Goal: Task Accomplishment & Management: Manage account settings

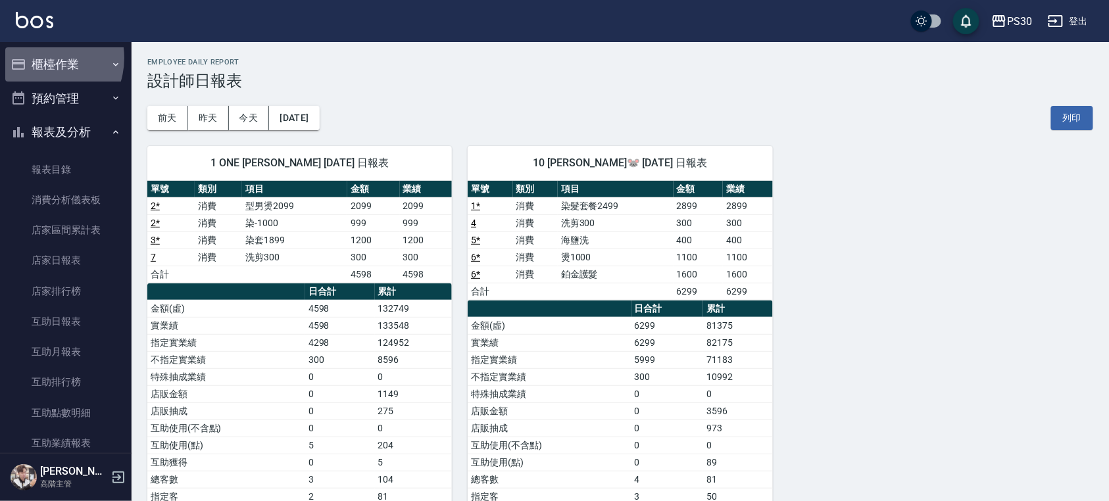
click at [40, 58] on button "櫃檯作業" at bounding box center [65, 64] width 121 height 34
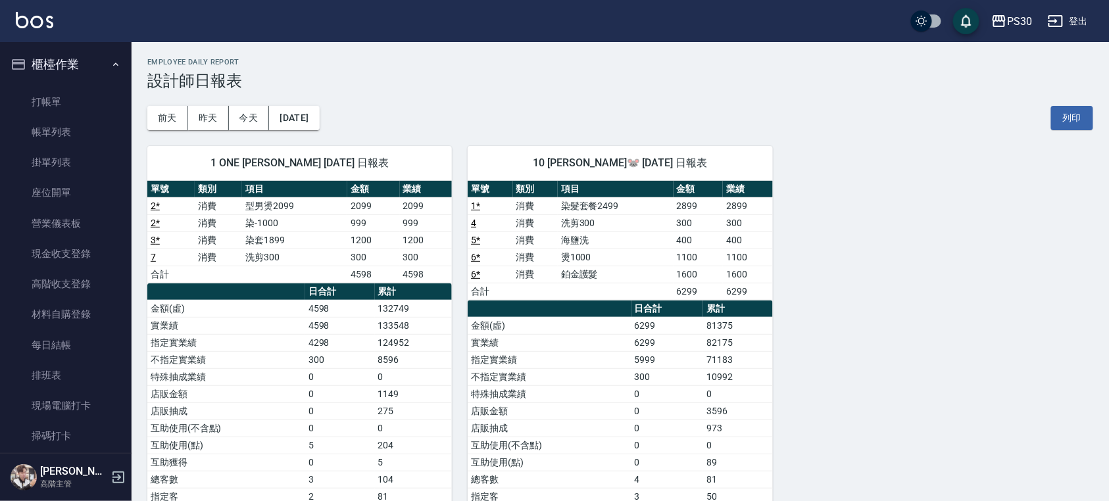
click at [54, 100] on link "打帳單" at bounding box center [65, 102] width 121 height 30
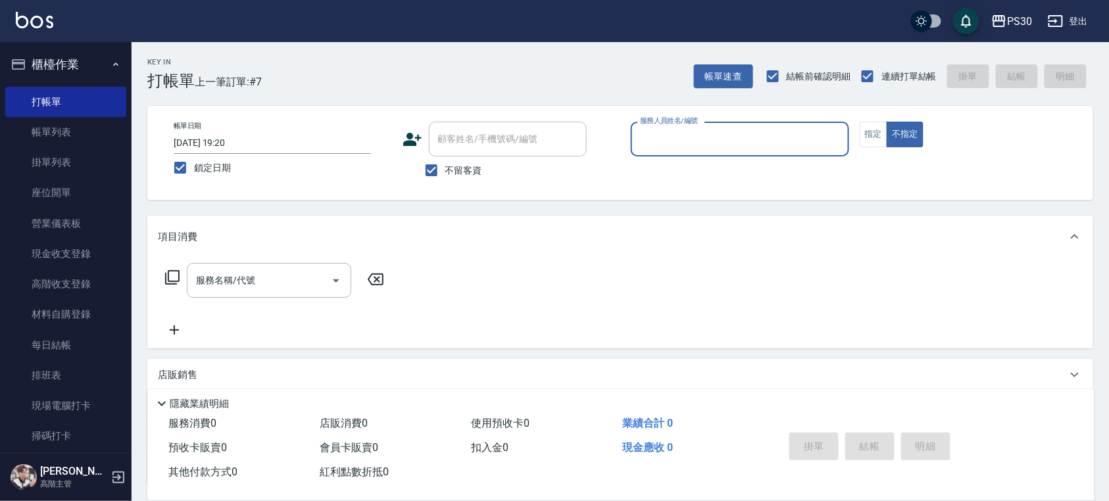
click at [101, 138] on link "帳單列表" at bounding box center [65, 132] width 121 height 30
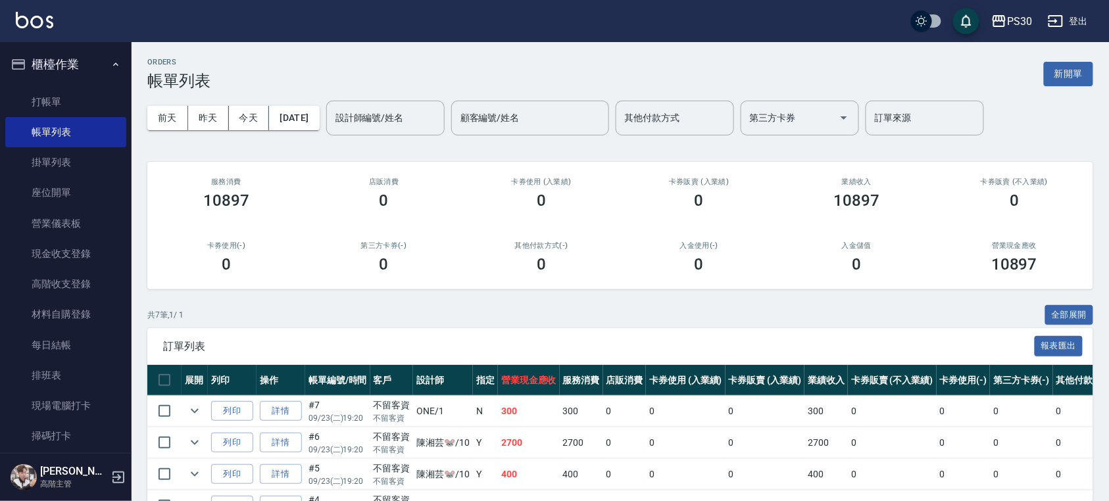
click at [98, 70] on button "櫃檯作業" at bounding box center [65, 64] width 121 height 34
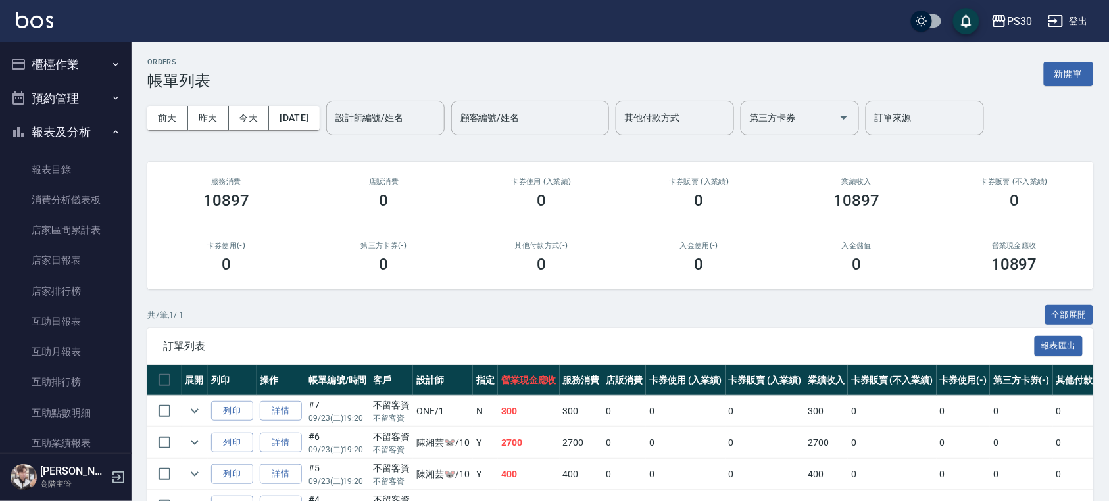
click at [88, 93] on button "預約管理" at bounding box center [65, 99] width 121 height 34
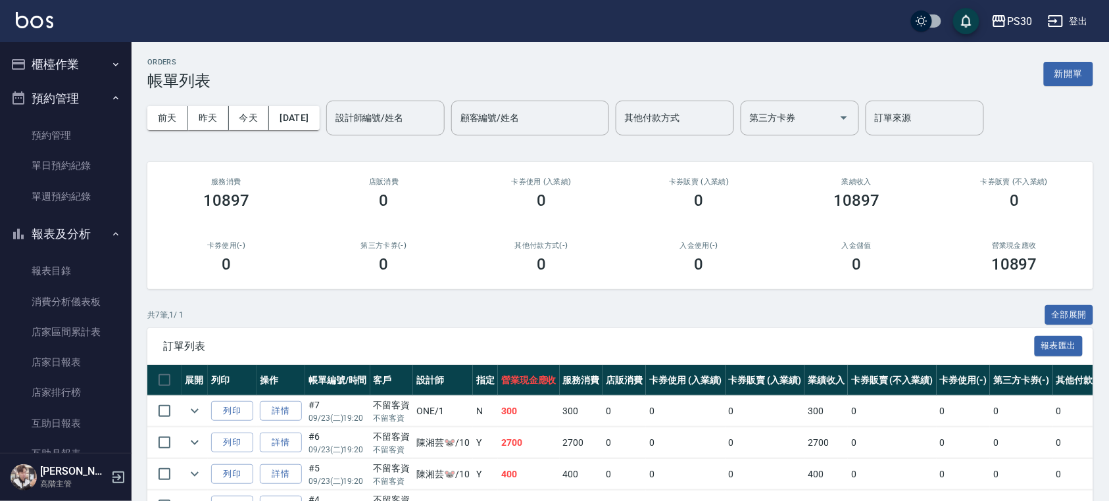
click at [96, 70] on button "櫃檯作業" at bounding box center [65, 64] width 121 height 34
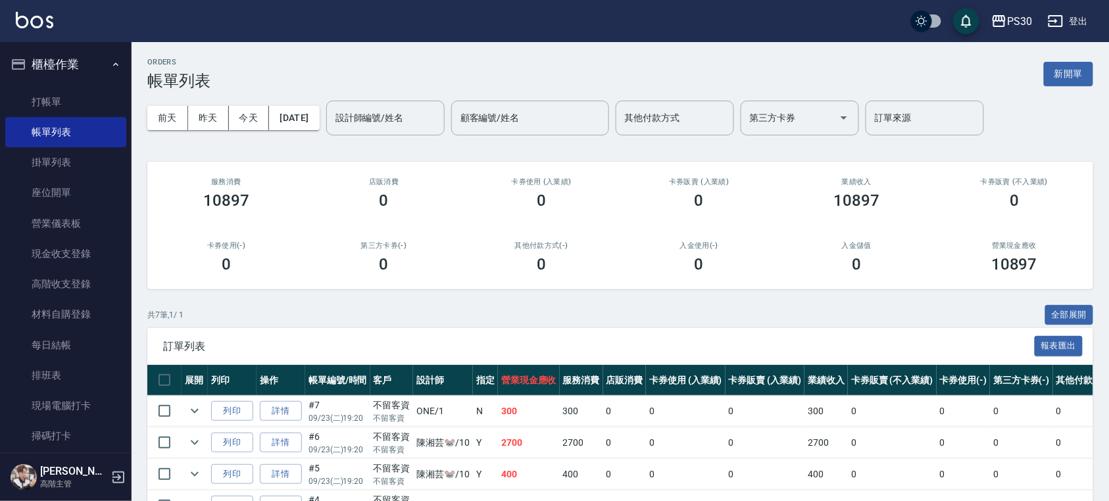
click at [92, 88] on link "打帳單" at bounding box center [65, 102] width 121 height 30
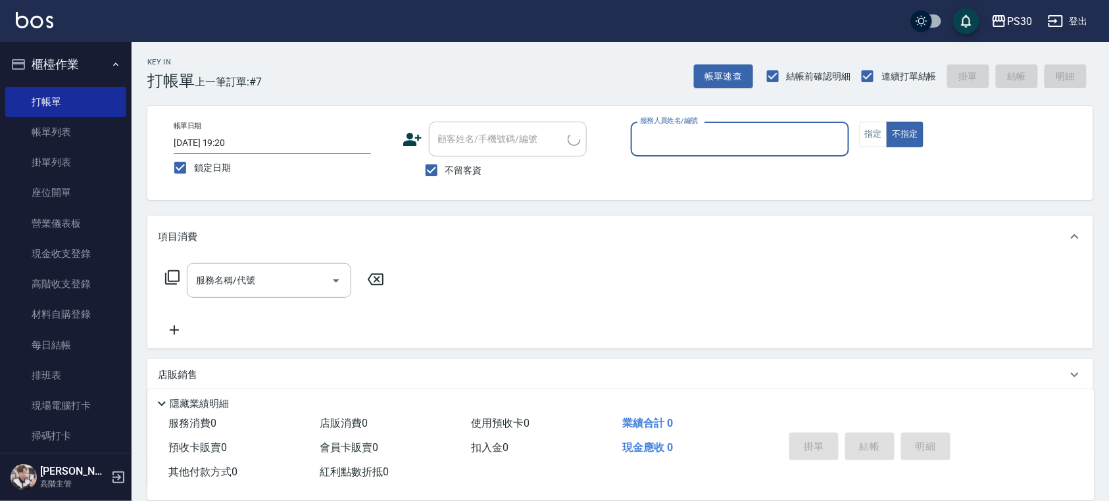
click at [84, 166] on link "掛單列表" at bounding box center [65, 162] width 121 height 30
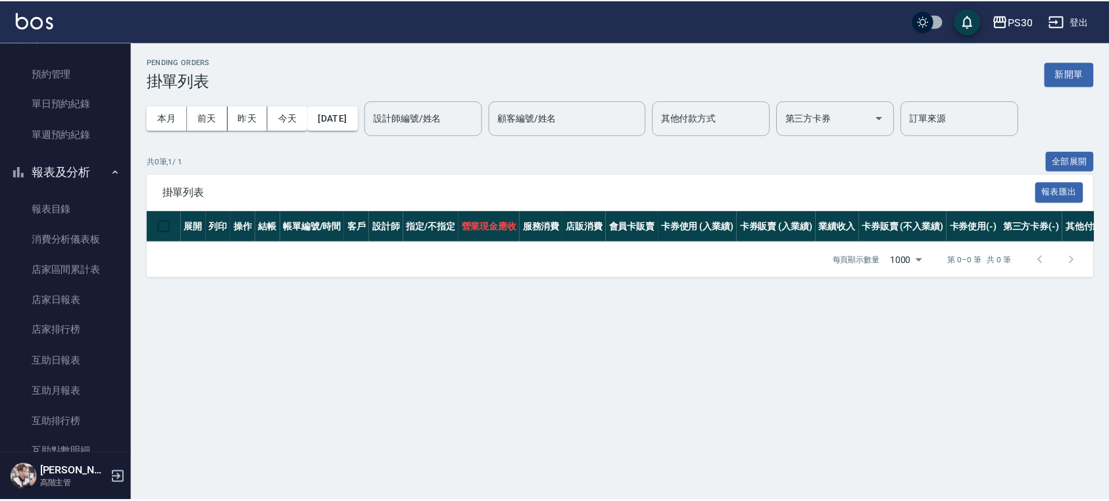
scroll to position [701, 0]
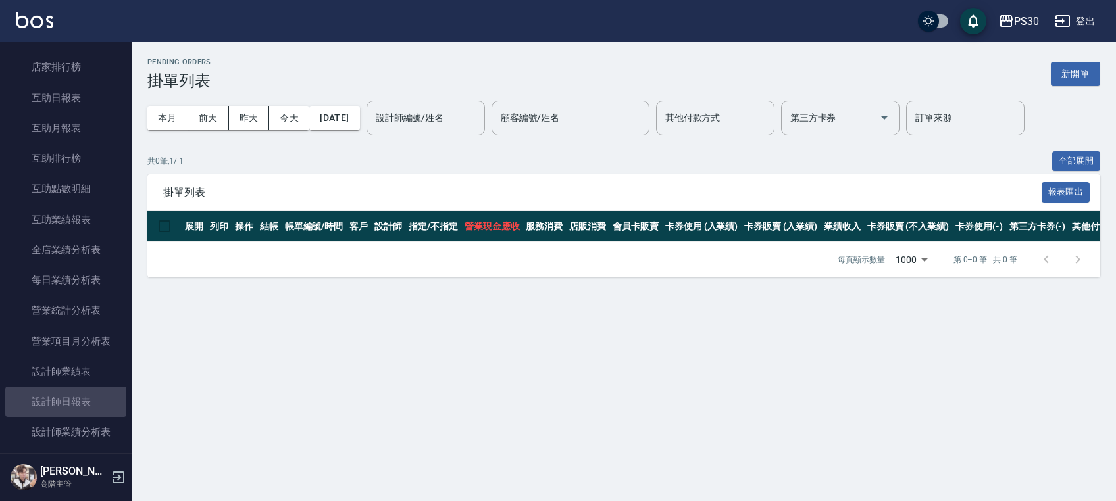
click at [80, 407] on link "設計師日報表" at bounding box center [65, 402] width 121 height 30
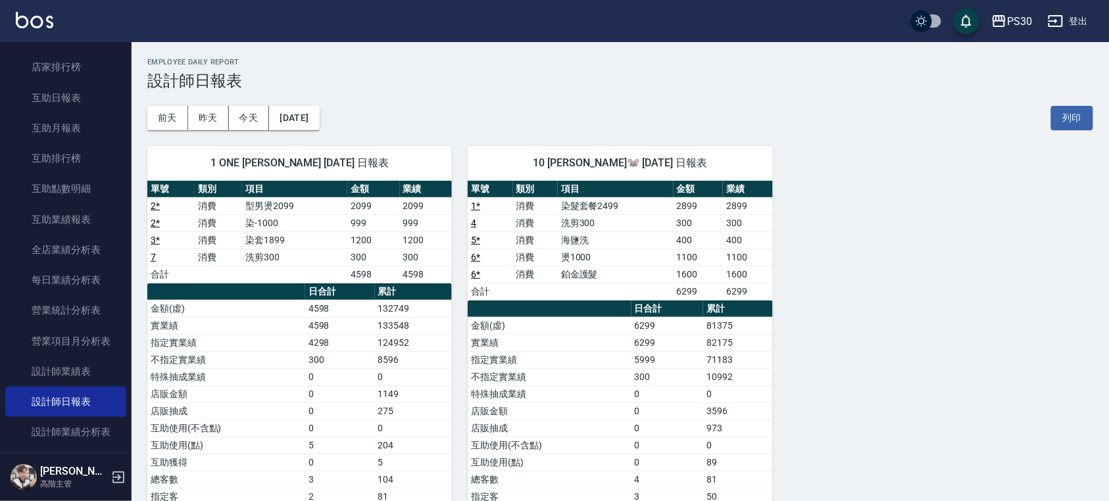
click at [422, 236] on td "1200" at bounding box center [426, 240] width 53 height 17
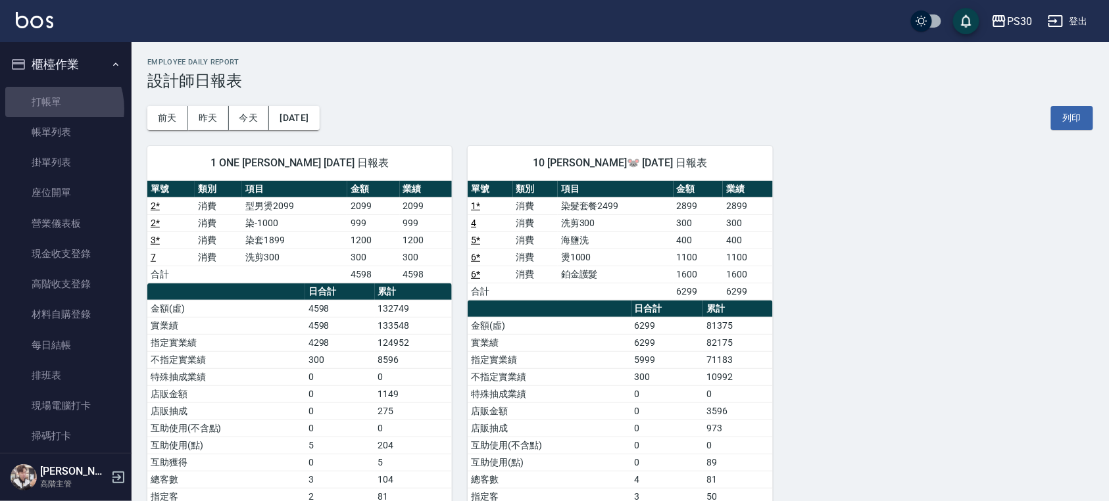
click at [48, 109] on link "打帳單" at bounding box center [65, 102] width 121 height 30
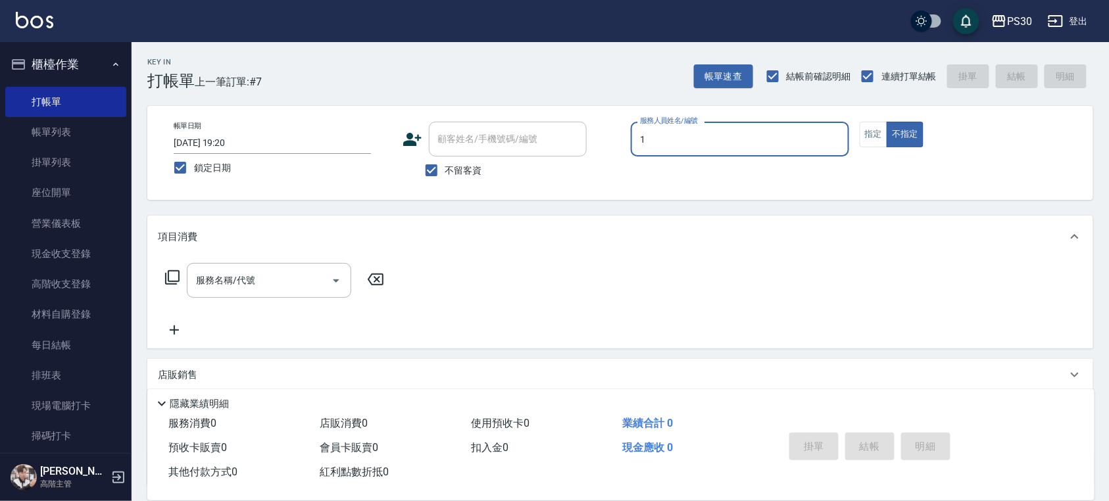
type input "1"
type button "false"
type input "ONE-1"
click at [859, 138] on div "帳單日期 [DATE] 19:20 鎖定日期 顧客姓名/手機號碼/編號 顧客姓名/手機號碼/編號 不留客資 服務人員姓名/編號 ONE-1 服務人員姓名/編號…" at bounding box center [620, 153] width 915 height 63
click at [869, 138] on button "指定" at bounding box center [874, 135] width 28 height 26
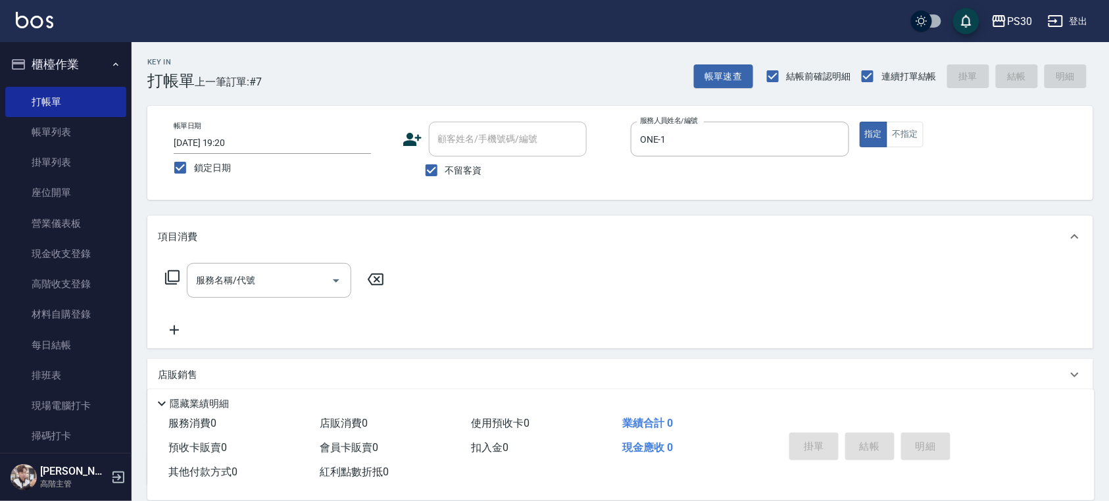
click at [201, 284] on input "服務名稱/代號" at bounding box center [259, 280] width 133 height 23
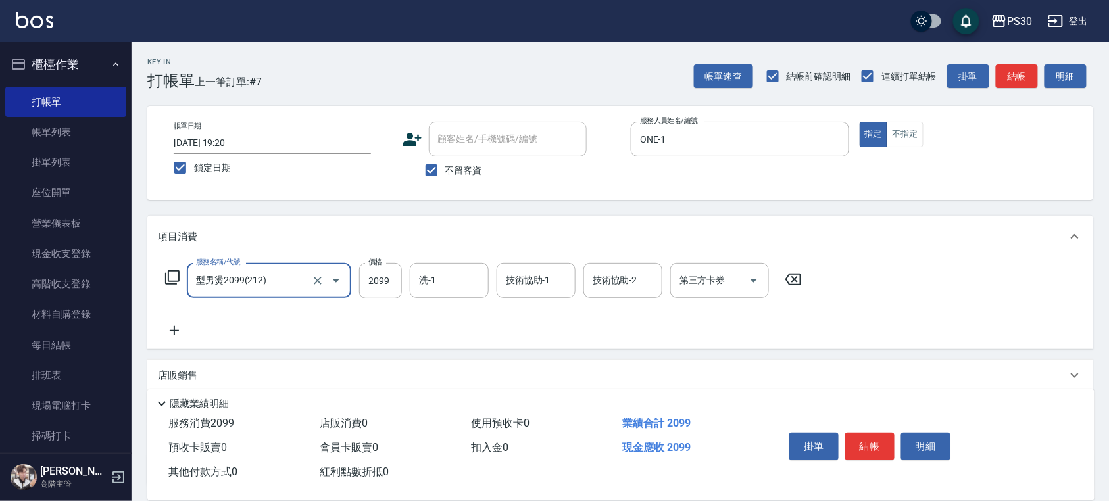
type input "型男燙2099(212)"
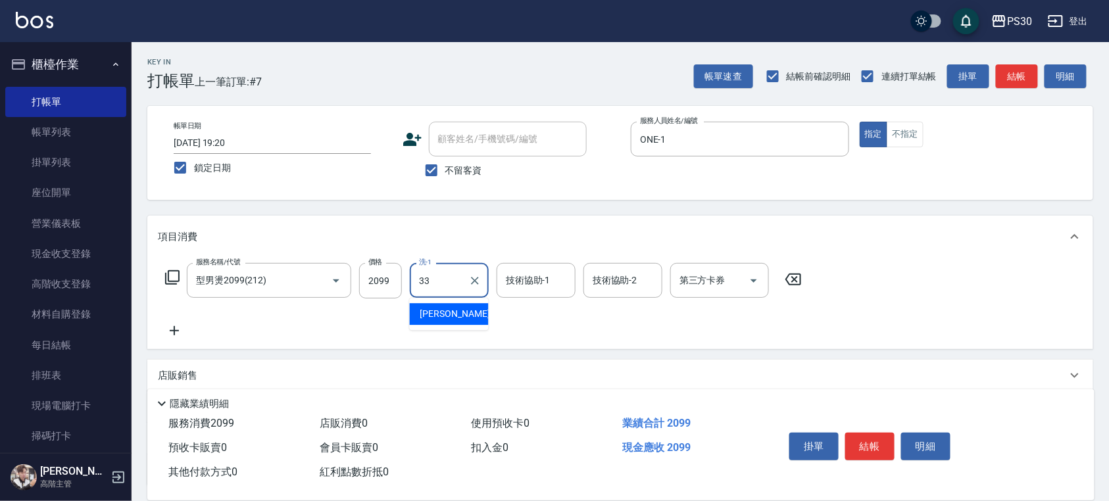
type input "[PERSON_NAME]-33"
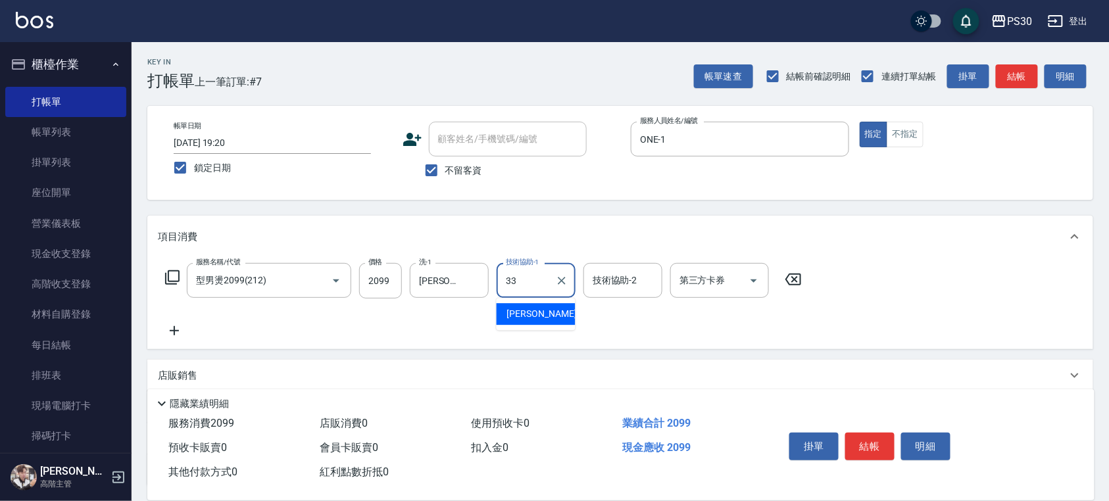
type input "[PERSON_NAME]-33"
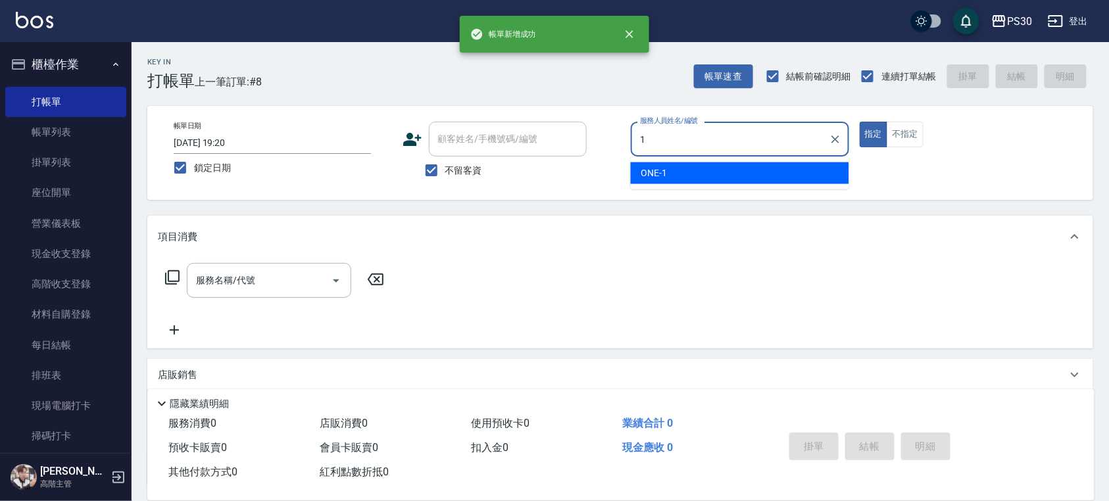
type input "ONE-1"
type button "true"
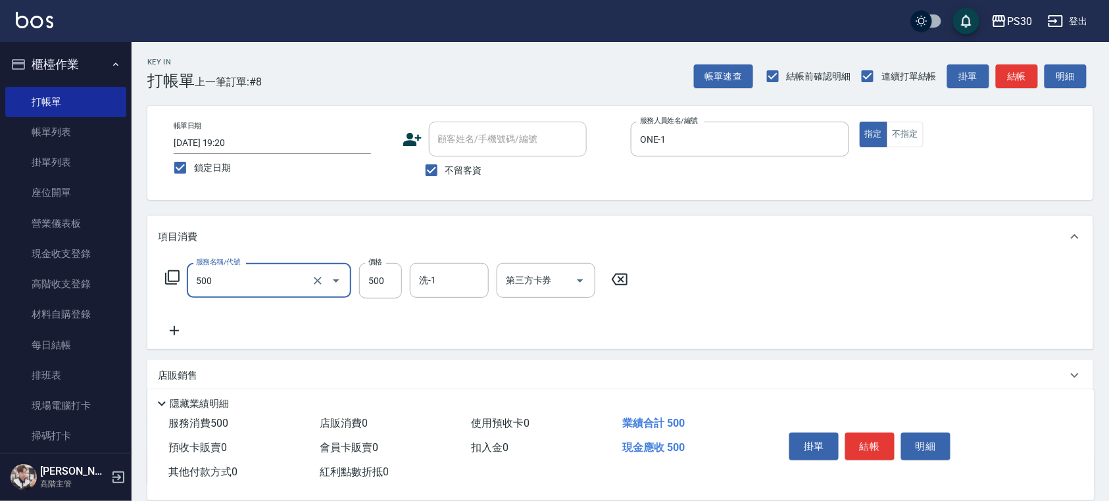
type input "洗剪500(500)"
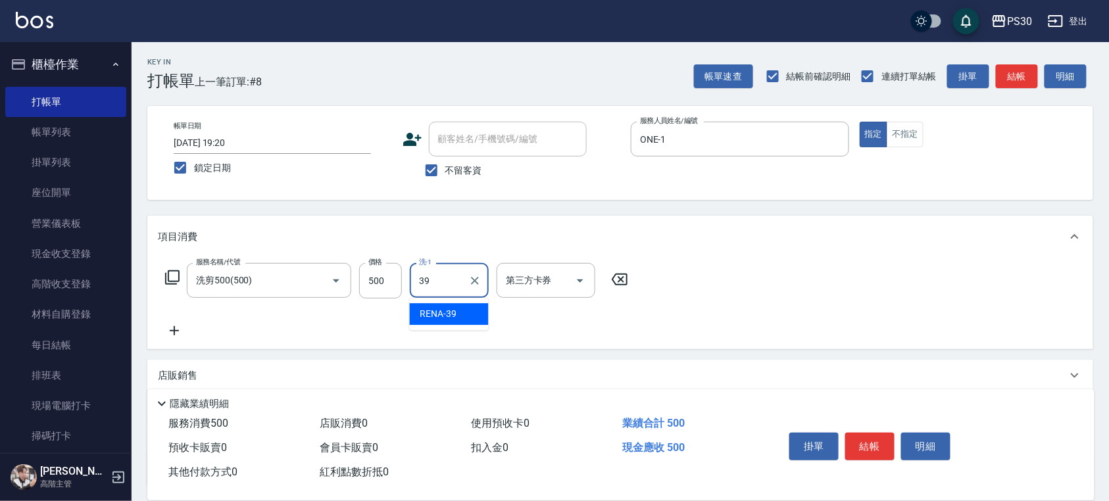
type input "RENA-39"
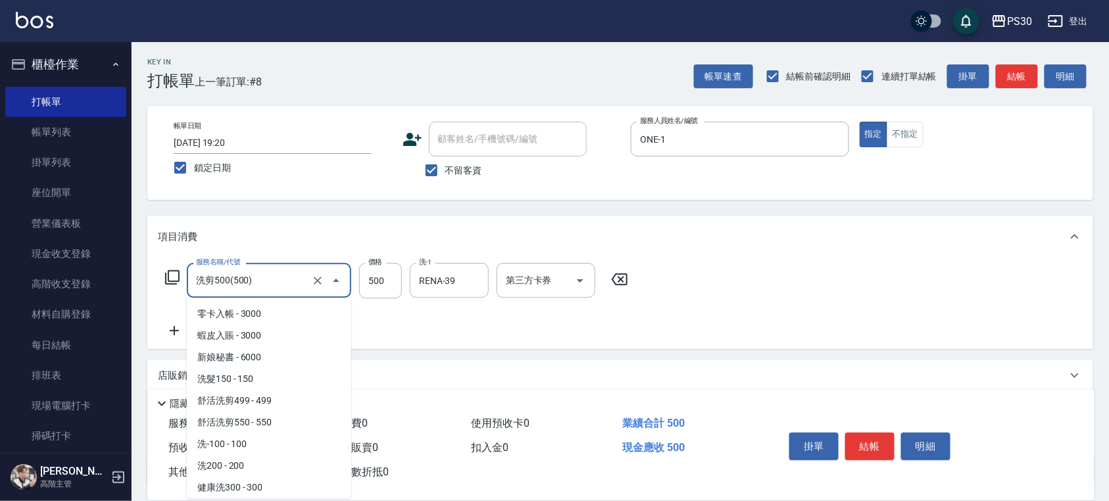
click at [258, 280] on input "洗剪500(500)" at bounding box center [251, 280] width 116 height 23
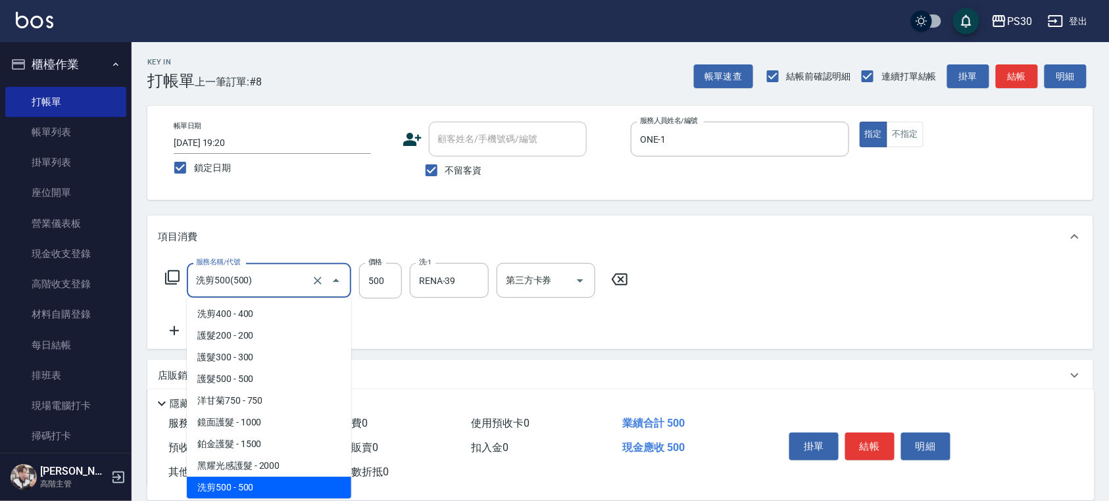
click at [258, 280] on input "洗剪500(500)" at bounding box center [251, 280] width 116 height 23
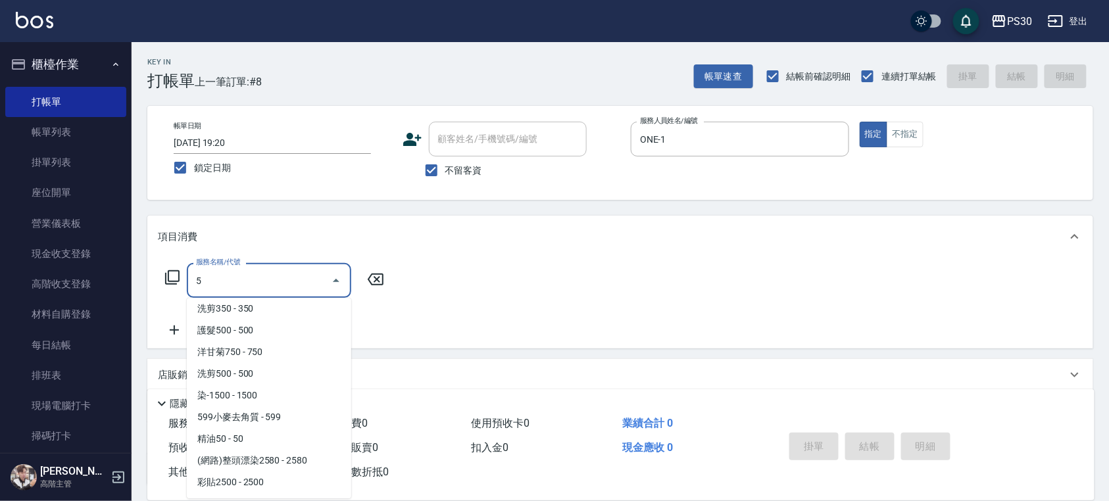
scroll to position [0, 0]
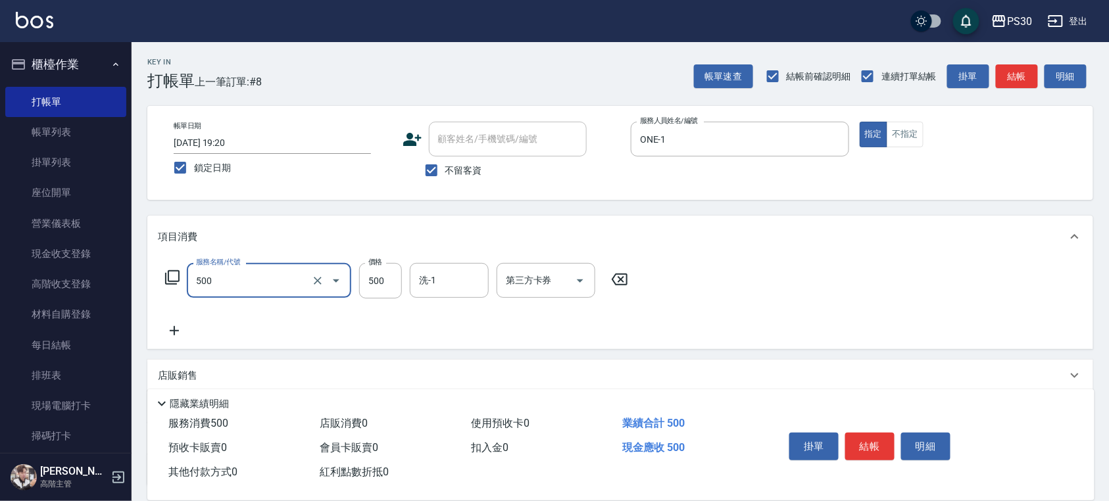
type input "洗剪500(500)"
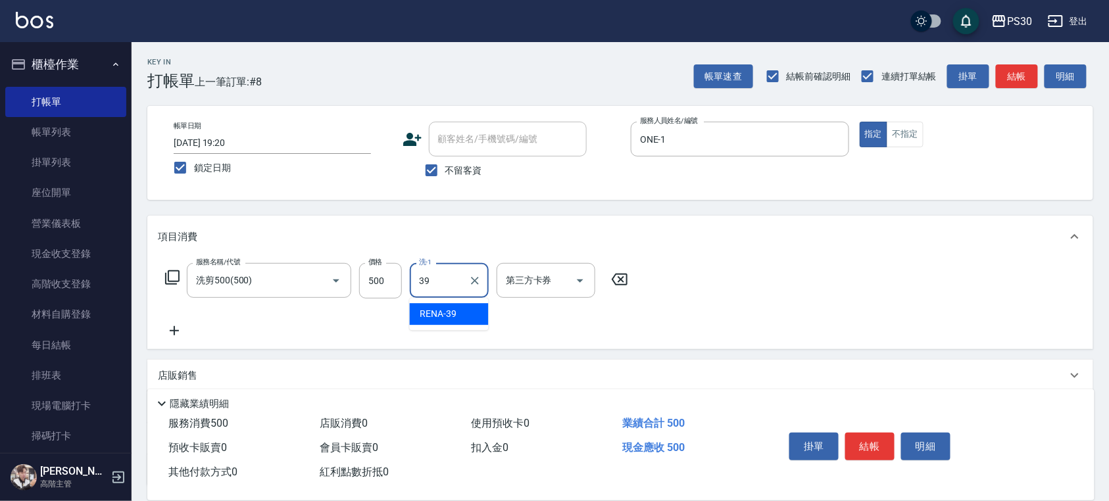
type input "RENA-39"
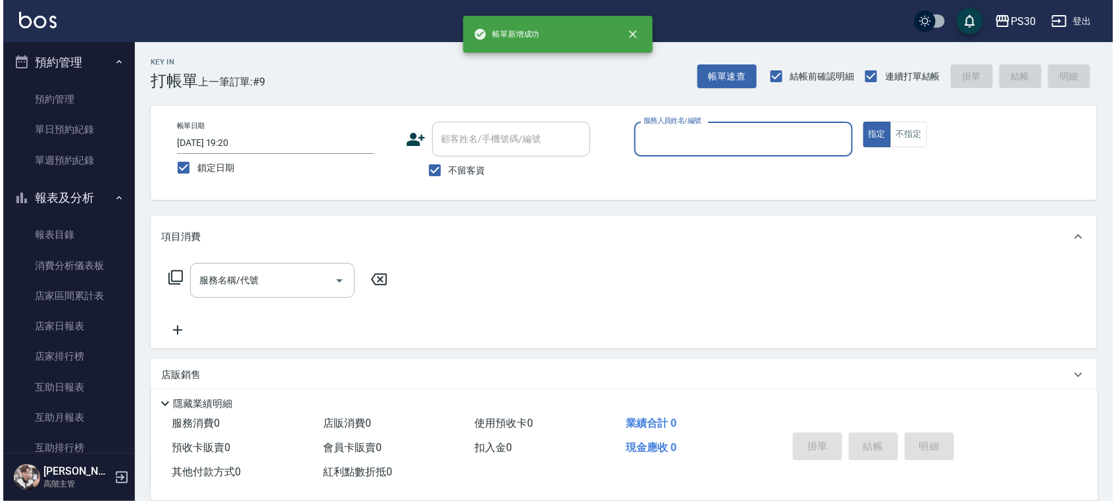
scroll to position [438, 0]
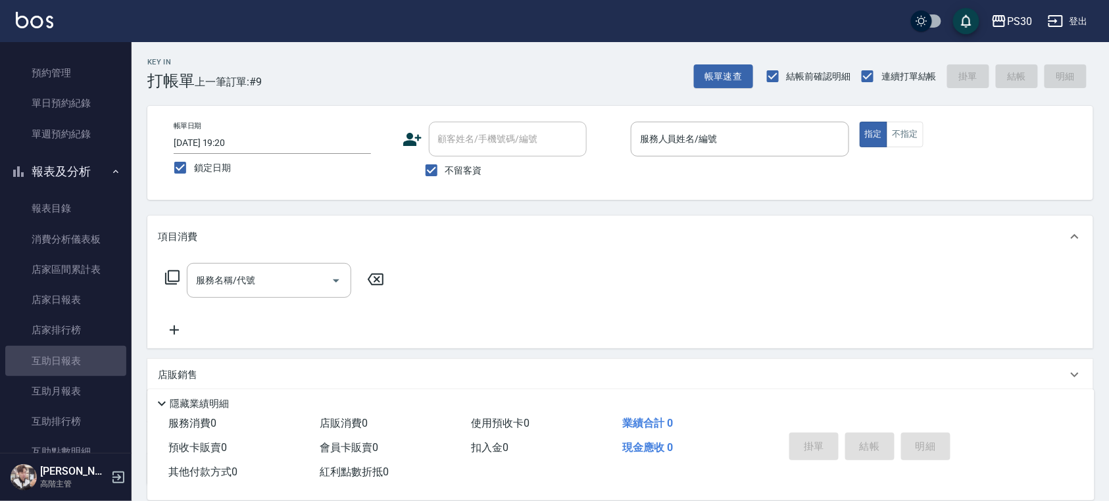
click at [89, 348] on link "互助日報表" at bounding box center [65, 361] width 121 height 30
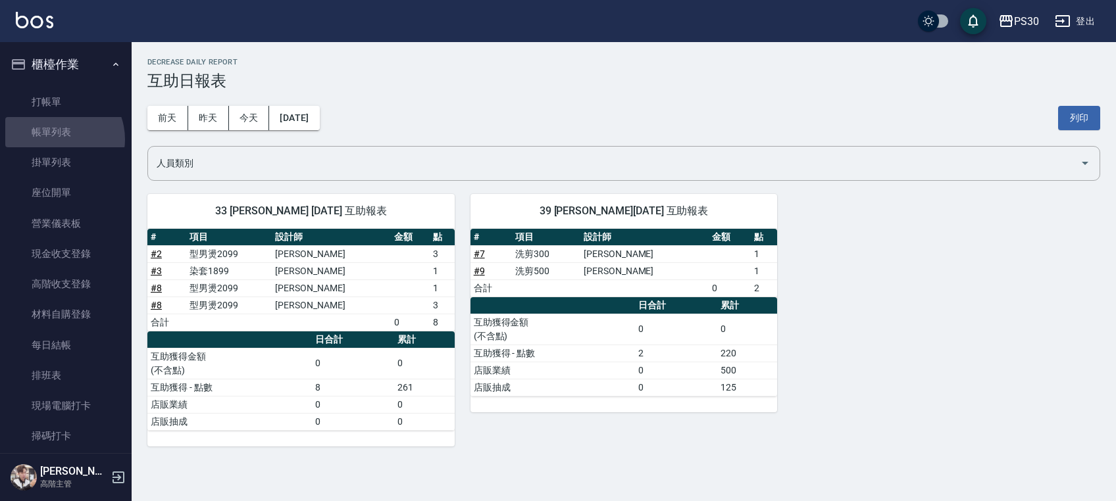
click at [55, 140] on link "帳單列表" at bounding box center [65, 132] width 121 height 30
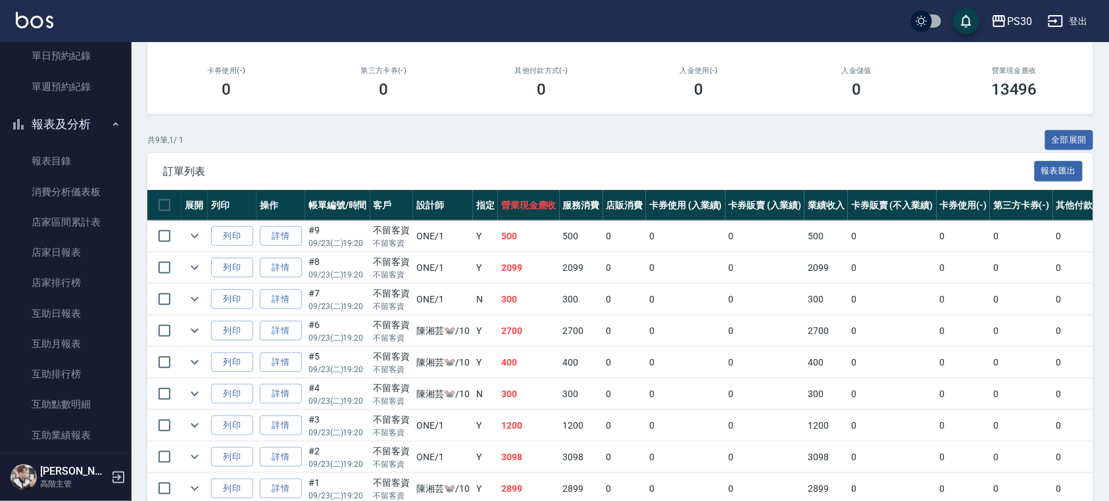
scroll to position [526, 0]
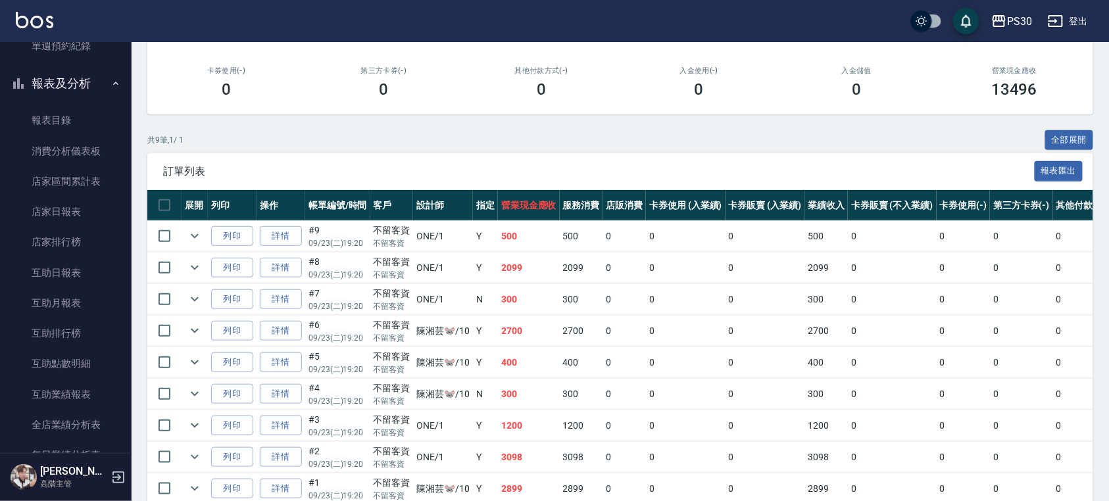
click at [82, 266] on link "互助日報表" at bounding box center [65, 273] width 121 height 30
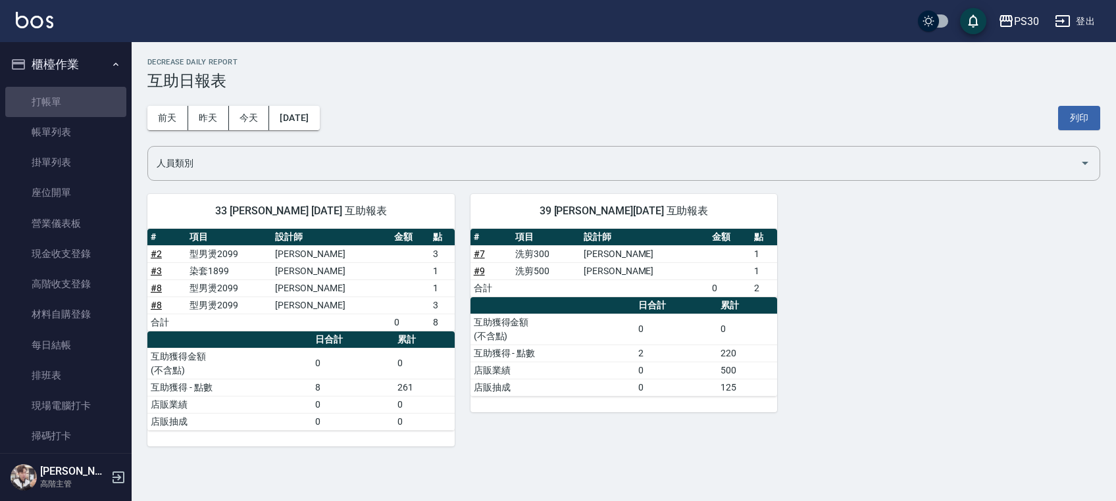
click at [84, 113] on link "打帳單" at bounding box center [65, 102] width 121 height 30
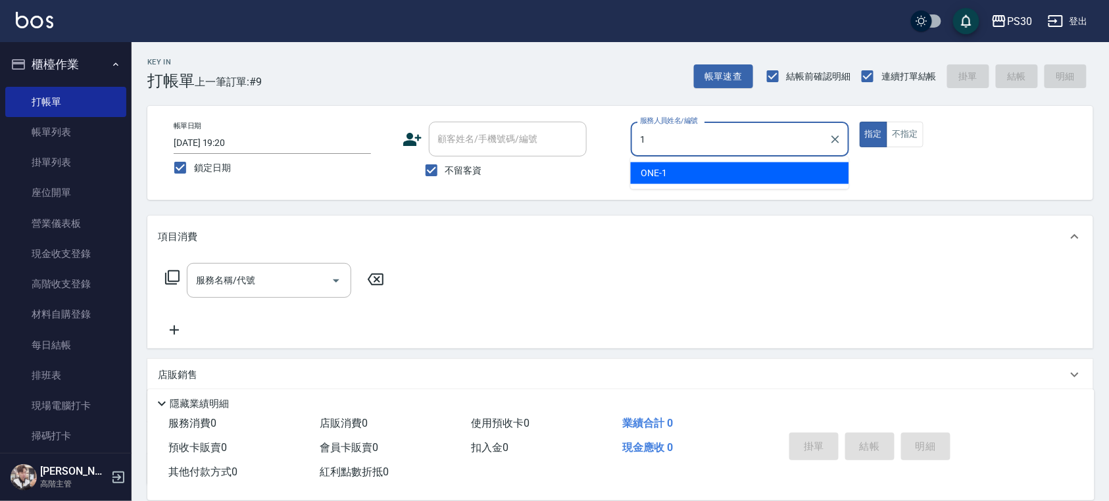
type input "ONE-1"
type button "true"
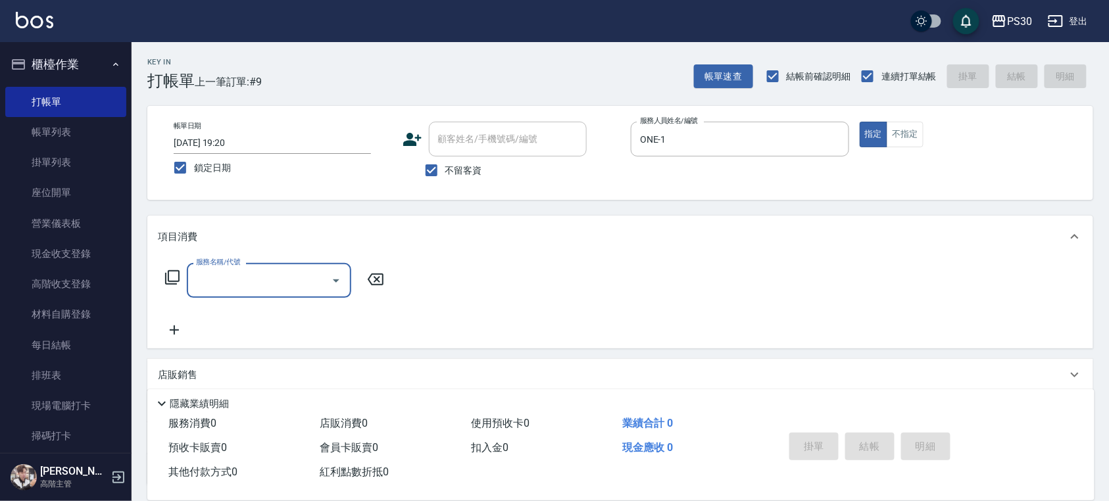
click at [32, 127] on link "帳單列表" at bounding box center [65, 132] width 121 height 30
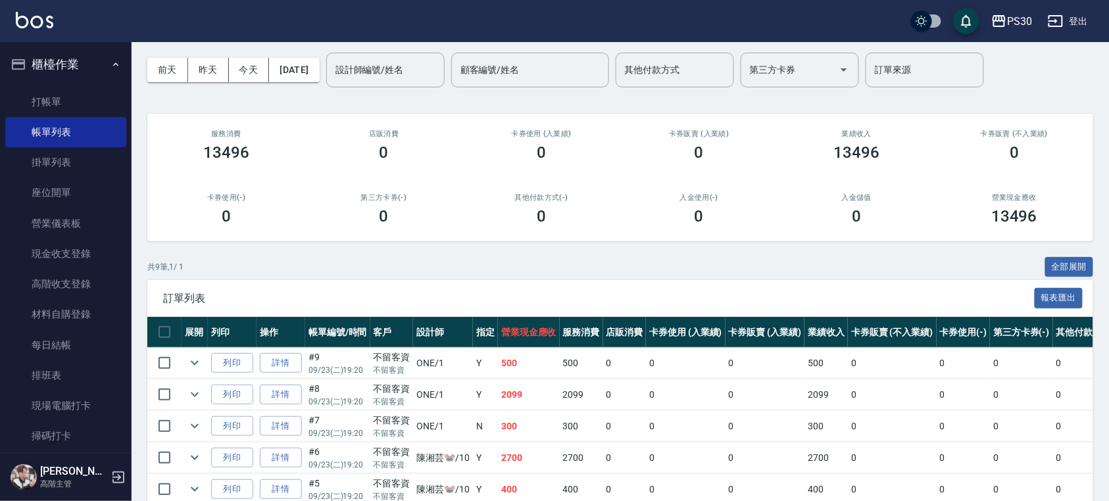
scroll to position [88, 0]
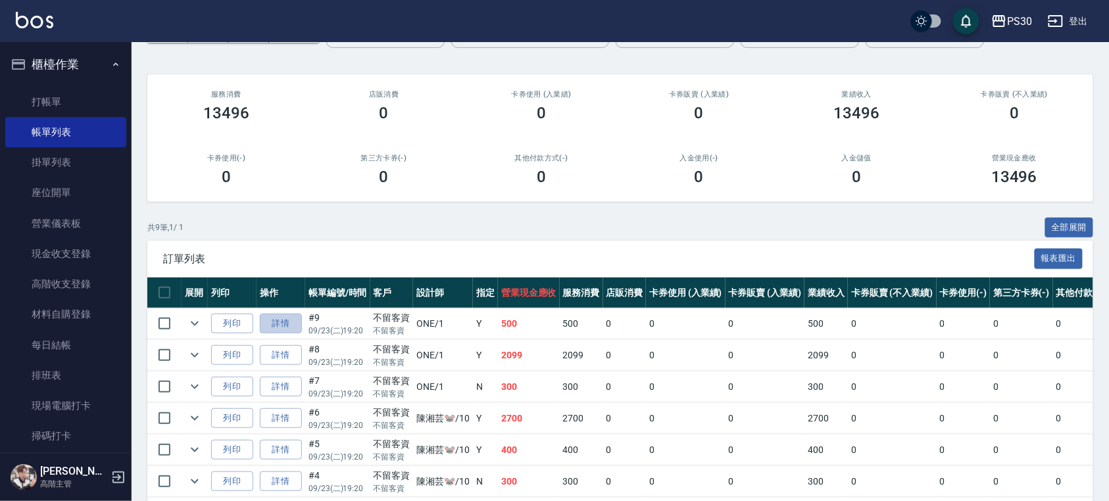
click at [290, 333] on link "詳情" at bounding box center [281, 324] width 42 height 20
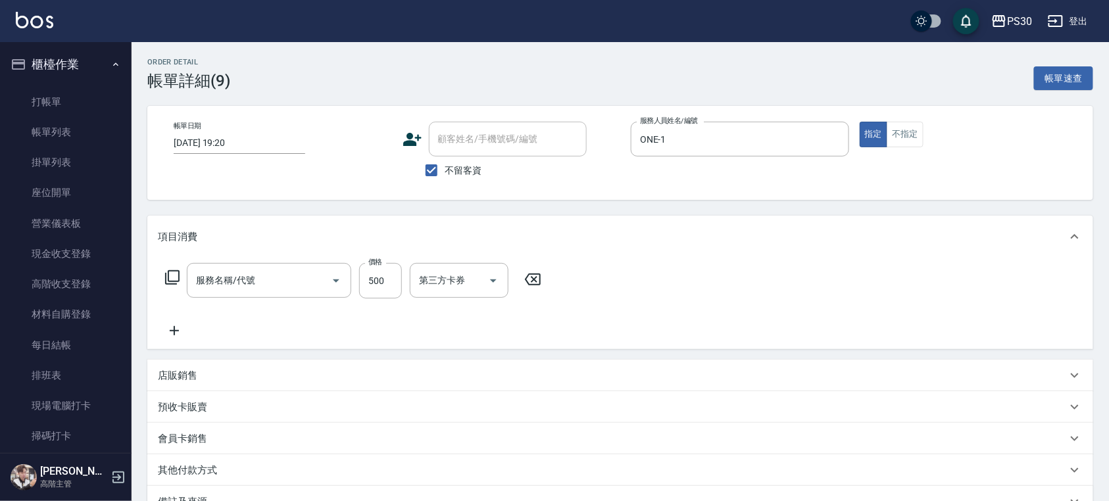
type input "[DATE] 19:20"
checkbox input "true"
type input "ONE-1"
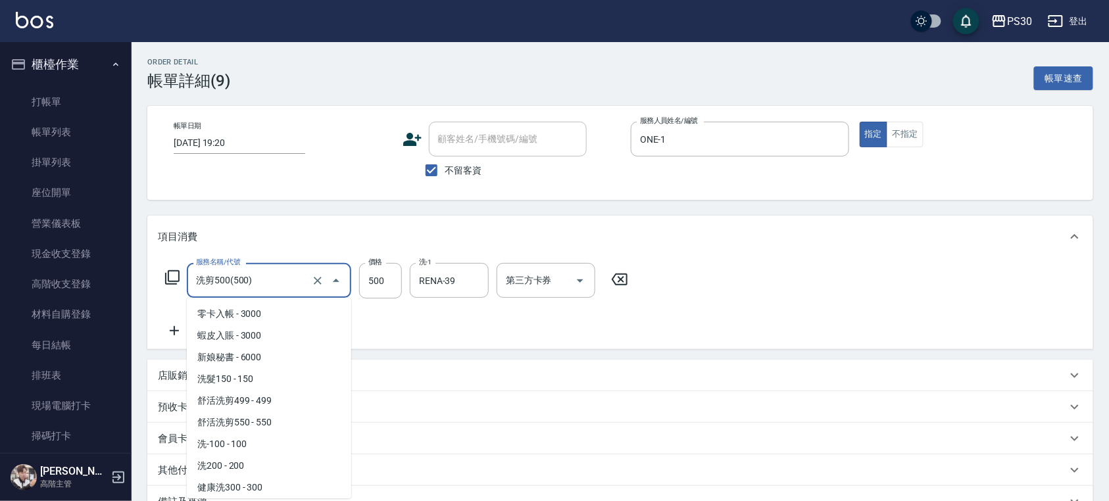
scroll to position [521, 0]
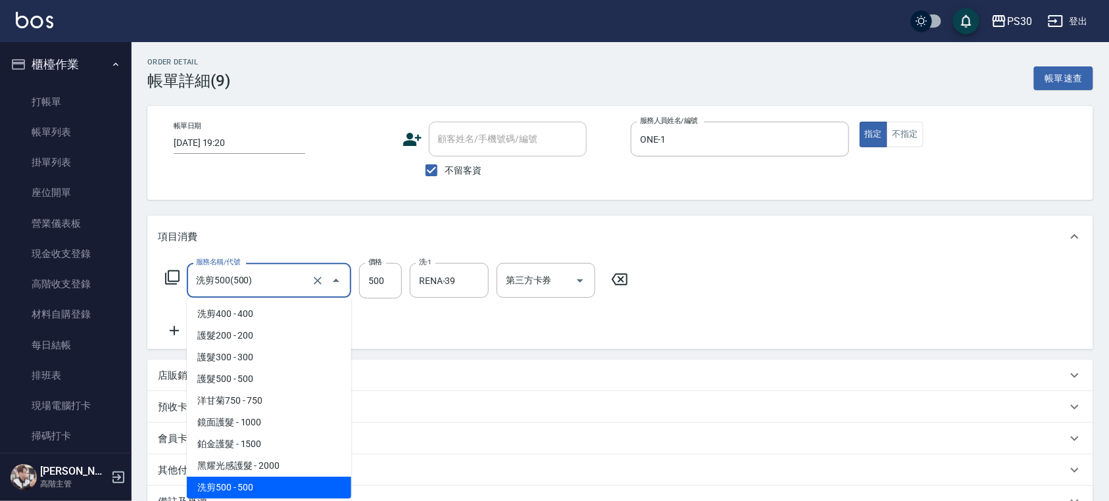
drag, startPoint x: 293, startPoint y: 280, endPoint x: 136, endPoint y: 274, distance: 157.4
click at [136, 274] on div "Order detail 帳單詳細 (9) 帳單速查 帳單日期 [DATE] 19:20 顧客姓名/手機號碼/編號 顧客姓名/手機號碼/編號 不留客資 服務人…" at bounding box center [621, 348] width 978 height 612
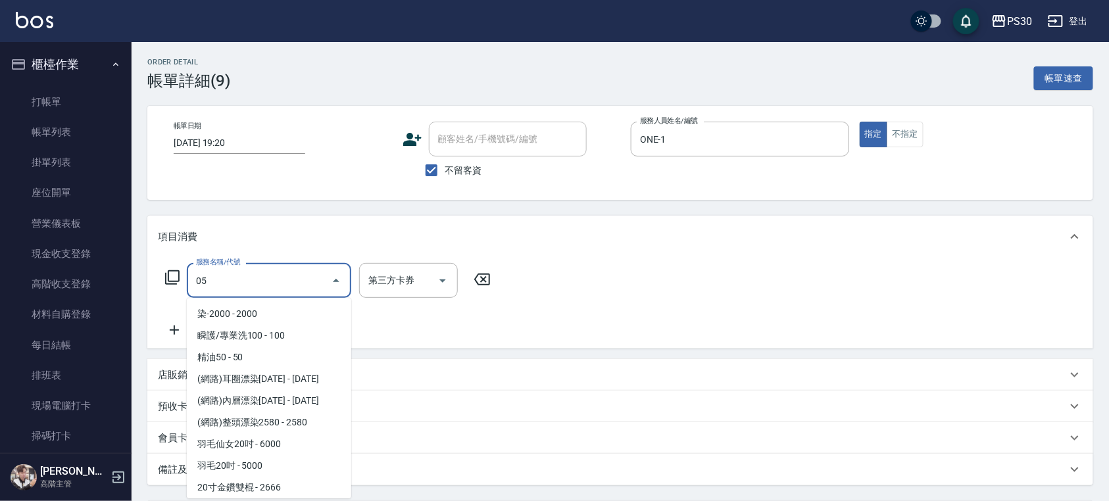
scroll to position [0, 0]
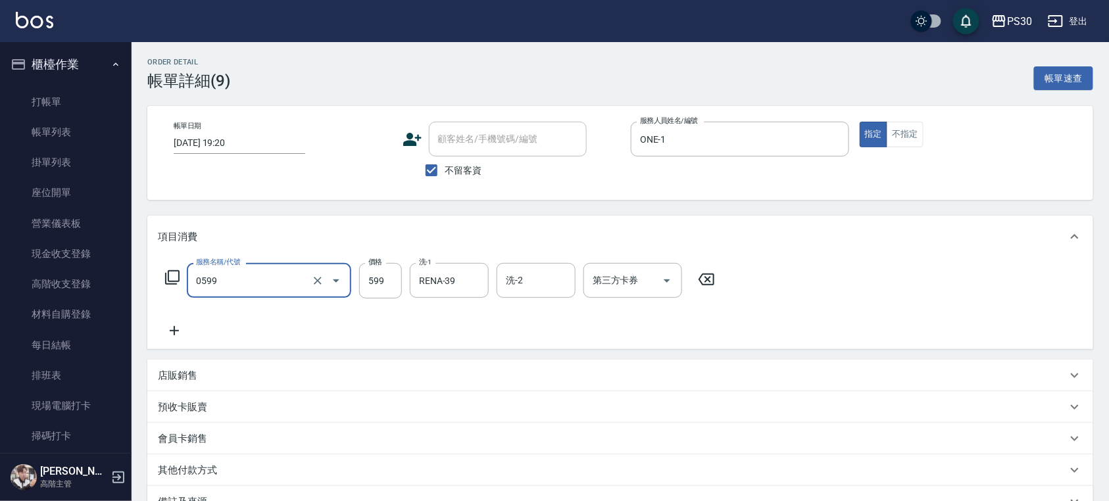
type input "599小麥去角質(0599)"
type input "500"
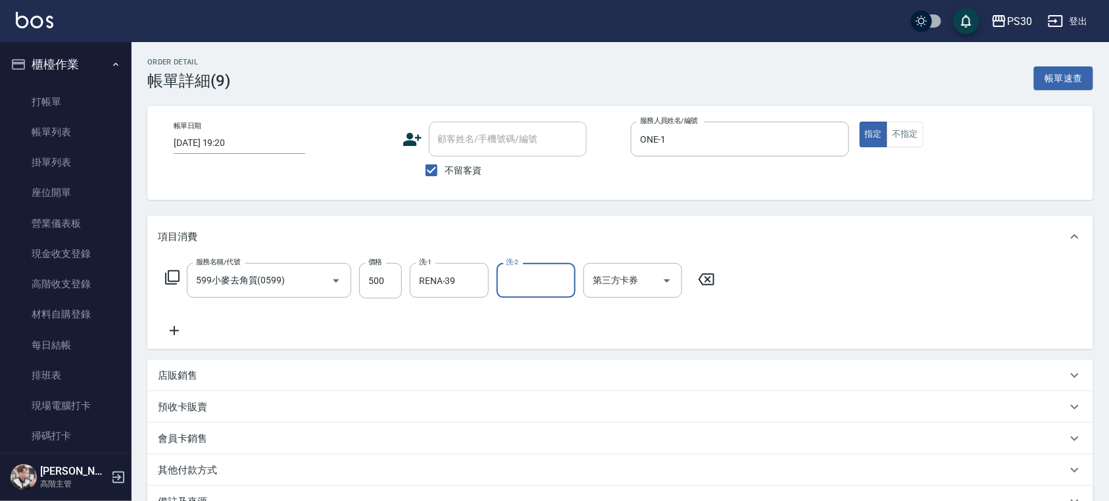
click at [467, 280] on div at bounding box center [474, 280] width 17 height 35
click at [467, 280] on button "Clear" at bounding box center [475, 281] width 18 height 18
click at [467, 280] on input "洗-1" at bounding box center [449, 280] width 67 height 23
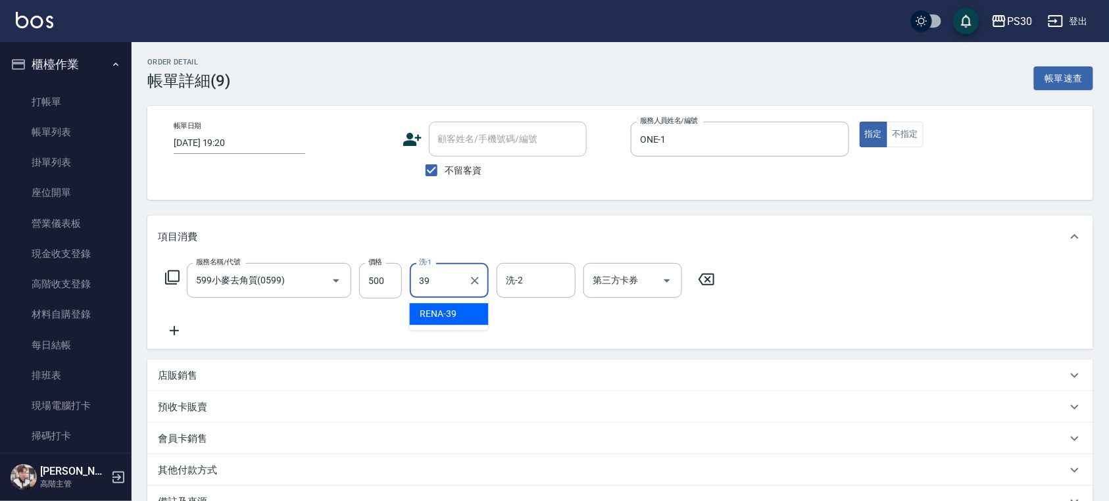
type input "RENA-39"
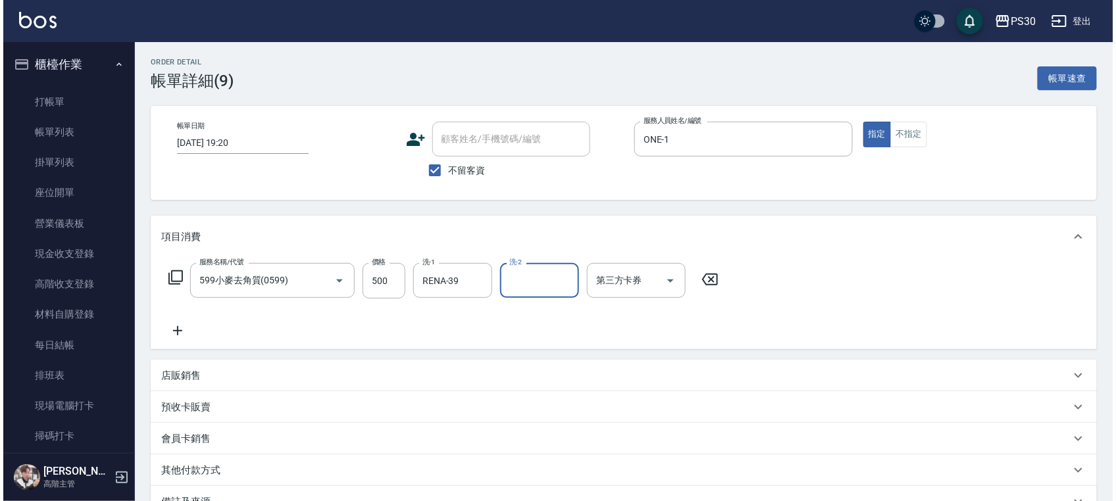
scroll to position [155, 0]
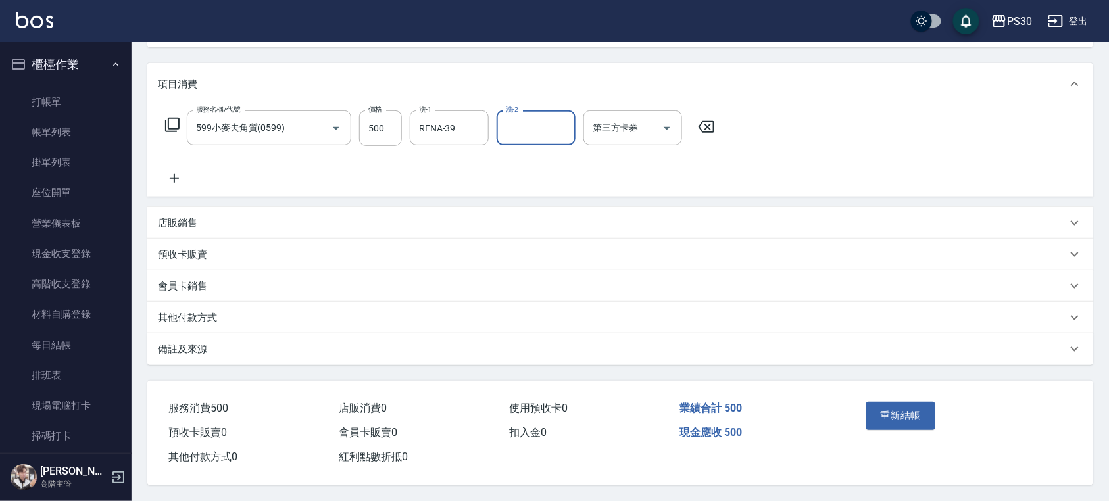
click at [895, 406] on button "重新結帳" at bounding box center [902, 416] width 70 height 28
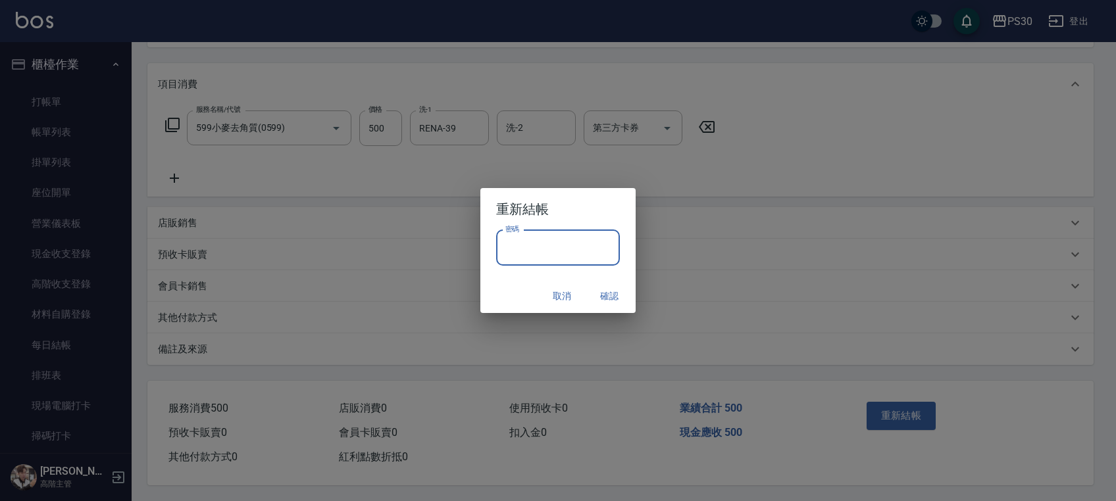
click at [595, 241] on input "密碼" at bounding box center [558, 248] width 124 height 36
type input "*******"
click at [599, 295] on button "確認" at bounding box center [609, 296] width 42 height 24
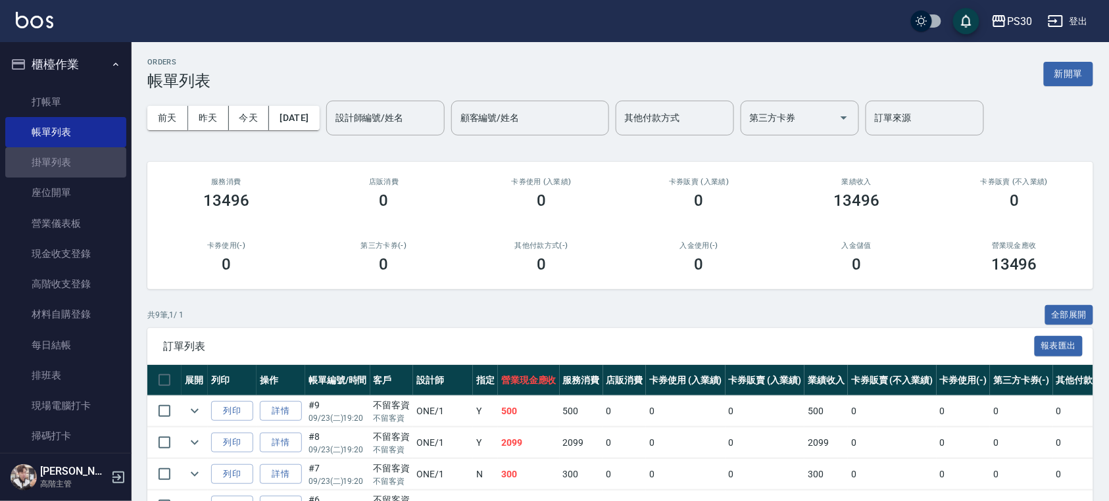
click at [88, 164] on link "掛單列表" at bounding box center [65, 162] width 121 height 30
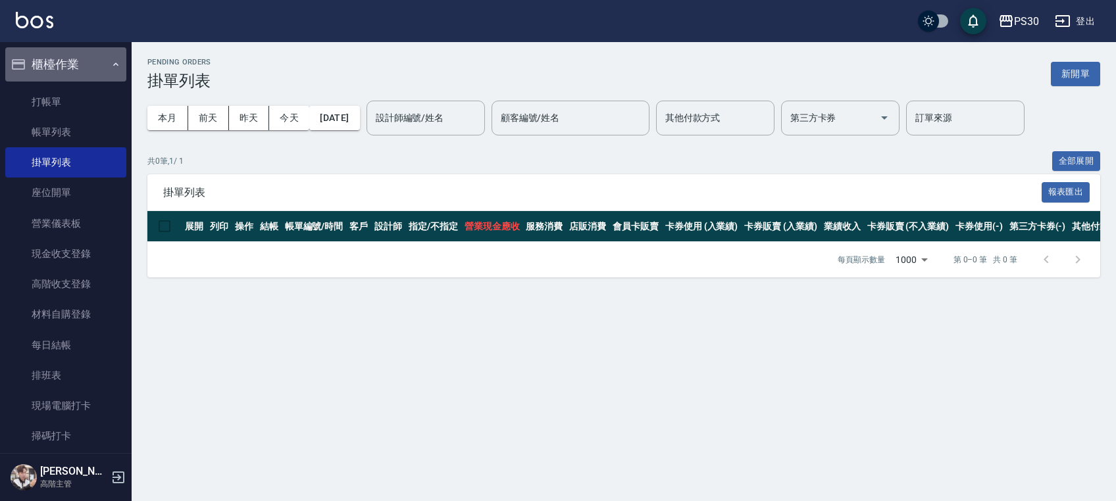
click at [103, 76] on button "櫃檯作業" at bounding box center [65, 64] width 121 height 34
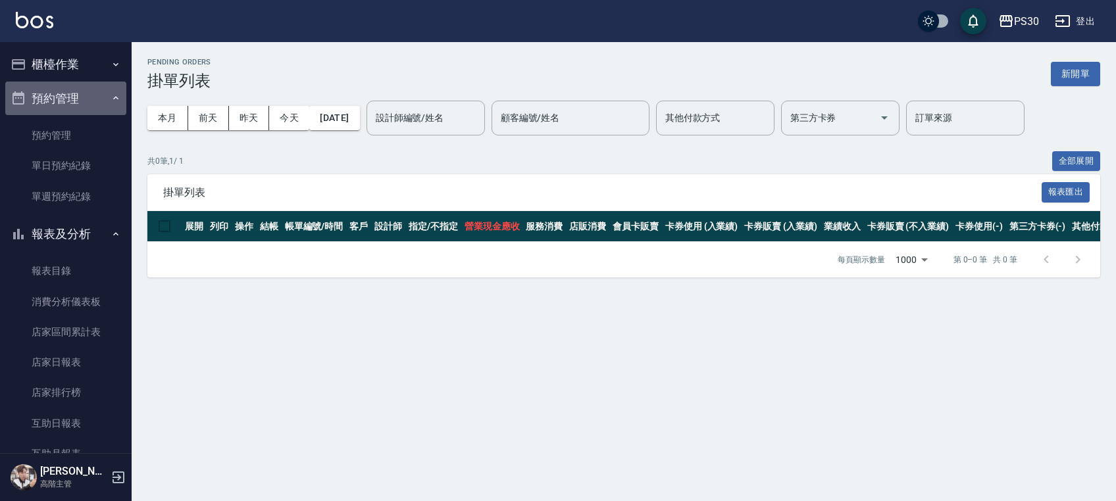
click at [99, 101] on button "預約管理" at bounding box center [65, 99] width 121 height 34
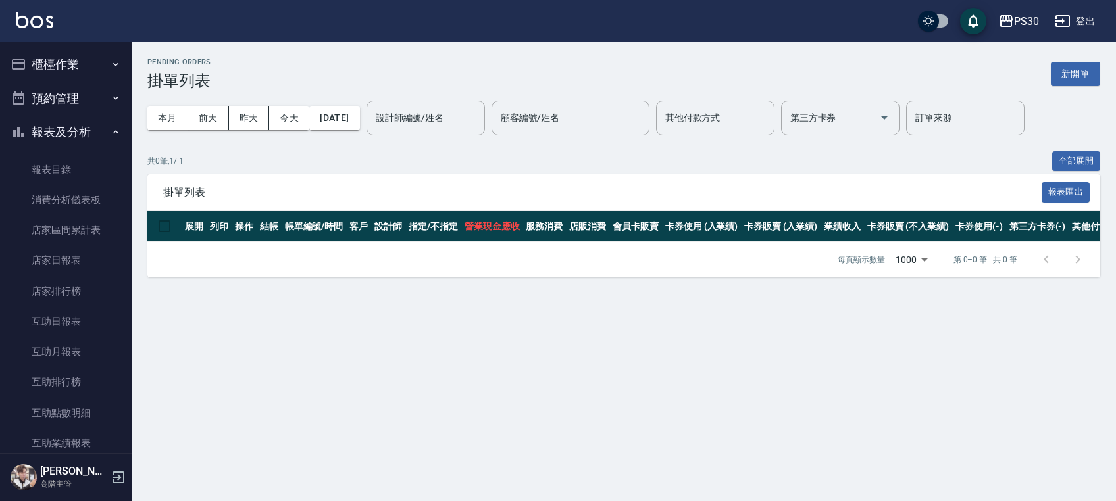
click at [96, 68] on button "櫃檯作業" at bounding box center [65, 64] width 121 height 34
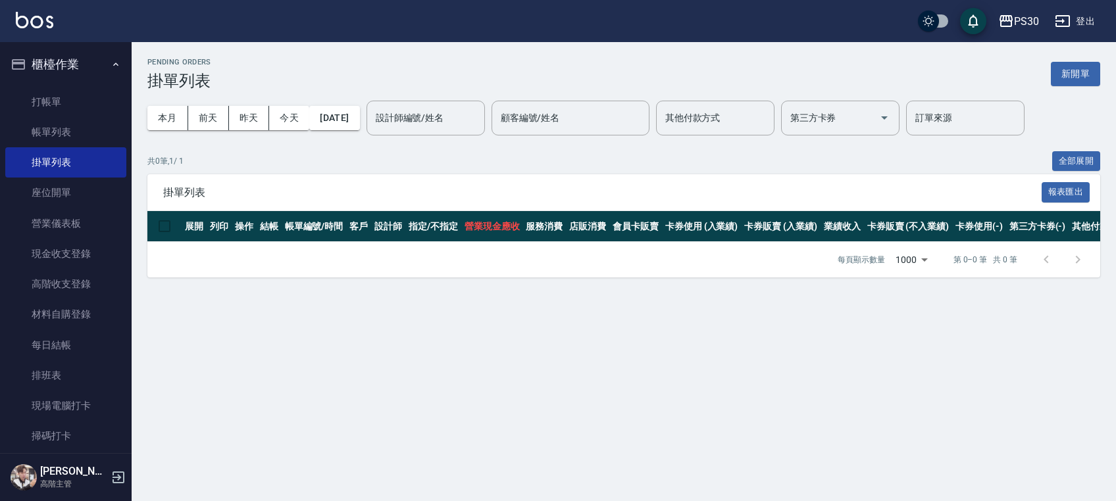
click at [92, 91] on link "打帳單" at bounding box center [65, 102] width 121 height 30
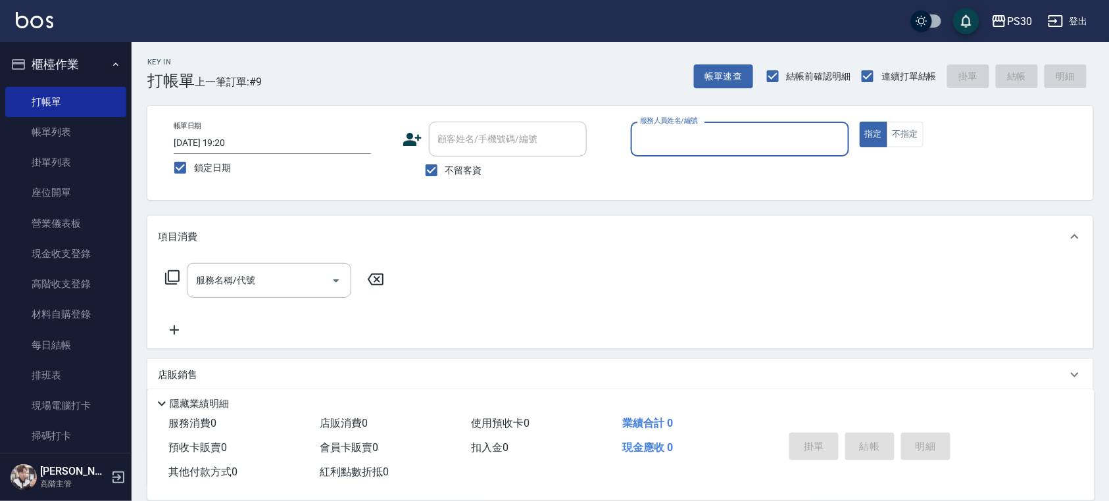
click at [103, 141] on link "帳單列表" at bounding box center [65, 132] width 121 height 30
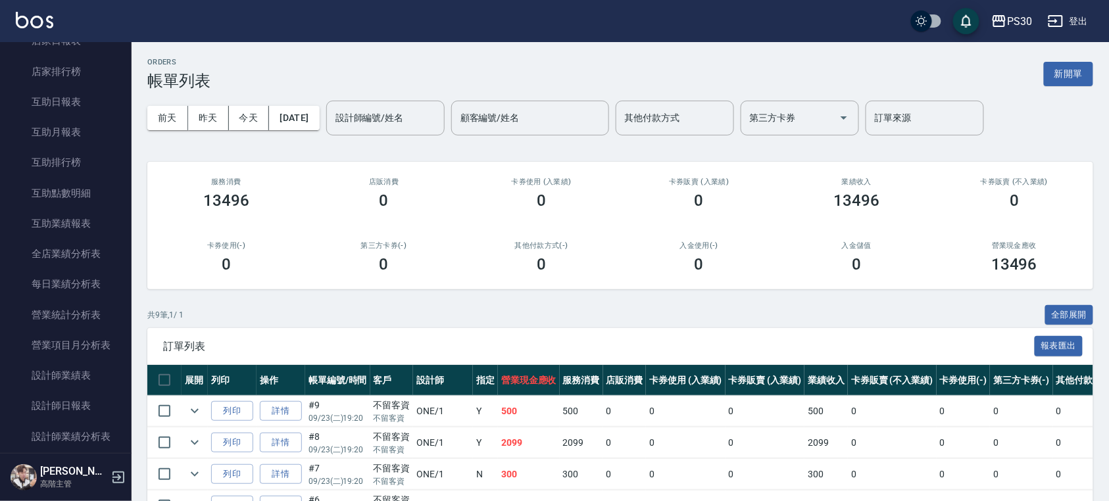
scroll to position [614, 0]
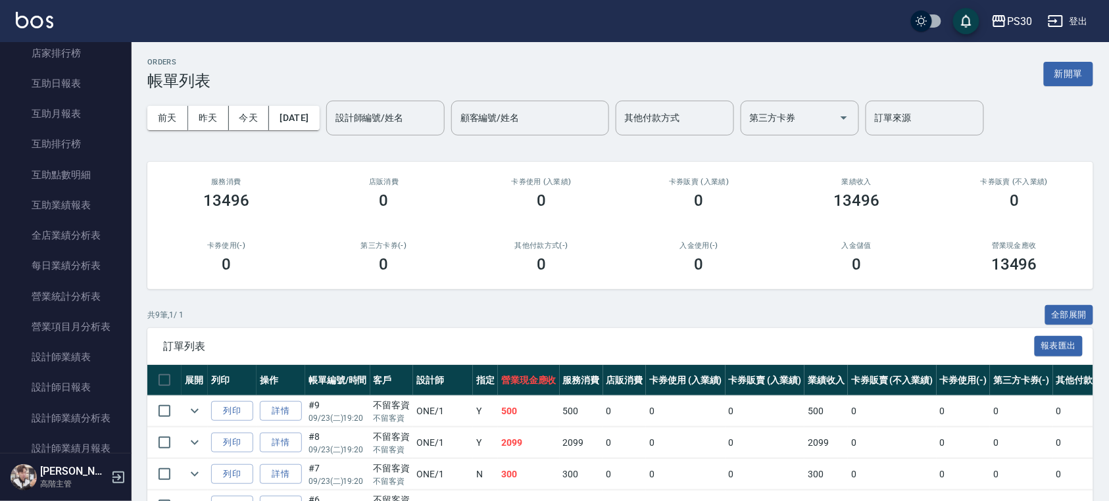
click at [91, 374] on link "設計師日報表" at bounding box center [65, 387] width 121 height 30
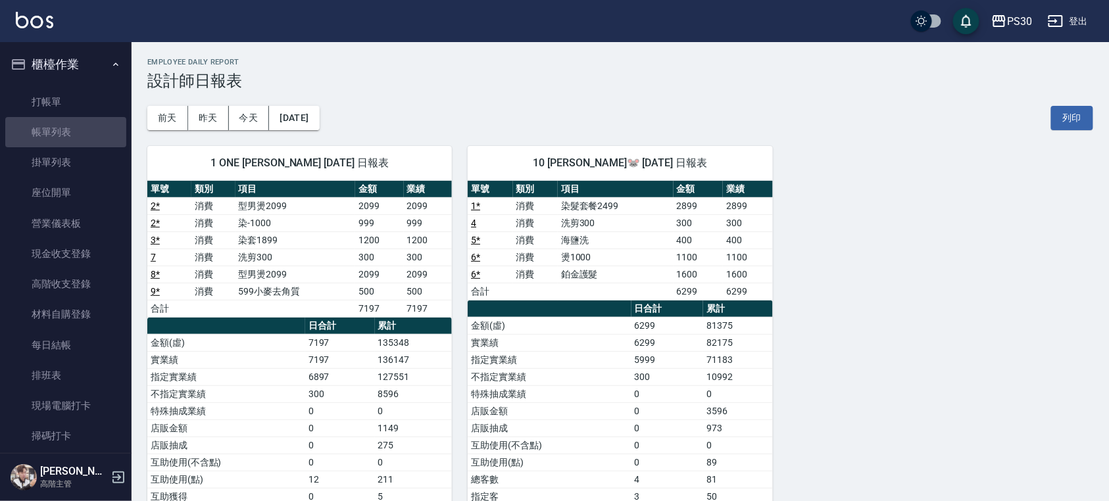
click at [75, 128] on link "帳單列表" at bounding box center [65, 132] width 121 height 30
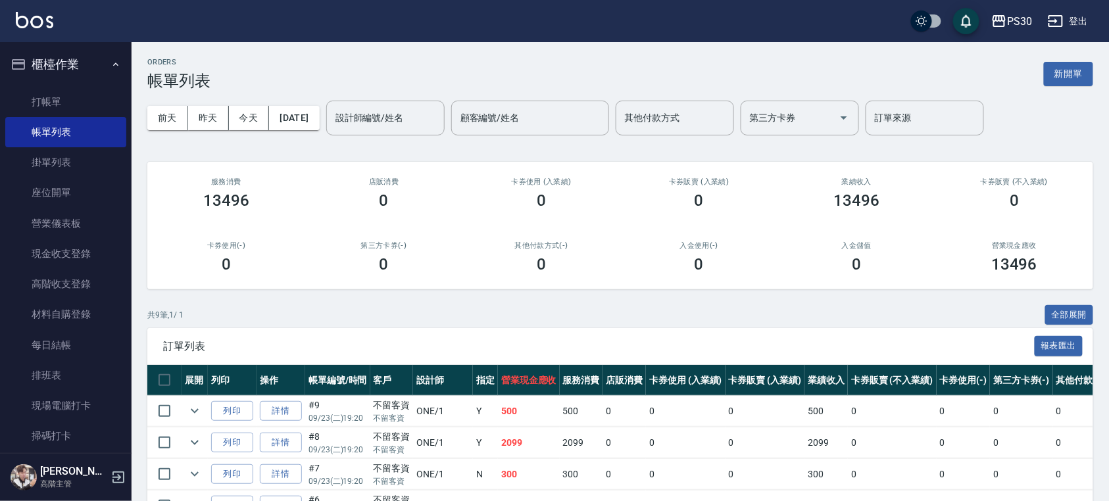
scroll to position [247, 0]
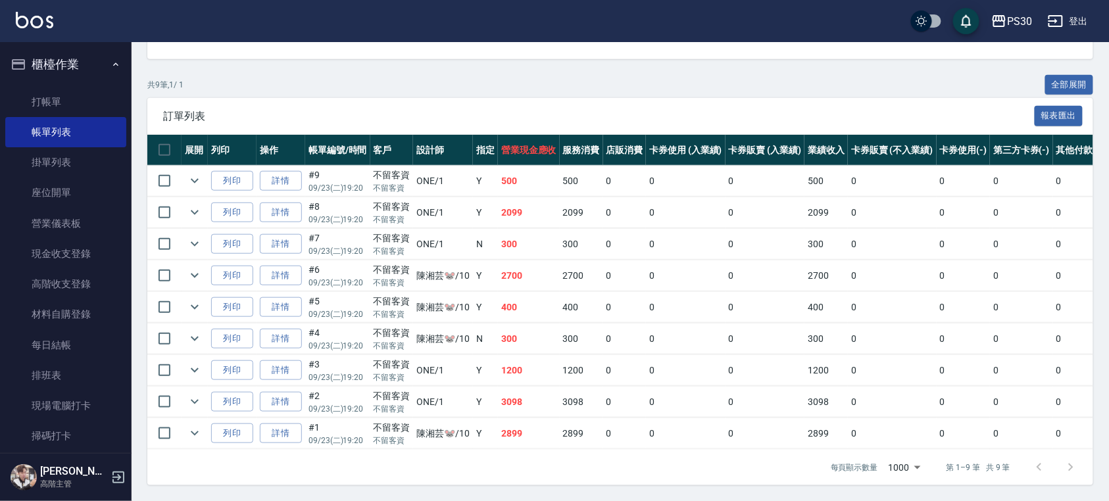
click at [277, 392] on link "詳情" at bounding box center [281, 402] width 42 height 20
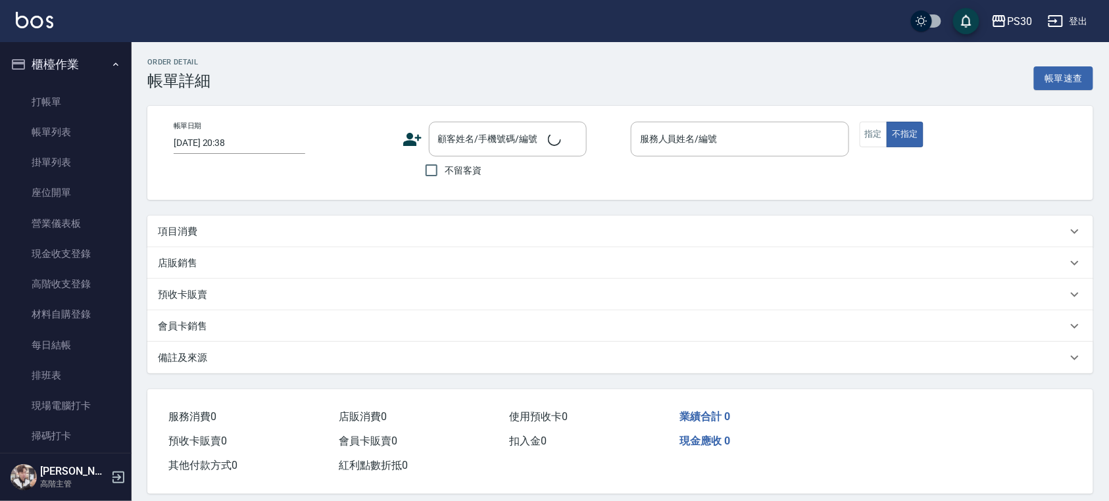
type input "[DATE] 19:20"
checkbox input "true"
type input "ONE-1"
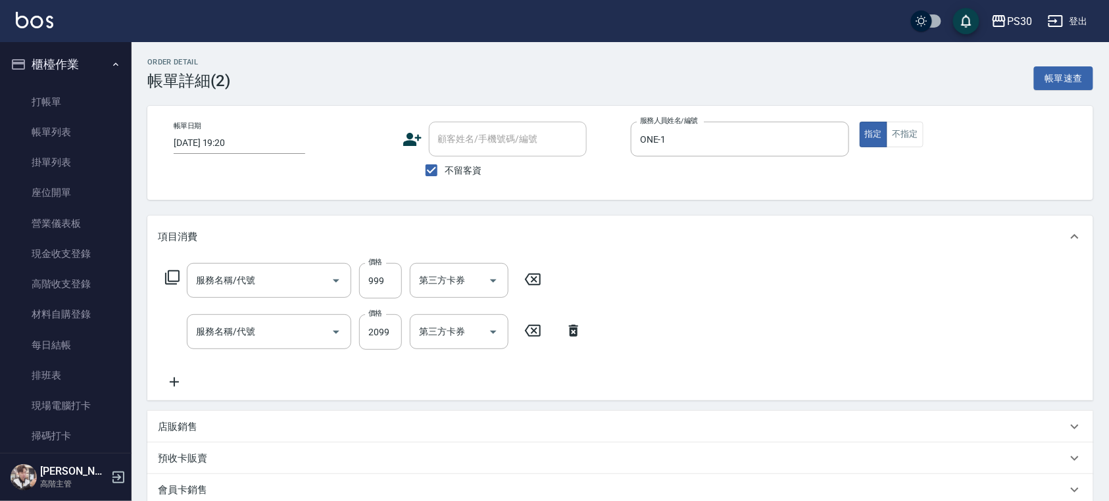
type input "染-1000(510)"
type input "型男燙2099(212)"
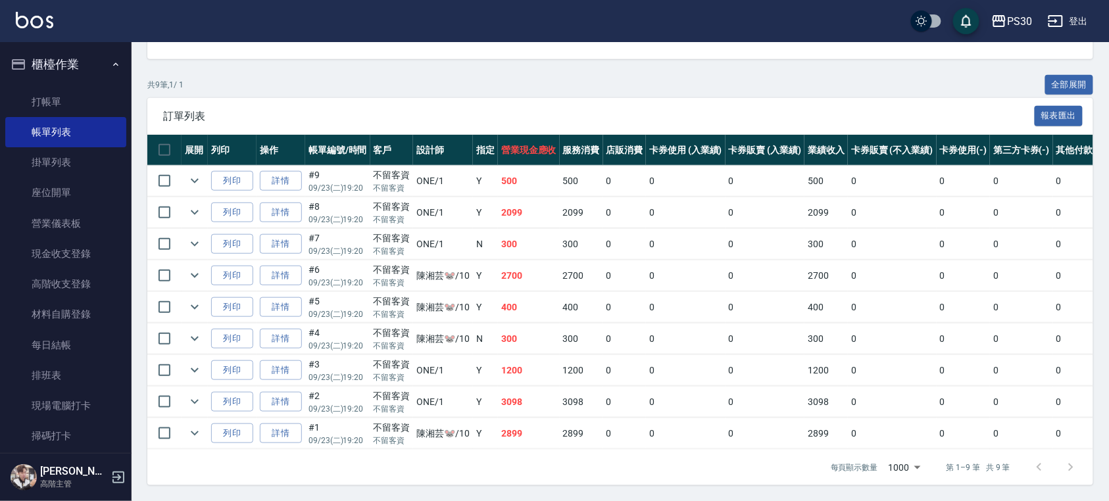
scroll to position [247, 0]
click at [282, 361] on link "詳情" at bounding box center [281, 371] width 42 height 20
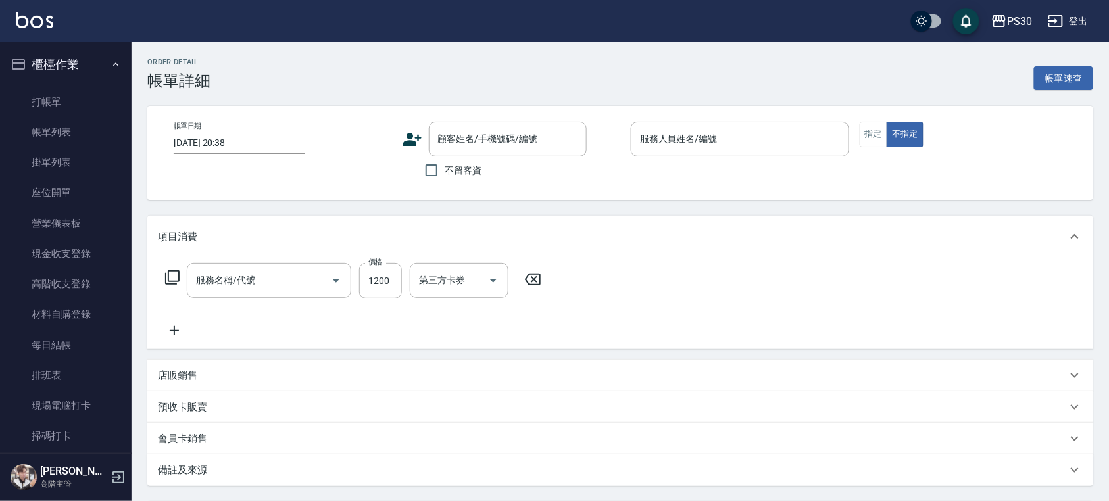
type input "[DATE] 19:20"
checkbox input "true"
type input "ONE-1"
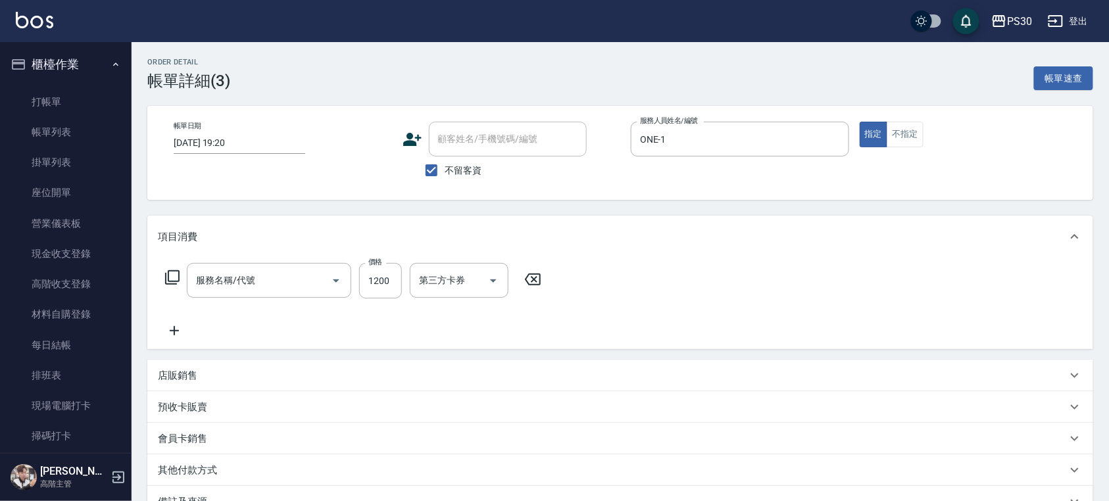
type input "染套1899(51899)"
click at [548, 282] on input "技術協助-1" at bounding box center [536, 280] width 67 height 23
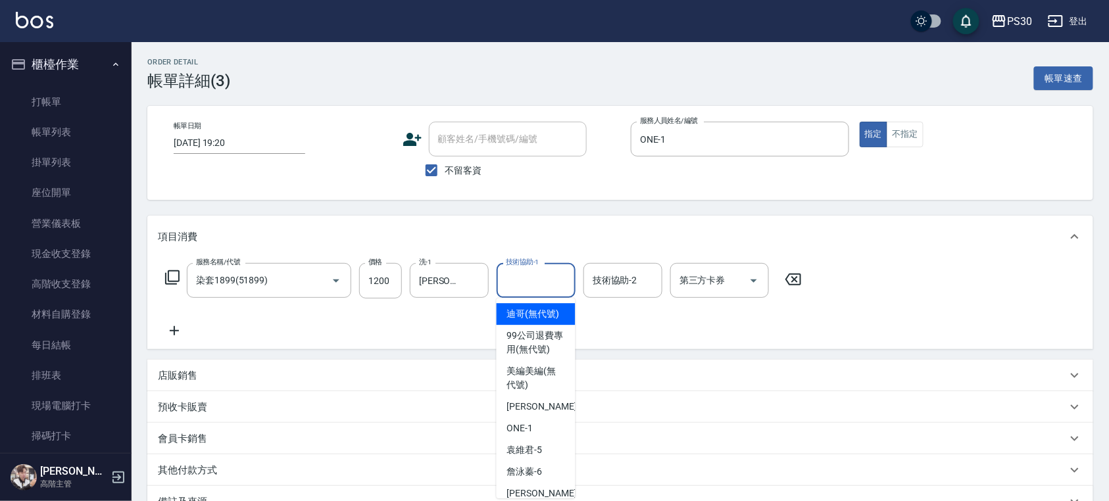
click at [472, 283] on div at bounding box center [474, 280] width 17 height 35
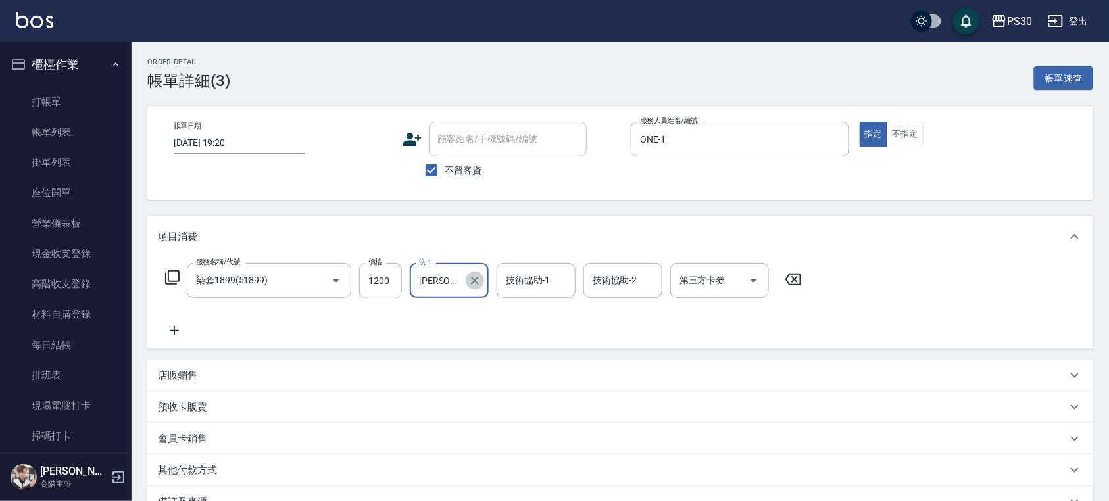
click at [472, 283] on icon "Clear" at bounding box center [475, 281] width 8 height 8
click at [512, 284] on input "技術協助-1" at bounding box center [536, 280] width 67 height 23
type input "[PERSON_NAME]-33"
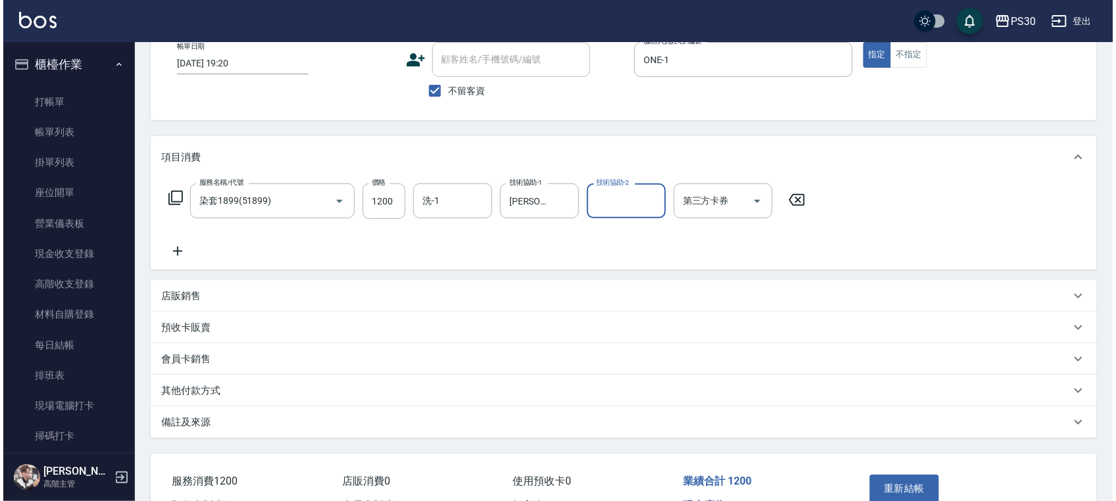
scroll to position [155, 0]
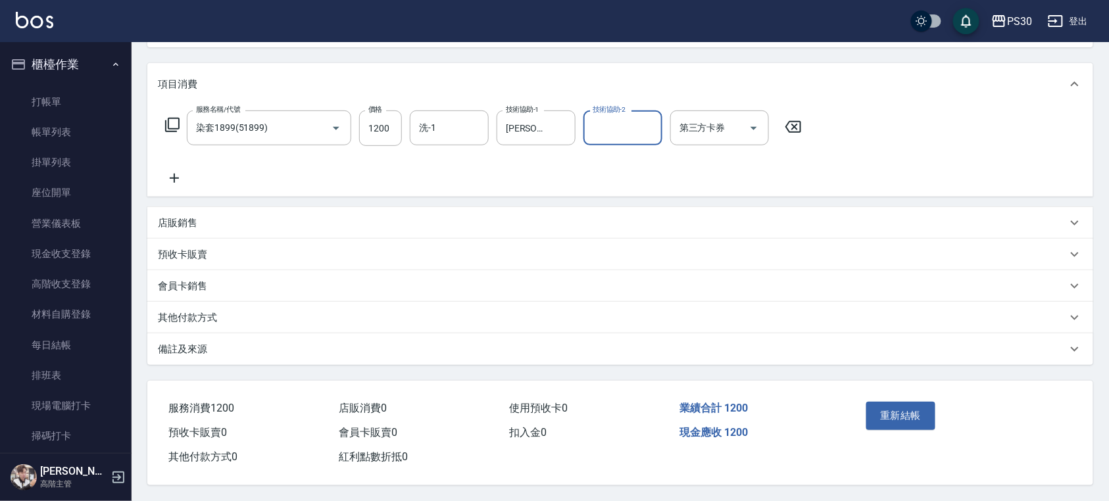
click at [901, 413] on button "重新結帳" at bounding box center [902, 416] width 70 height 28
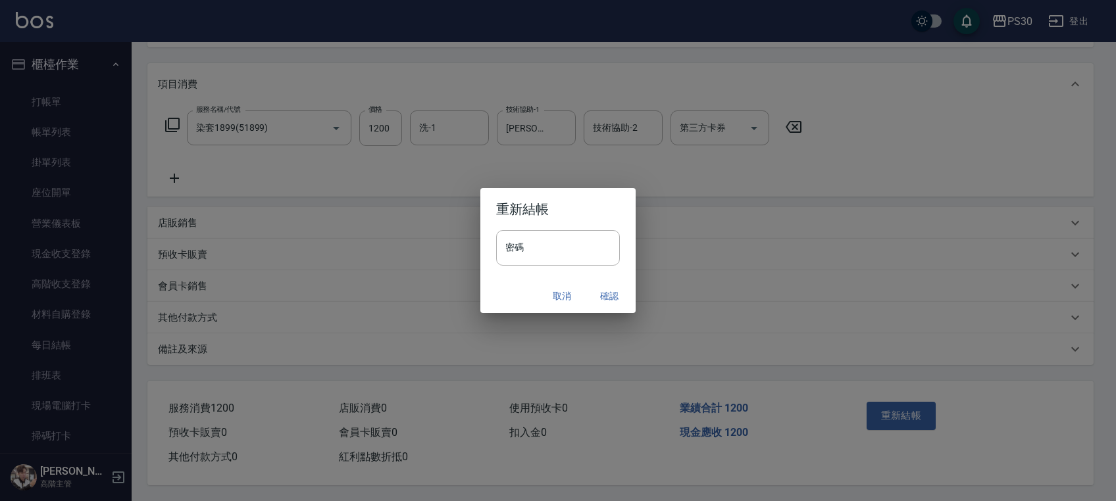
click at [543, 230] on input "密碼" at bounding box center [558, 248] width 124 height 36
type input "*******"
click at [616, 303] on button "確認" at bounding box center [609, 296] width 42 height 24
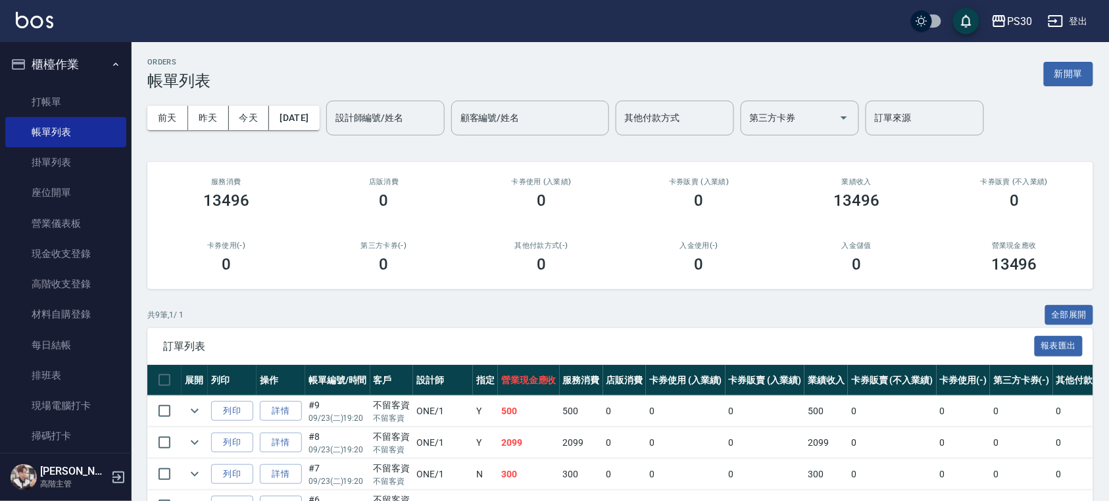
click at [89, 121] on link "帳單列表" at bounding box center [65, 132] width 121 height 30
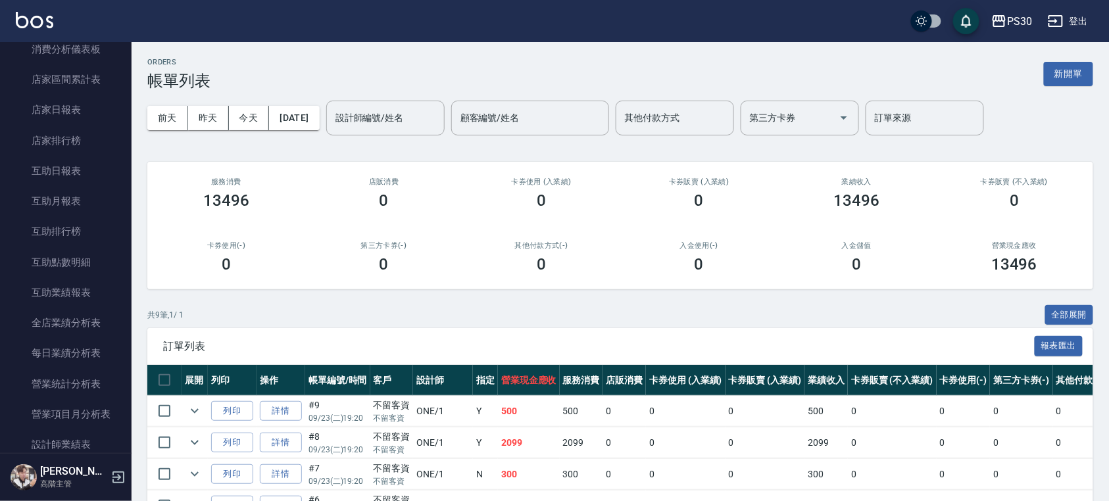
scroll to position [701, 0]
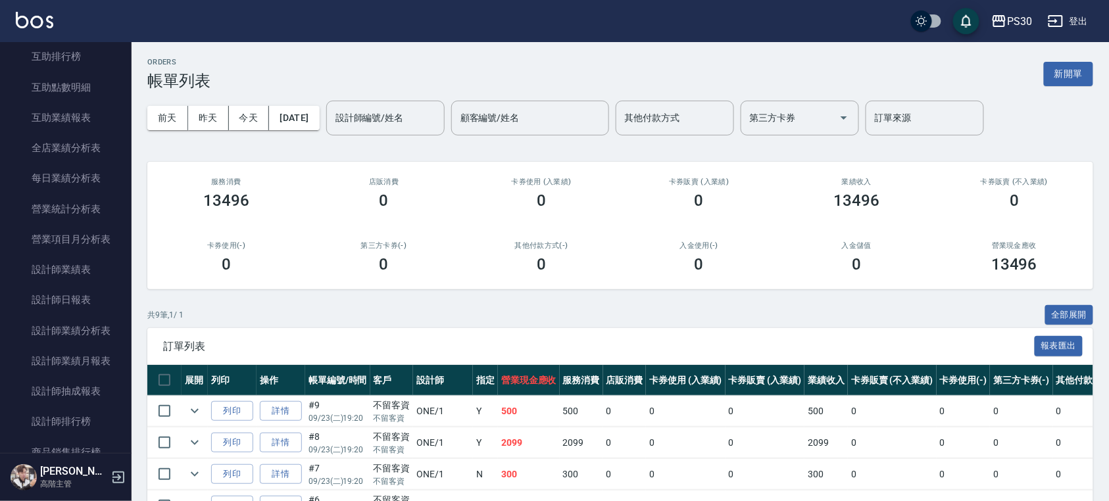
click at [89, 304] on link "設計師日報表" at bounding box center [65, 300] width 121 height 30
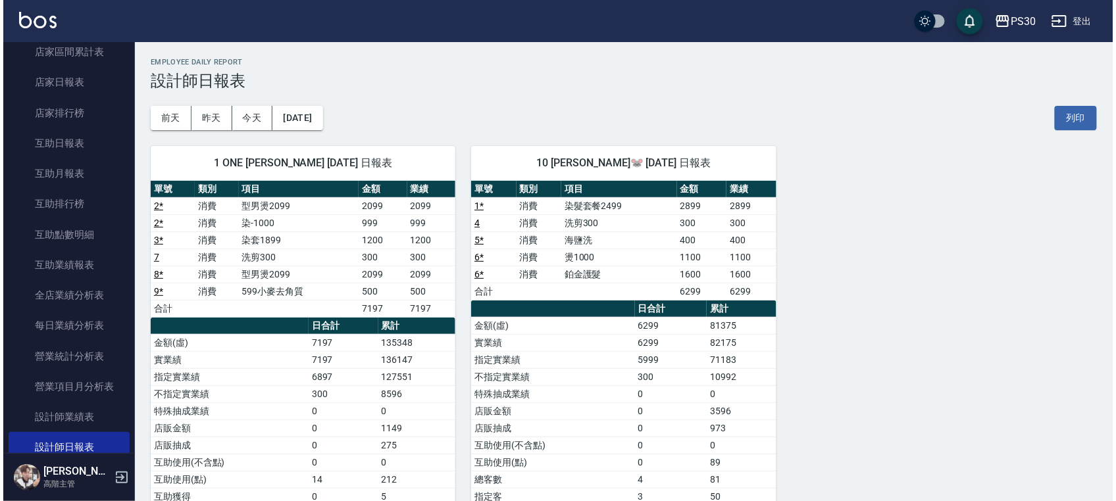
scroll to position [526, 0]
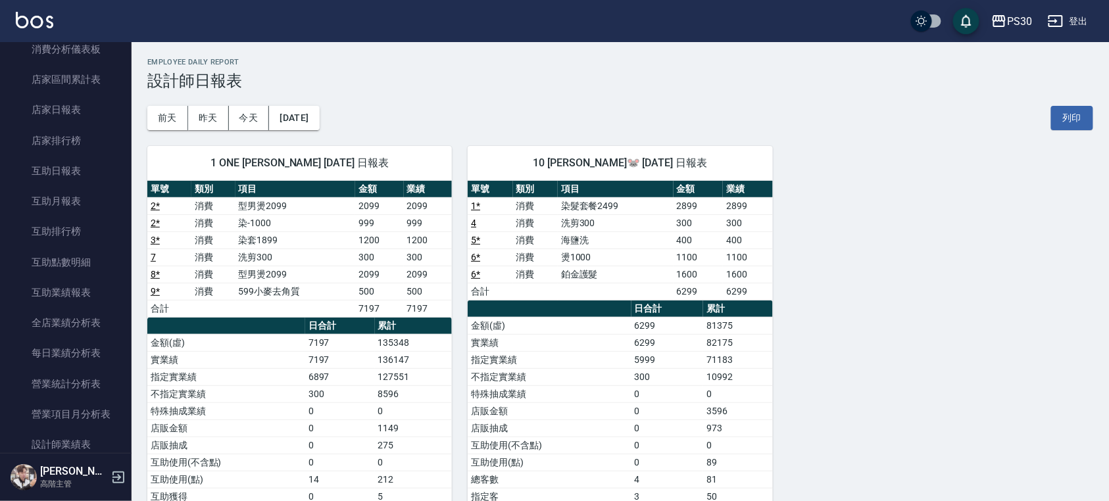
click at [85, 171] on link "互助日報表" at bounding box center [65, 171] width 121 height 30
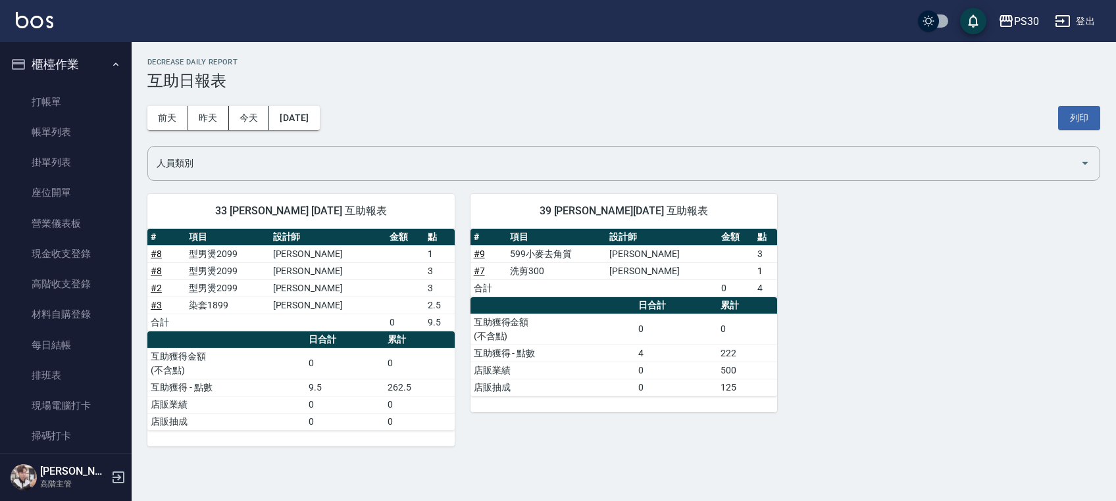
click at [66, 132] on link "帳單列表" at bounding box center [65, 132] width 121 height 30
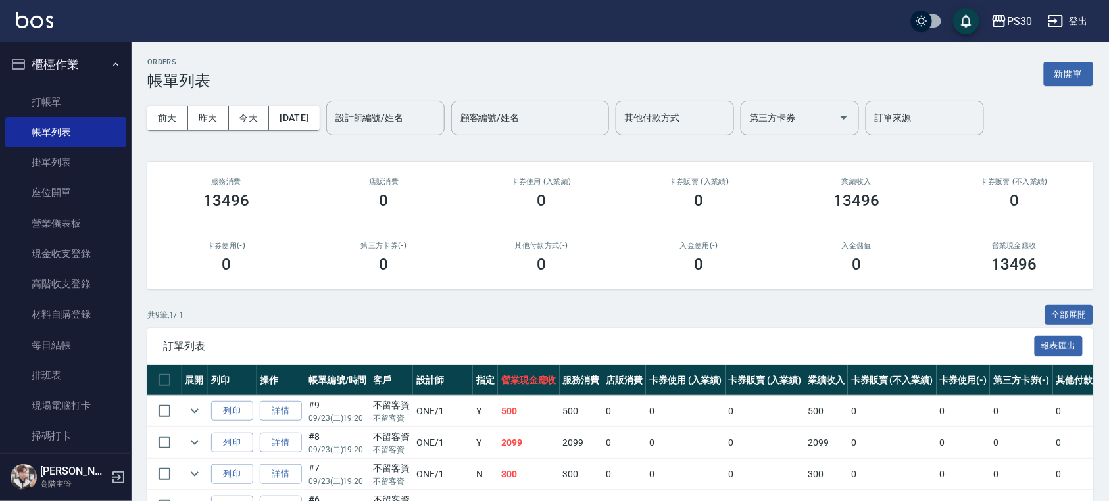
click at [88, 100] on link "打帳單" at bounding box center [65, 102] width 121 height 30
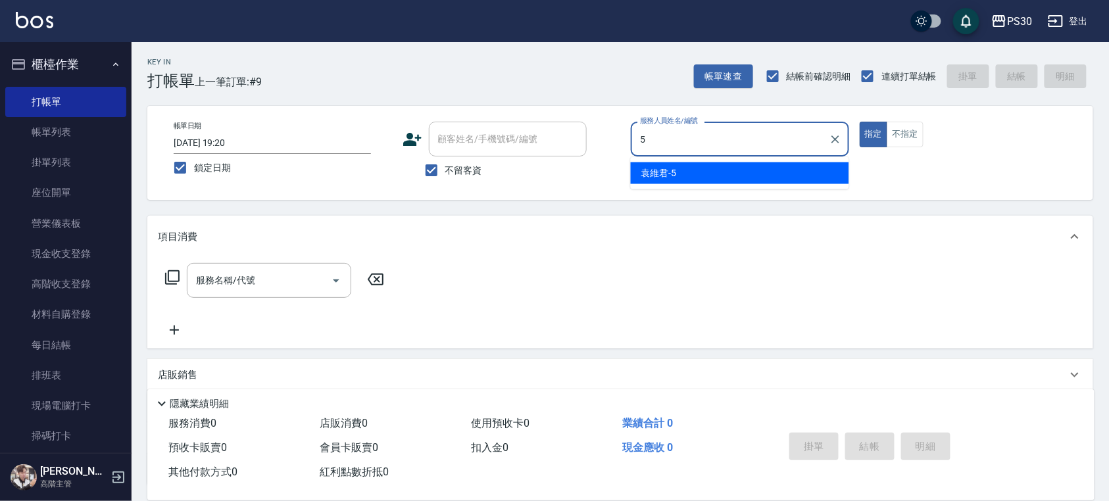
type input "[PERSON_NAME]-5"
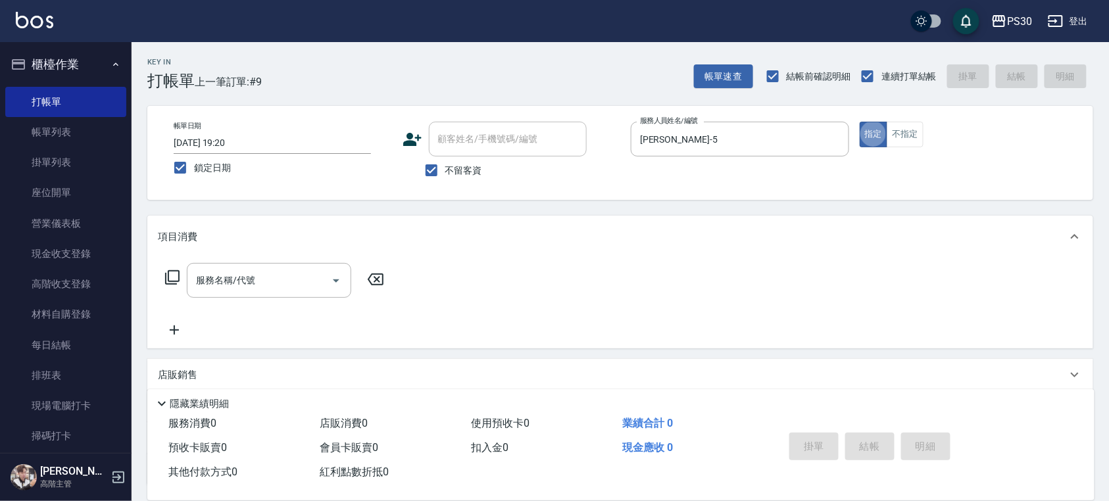
type button "true"
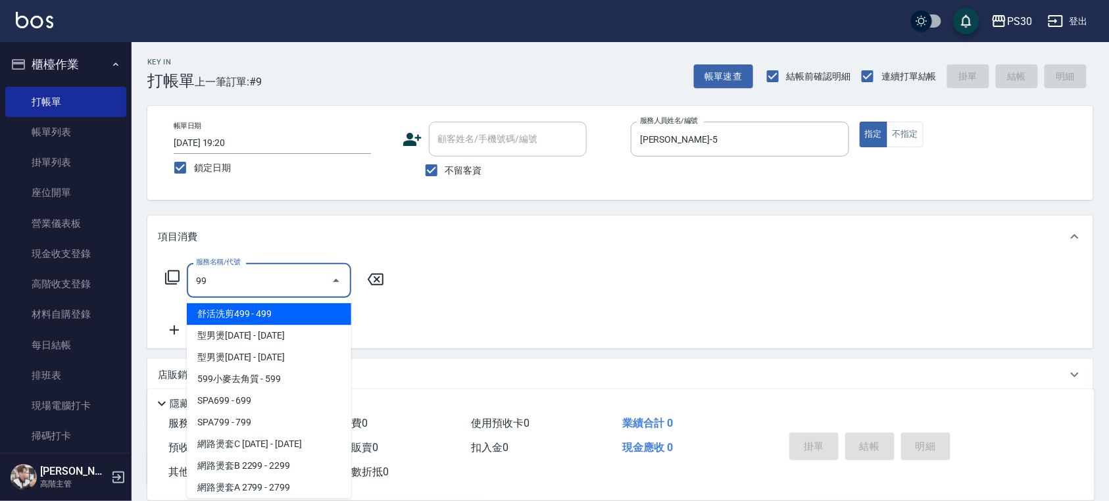
type input "9"
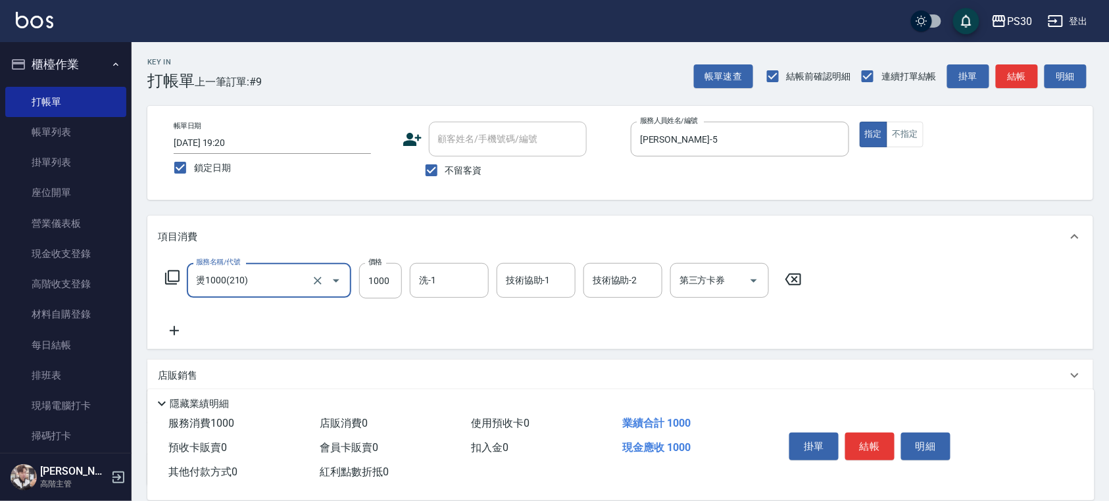
type input "燙1000(210)"
type input "999"
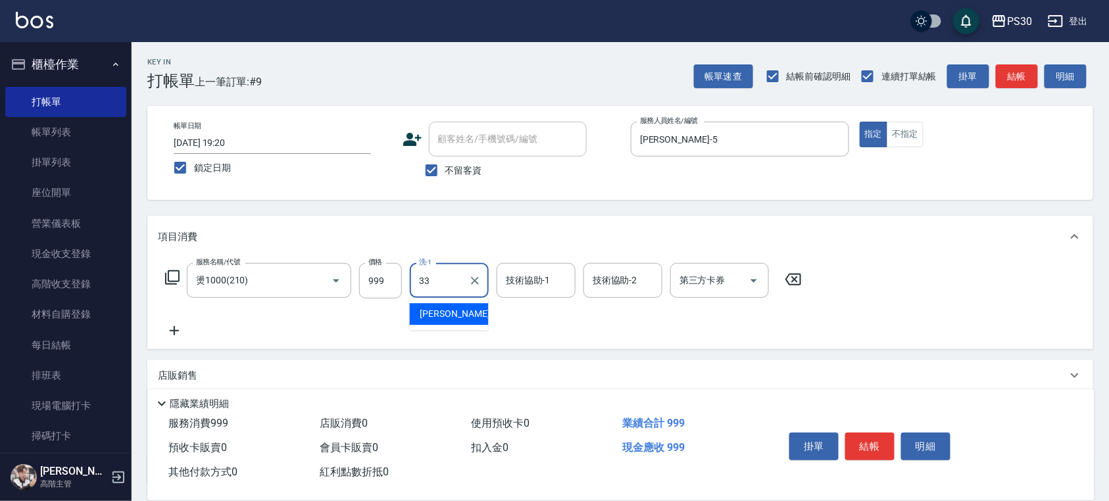
type input "[PERSON_NAME]-33"
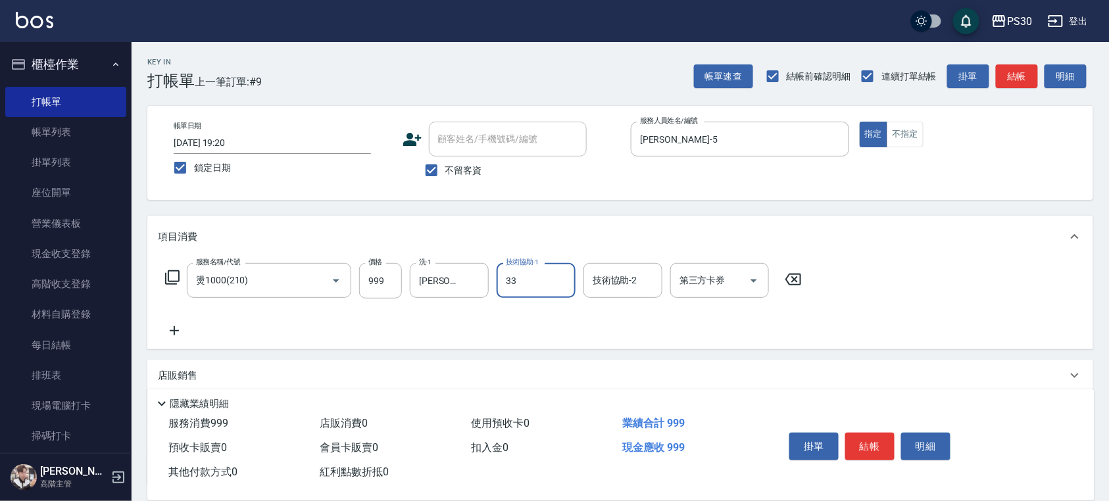
type input "[PERSON_NAME]-33"
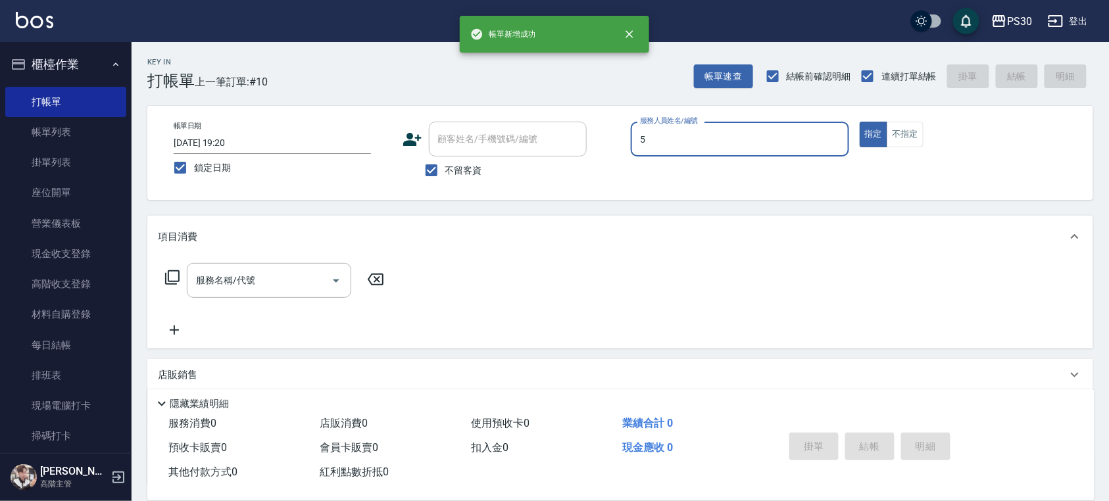
type input "[PERSON_NAME]-5"
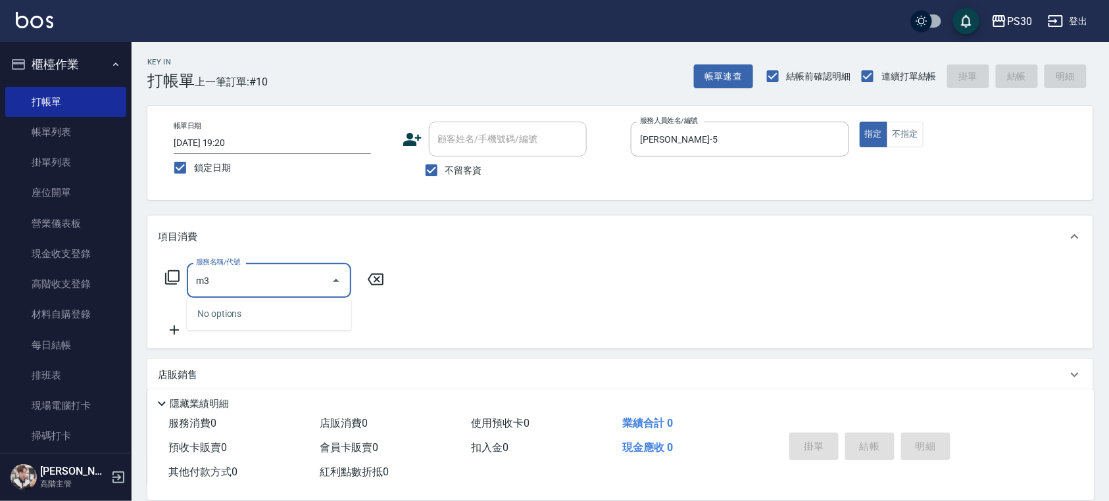
type input "m"
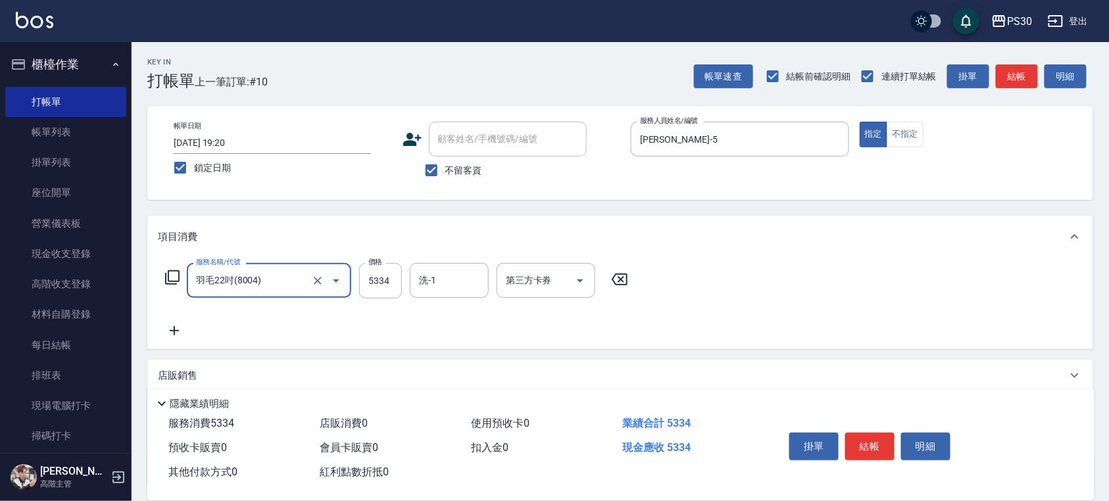
type input "羽毛22吋(8004)"
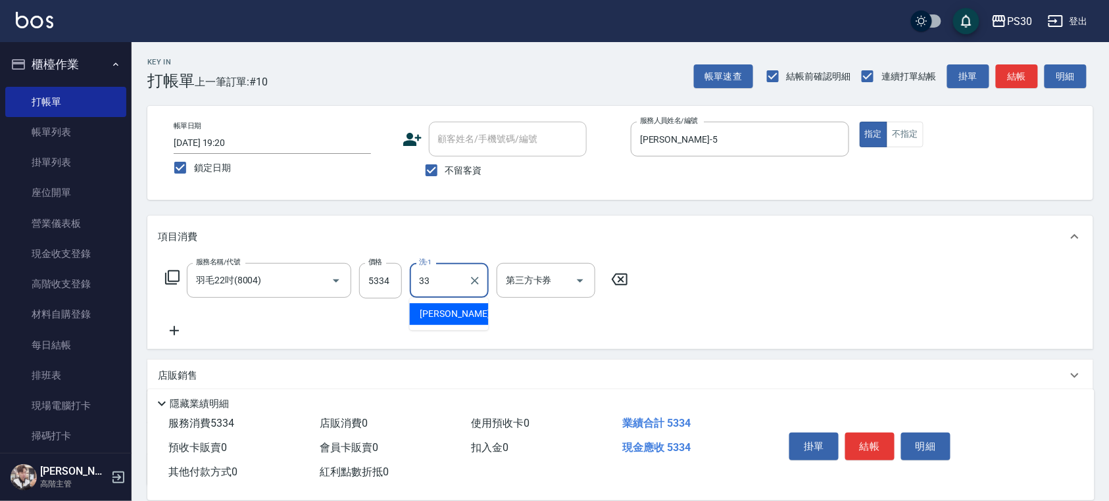
type input "[PERSON_NAME]-33"
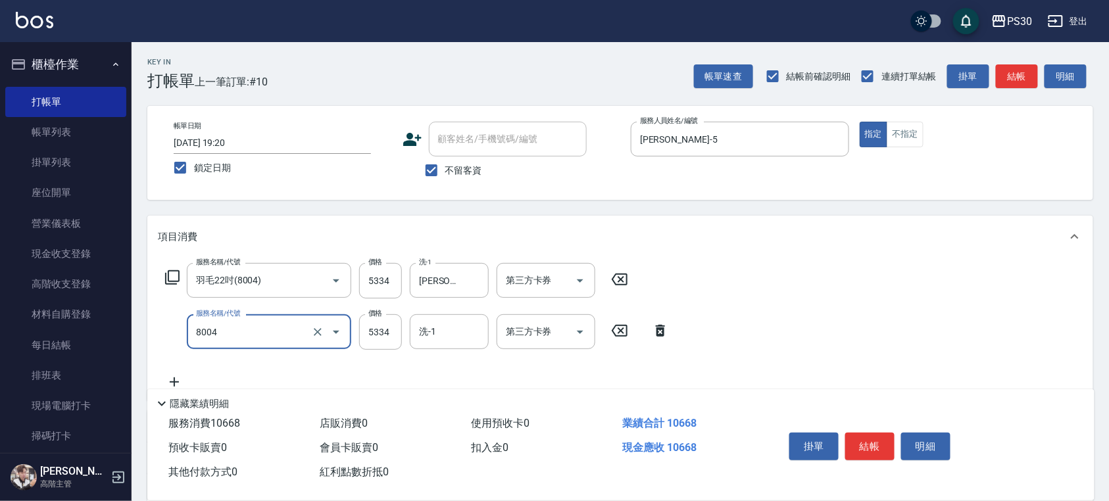
type input "羽毛22吋(8004)"
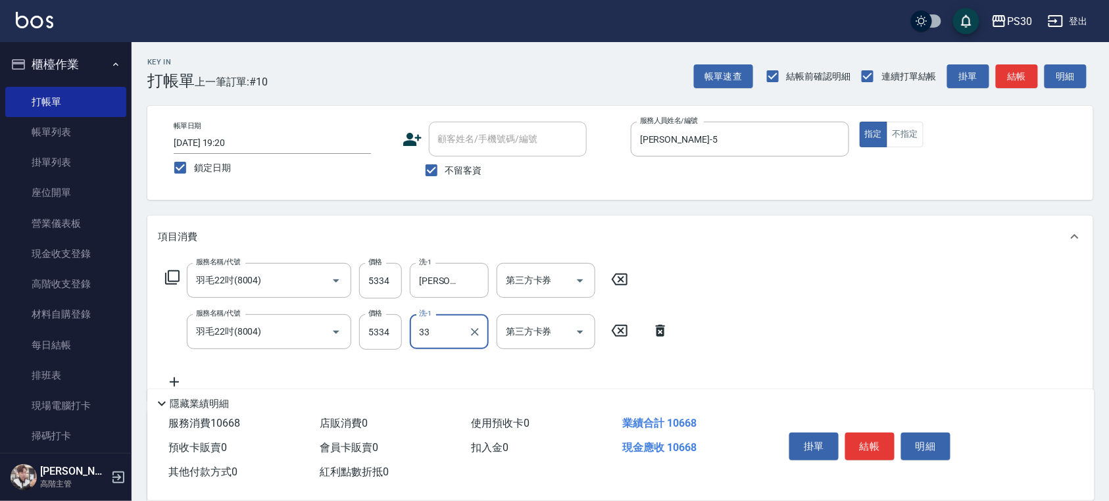
type input "[PERSON_NAME]-33"
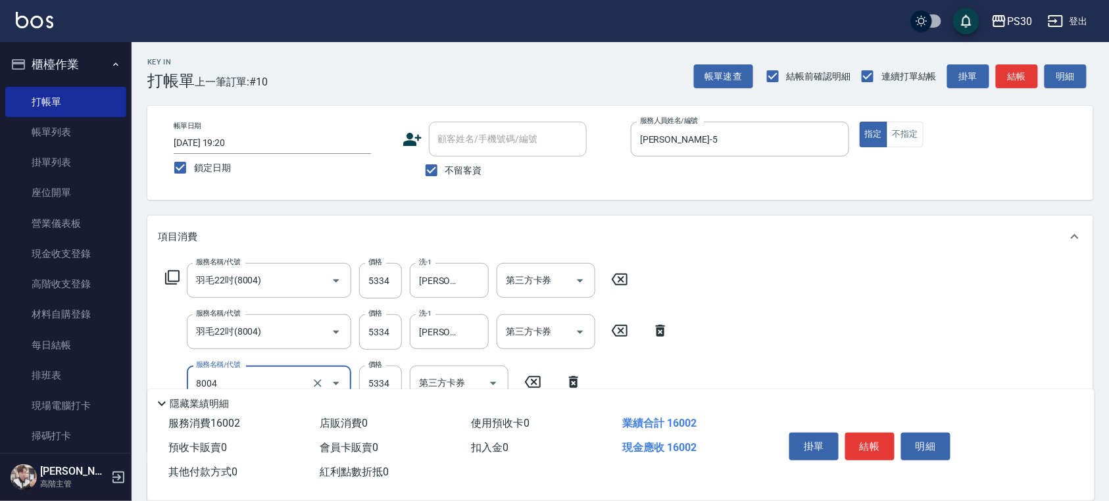
type input "羽毛22吋(8004)"
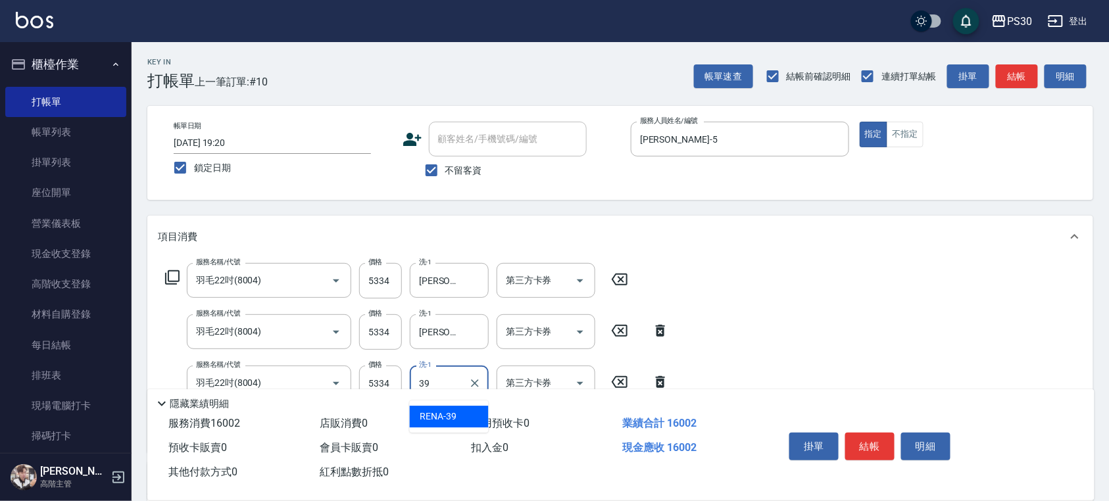
type input "RENA-39"
click at [392, 279] on input "5334" at bounding box center [380, 281] width 43 height 36
type input "5333"
click at [388, 326] on input "5334" at bounding box center [380, 333] width 43 height 36
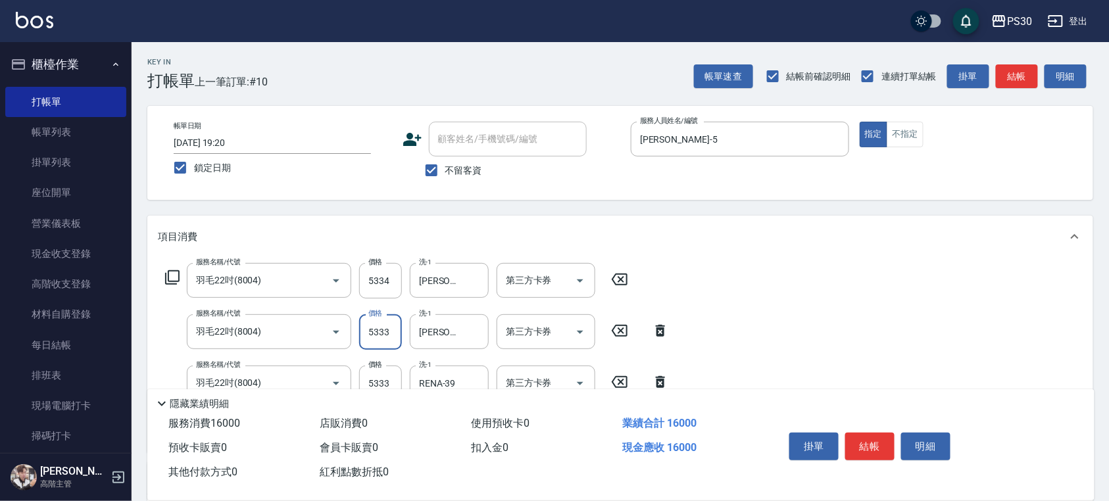
type input "5333"
click at [380, 286] on input "5334" at bounding box center [380, 281] width 43 height 36
click at [380, 285] on input "5334" at bounding box center [380, 281] width 43 height 36
type input "5333"
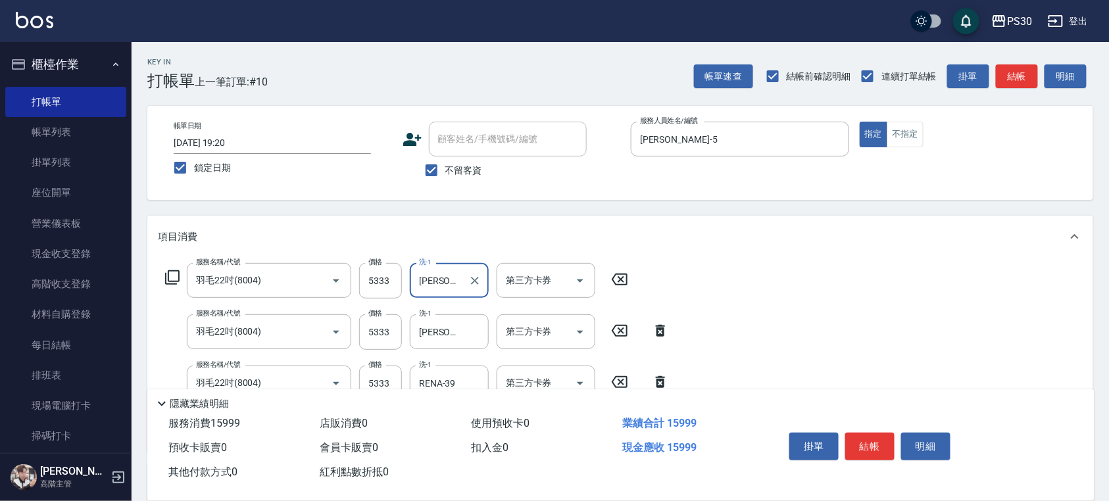
click at [767, 318] on div "服務名稱/代號 羽毛22吋(8004) 服務名稱/代號 價格 5333 價格 洗-1 [PERSON_NAME]-33 洗-1 第三方卡券 第三方卡券 服務名…" at bounding box center [620, 355] width 946 height 194
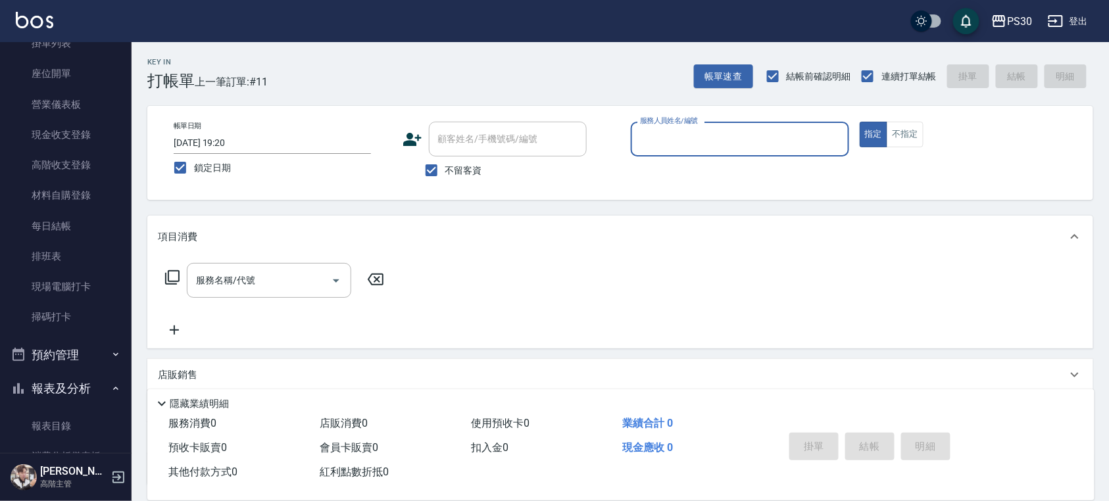
scroll to position [263, 0]
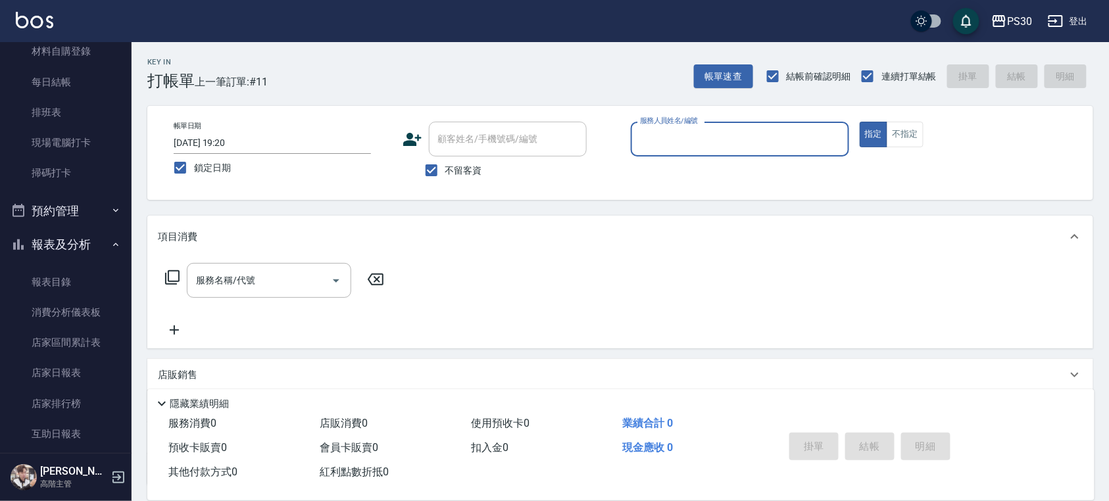
click at [70, 216] on button "預約管理" at bounding box center [65, 211] width 121 height 34
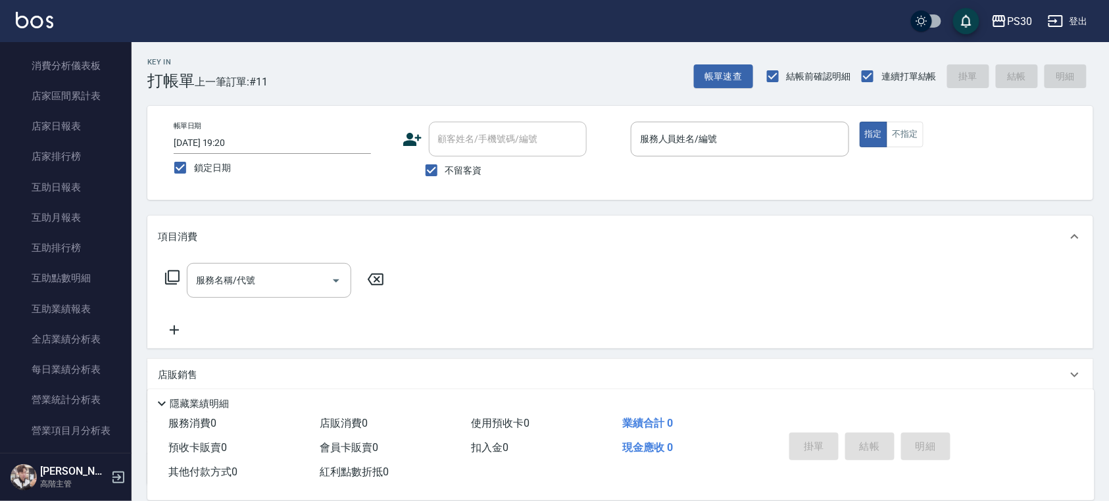
scroll to position [614, 0]
click at [79, 124] on link "店家日報表" at bounding box center [65, 124] width 121 height 30
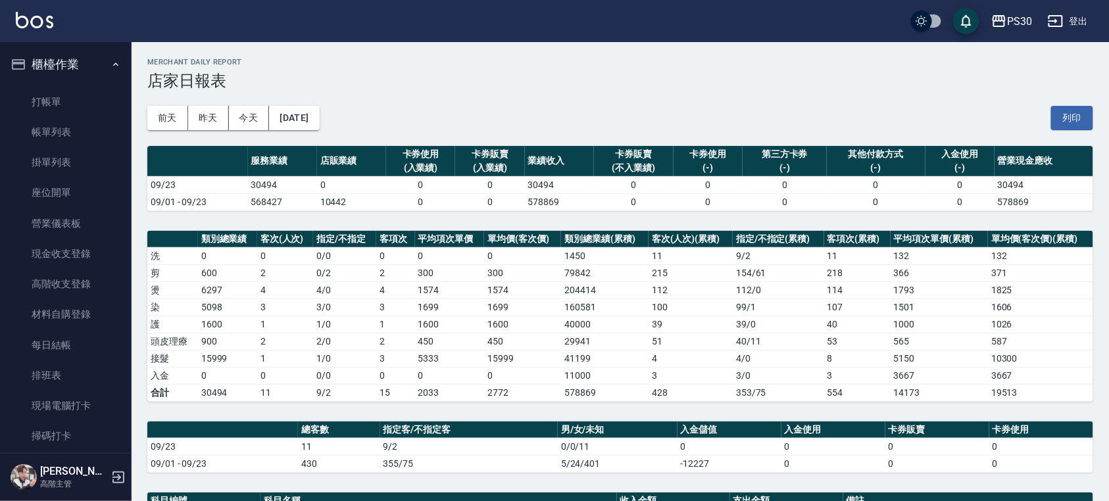
click at [71, 135] on link "帳單列表" at bounding box center [65, 132] width 121 height 30
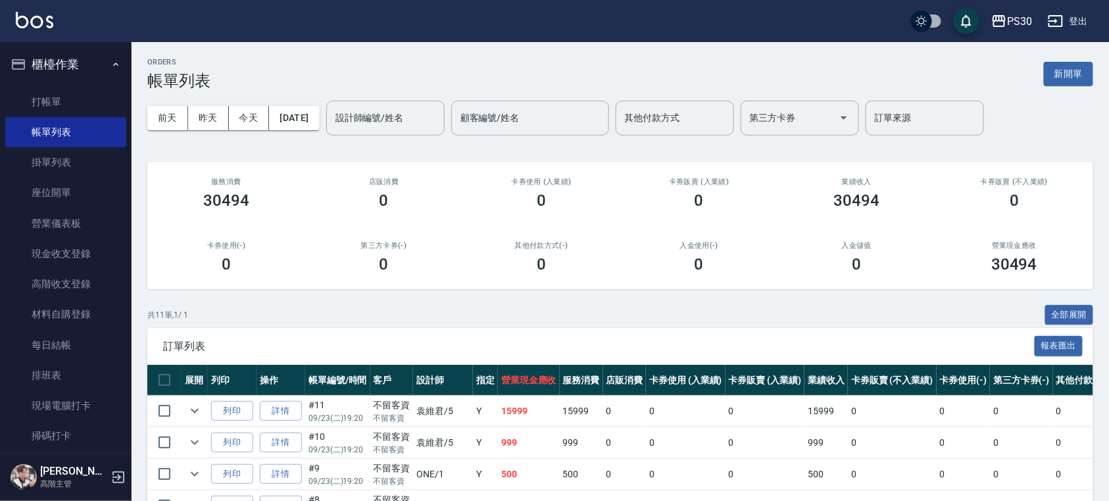
click at [93, 108] on link "打帳單" at bounding box center [65, 102] width 121 height 30
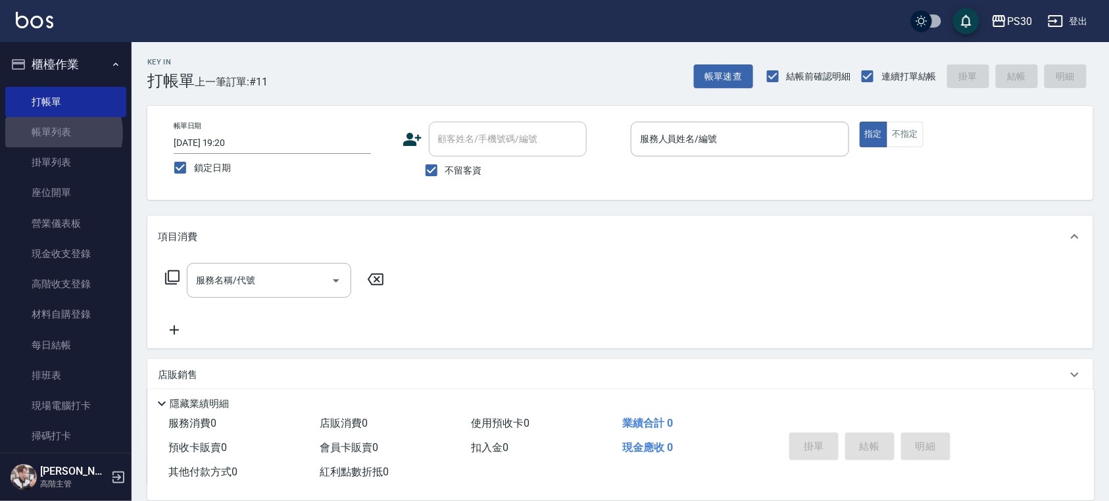
click at [55, 133] on link "帳單列表" at bounding box center [65, 132] width 121 height 30
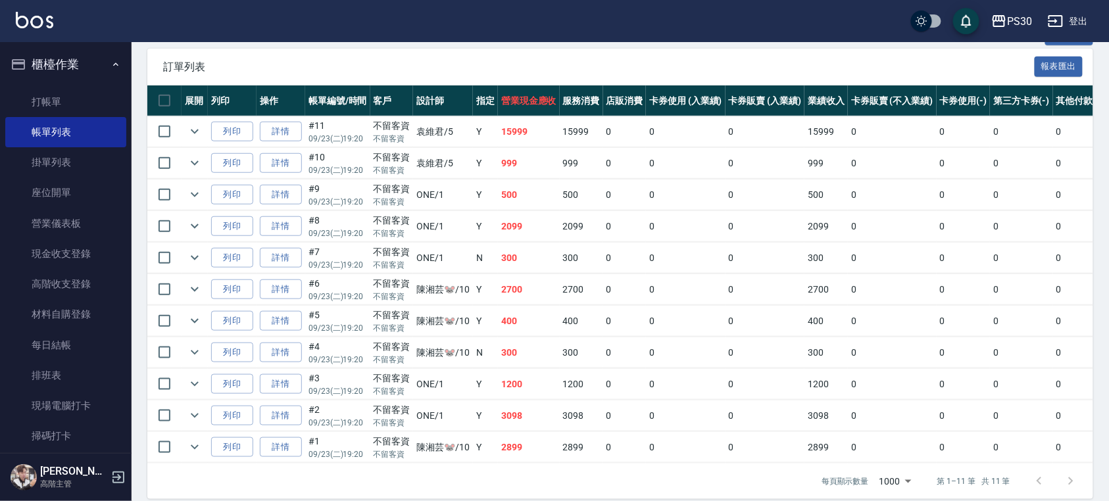
scroll to position [311, 0]
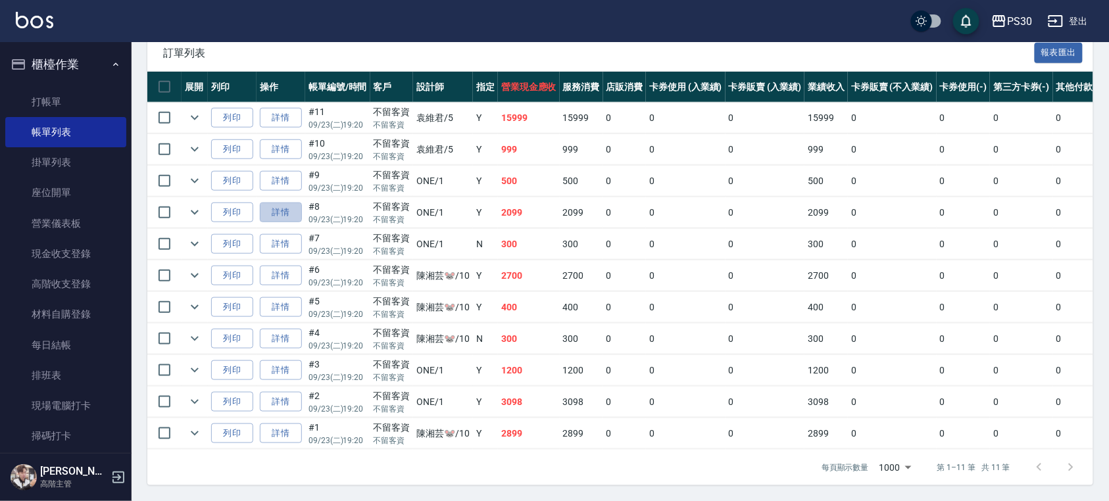
click at [286, 203] on link "詳情" at bounding box center [281, 213] width 42 height 20
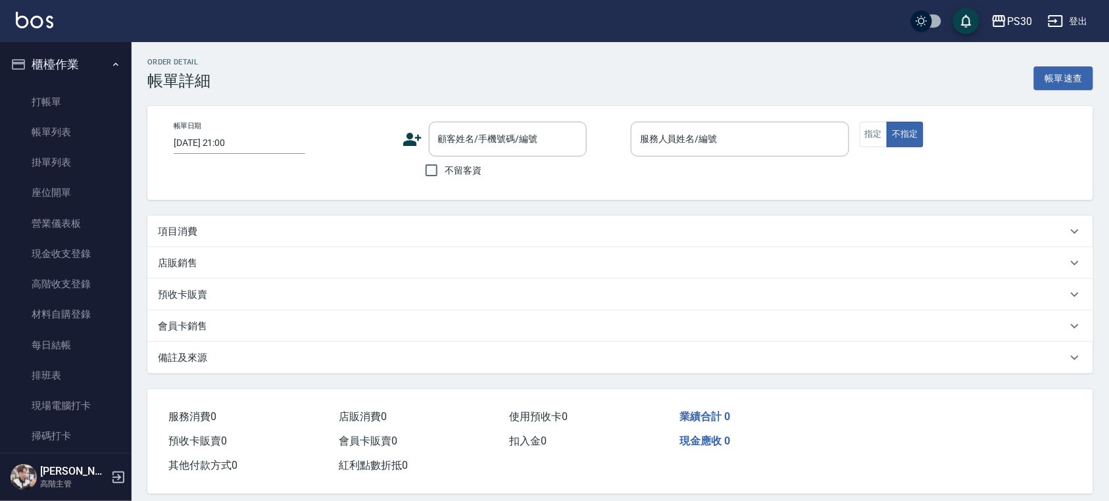
type input "[DATE] 19:20"
checkbox input "true"
type input "ONE-1"
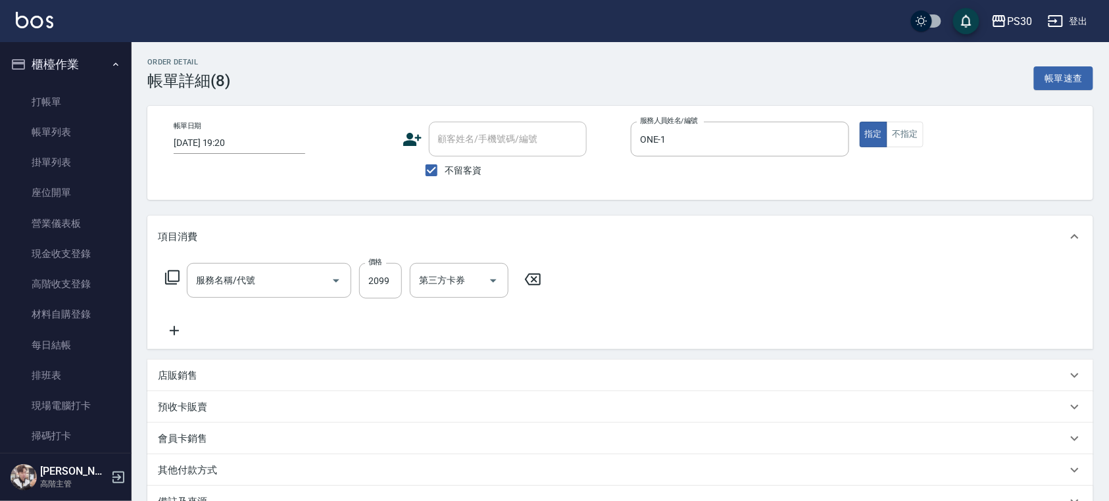
type input "型男燙2099(212)"
click at [84, 93] on link "打帳單" at bounding box center [65, 102] width 121 height 30
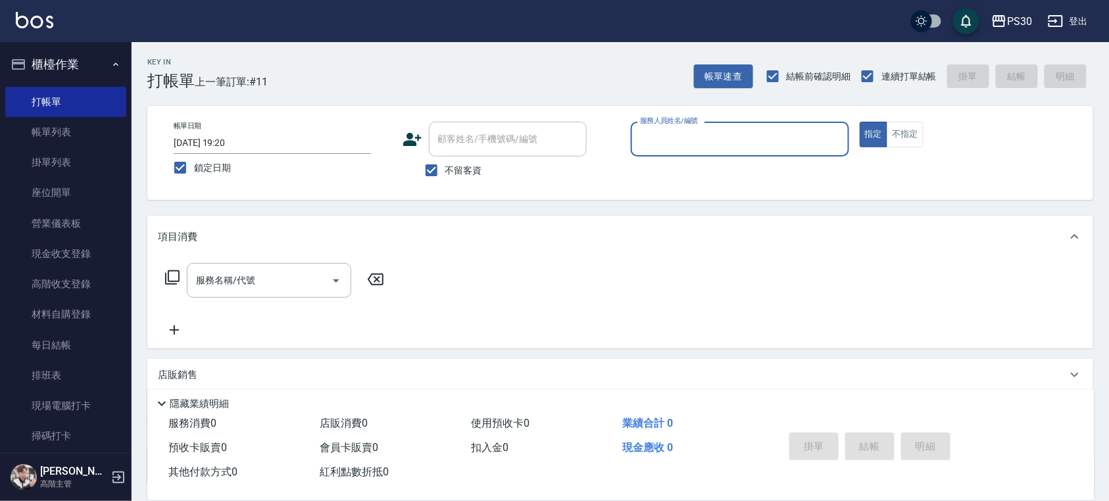
click at [66, 143] on link "帳單列表" at bounding box center [65, 132] width 121 height 30
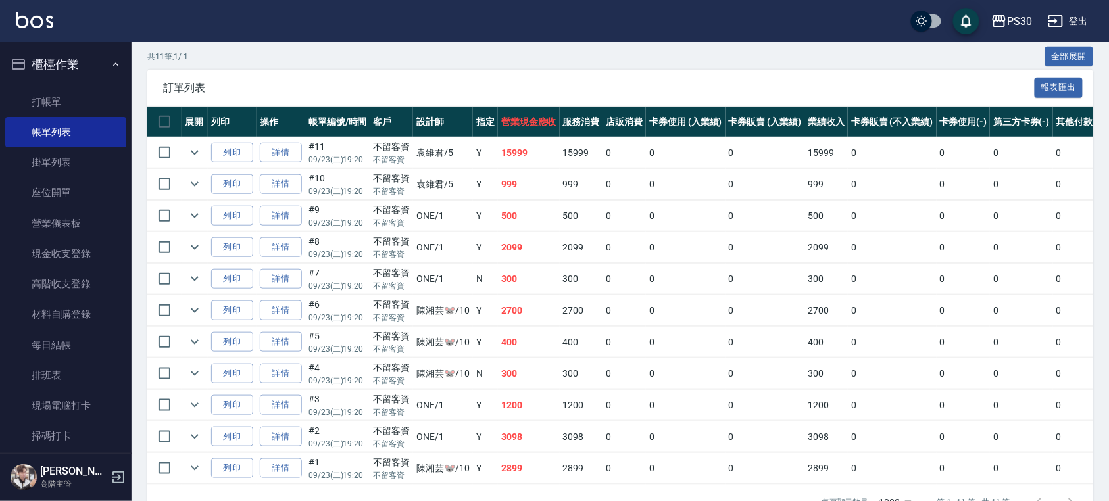
scroll to position [263, 0]
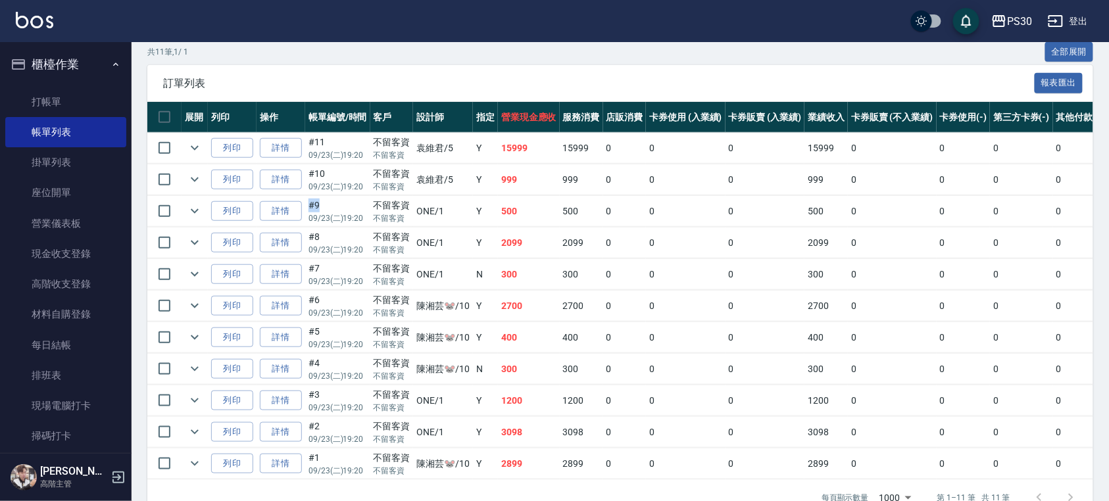
drag, startPoint x: 312, startPoint y: 204, endPoint x: 322, endPoint y: 203, distance: 9.9
click at [322, 203] on td "#9 09/23 (二) 19:20" at bounding box center [337, 211] width 65 height 31
click at [317, 203] on td "#9 09/23 (二) 19:20" at bounding box center [337, 211] width 65 height 31
click at [287, 433] on link "詳情" at bounding box center [281, 432] width 42 height 20
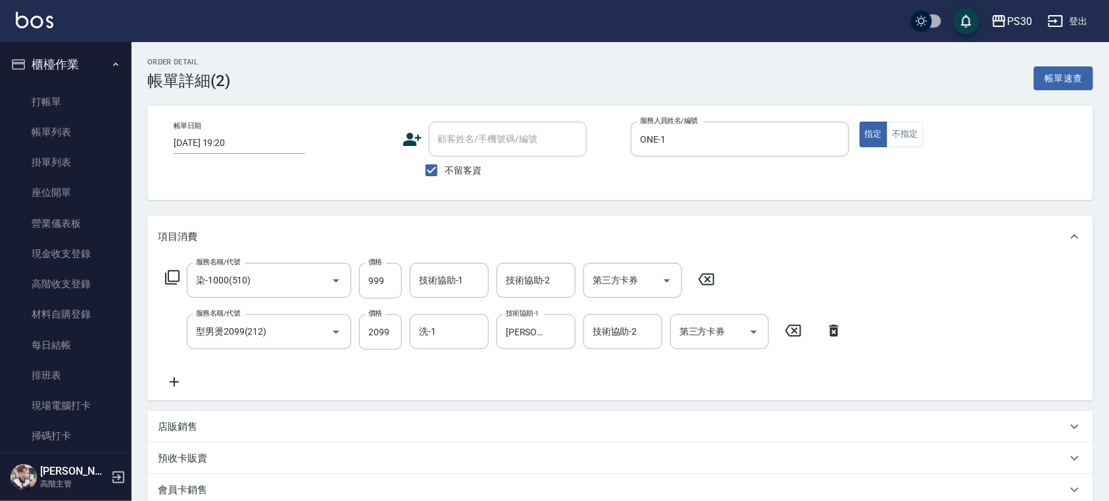
click at [712, 282] on icon at bounding box center [706, 280] width 33 height 16
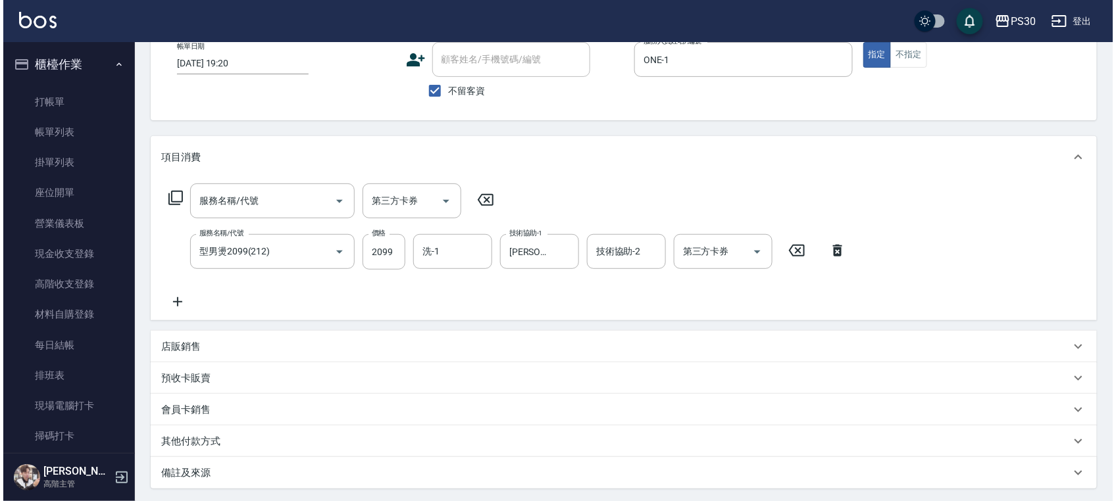
scroll to position [175, 0]
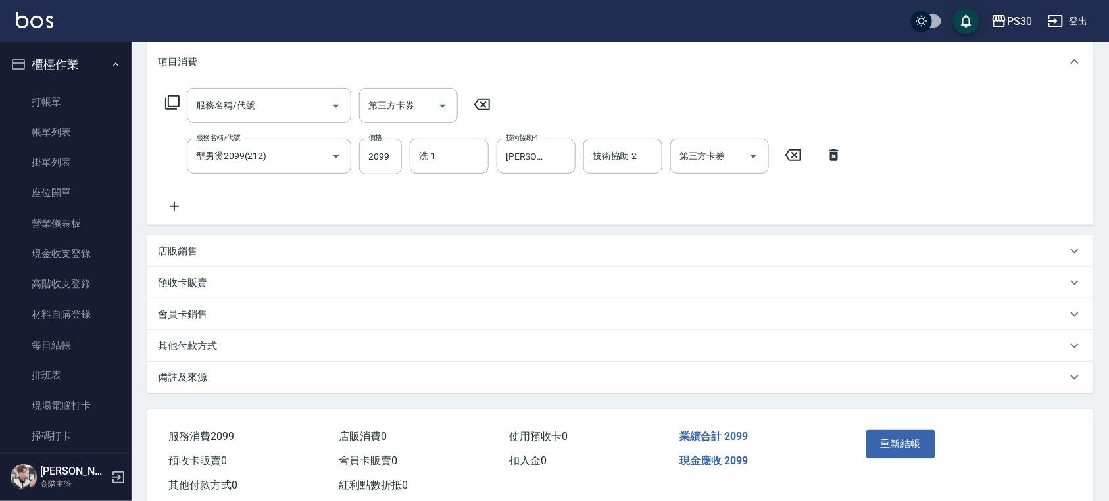
click at [450, 151] on input "洗-1" at bounding box center [449, 156] width 67 height 23
type input "[PERSON_NAME]-33"
click at [898, 449] on button "重新結帳" at bounding box center [902, 444] width 70 height 28
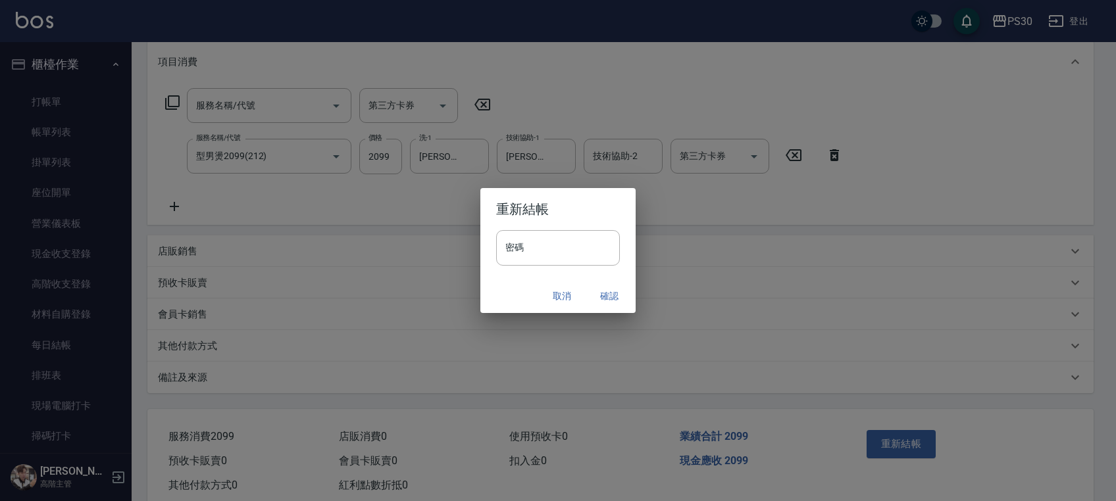
click at [574, 251] on input "密碼" at bounding box center [558, 248] width 124 height 36
type input "*******"
click at [596, 213] on h2 "重新結帳" at bounding box center [557, 209] width 155 height 42
click at [604, 295] on button "確認" at bounding box center [609, 296] width 42 height 24
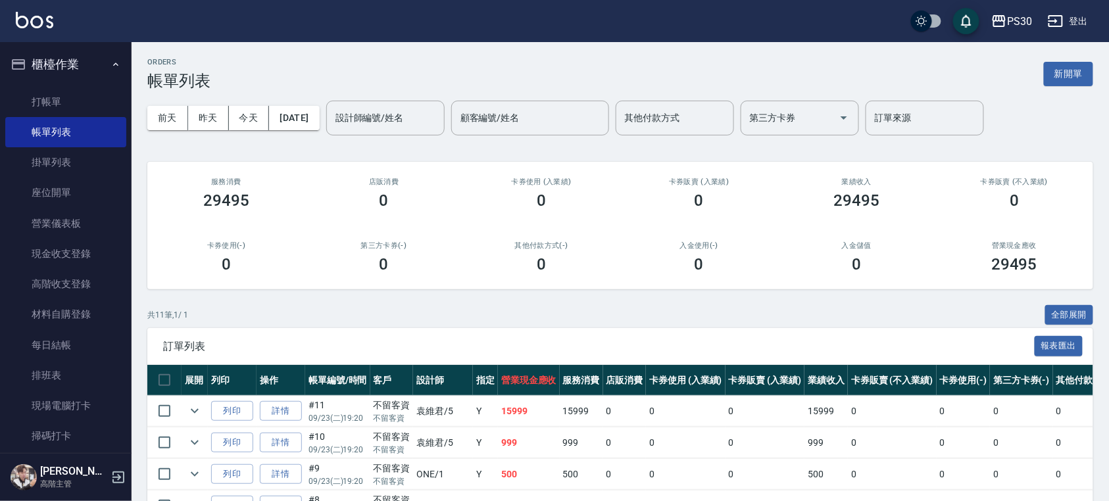
click at [753, 303] on div "ORDERS 帳單列表 新開單 [DATE] [DATE] [DATE] [DATE] 設計師編號/姓名 設計師編號/姓名 顧客編號/姓名 顧客編號/姓名 其…" at bounding box center [621, 418] width 978 height 753
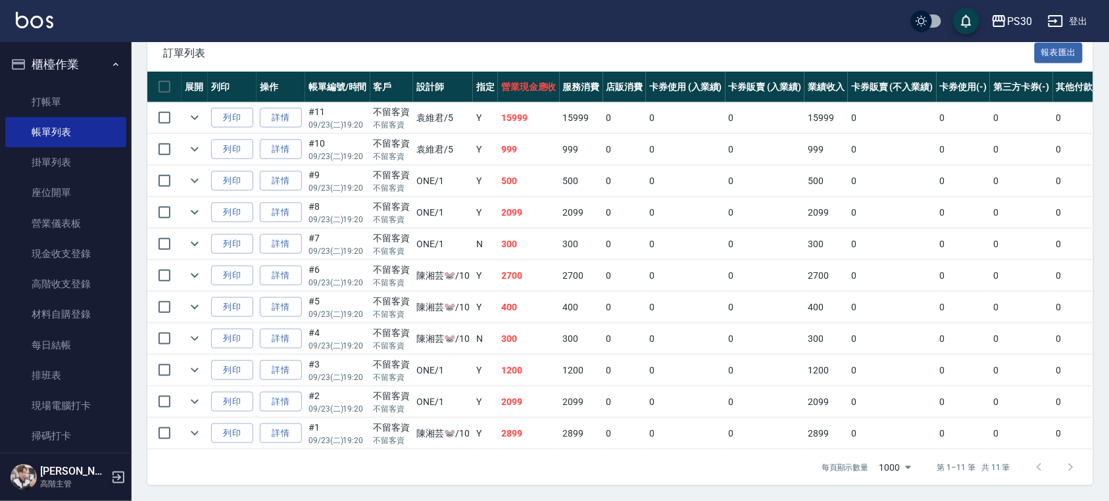
scroll to position [311, 0]
click at [282, 203] on link "詳情" at bounding box center [281, 213] width 42 height 20
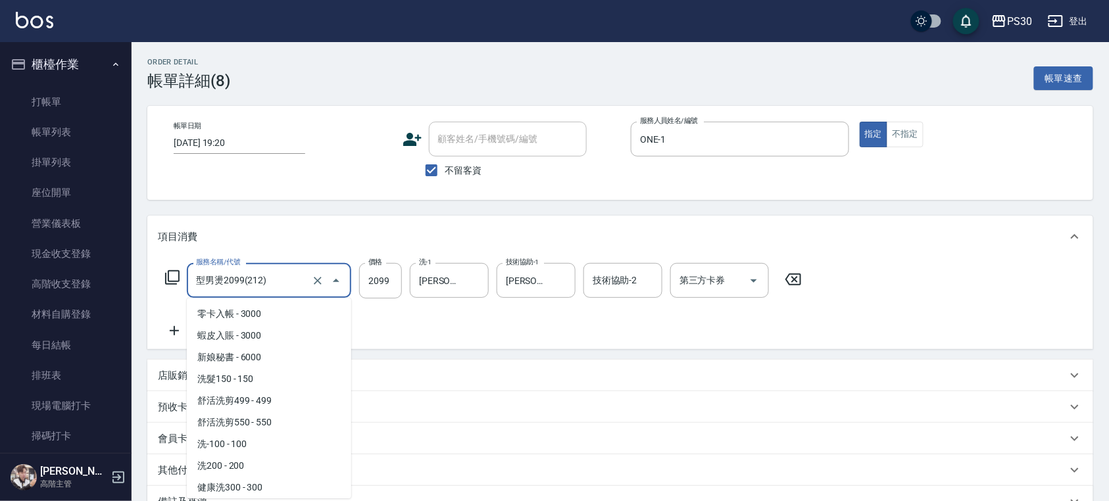
drag, startPoint x: 267, startPoint y: 288, endPoint x: 161, endPoint y: 286, distance: 105.3
click at [150, 290] on div "服務名稱/代號 型男燙2099(212) 服務名稱/代號 價格 2099 價格 洗-1 [PERSON_NAME]-33 洗-1 技術協助-1 [PERSON…" at bounding box center [620, 303] width 946 height 91
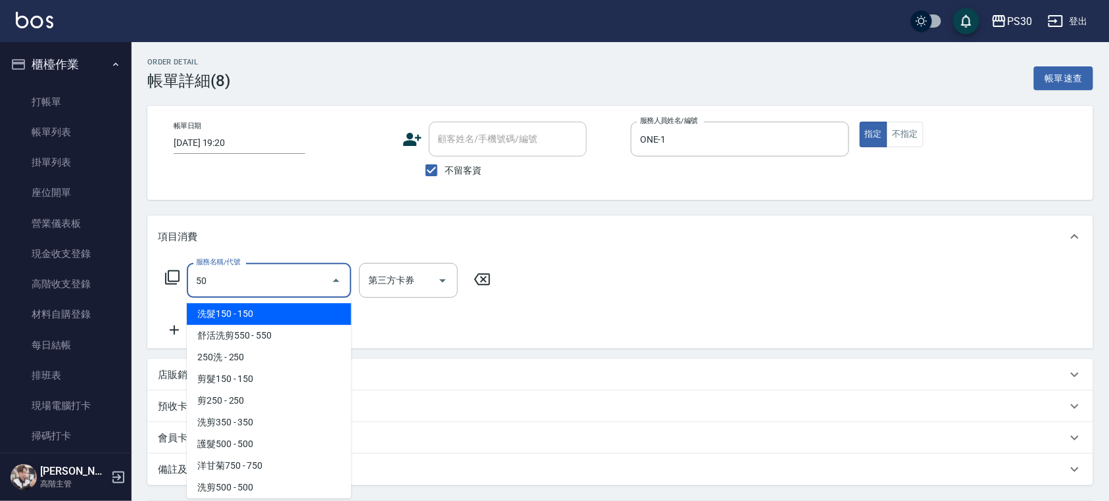
type input "5"
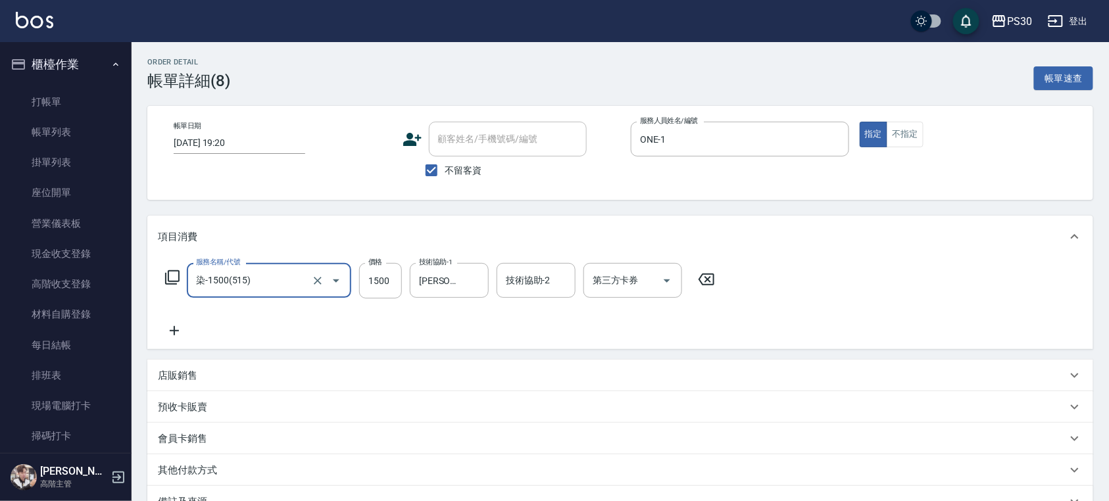
type input "染-1500(515)"
type input "999"
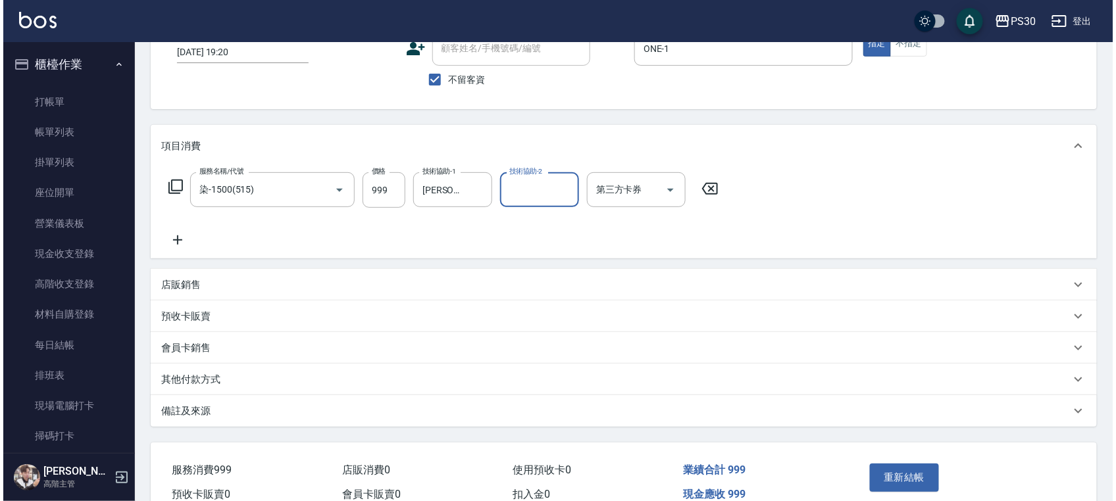
scroll to position [155, 0]
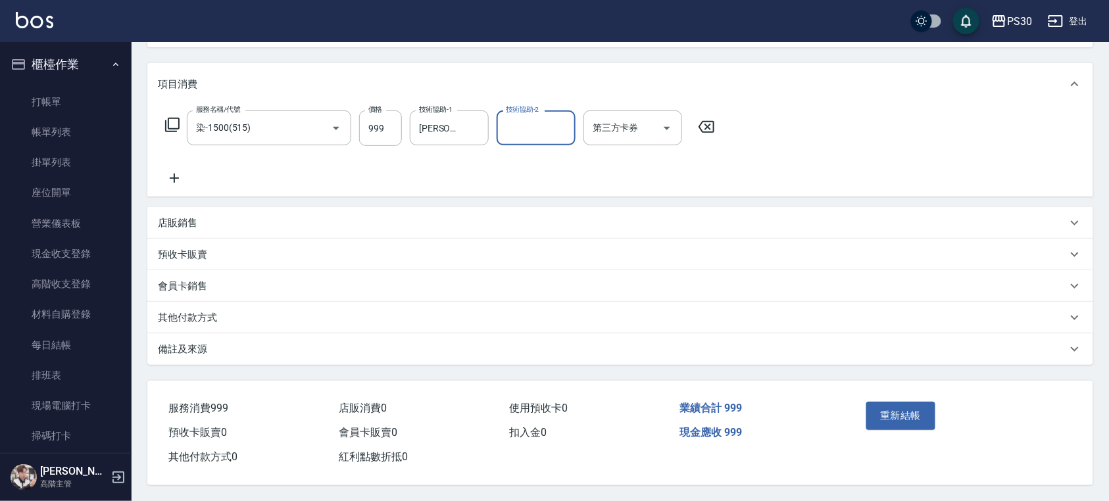
drag, startPoint x: 485, startPoint y: 129, endPoint x: 311, endPoint y: 121, distance: 174.6
click at [277, 126] on div "服務名稱/代號 染-1500(515) 服務名稱/代號 價格 999 價格 技術協助-1 [PERSON_NAME]-33 技術協助-1 技術協助-2 技術協…" at bounding box center [440, 129] width 565 height 36
click at [475, 130] on div at bounding box center [474, 128] width 17 height 35
click at [475, 130] on icon "Clear" at bounding box center [475, 128] width 13 height 13
click at [463, 130] on input "技術協助-1" at bounding box center [439, 127] width 47 height 23
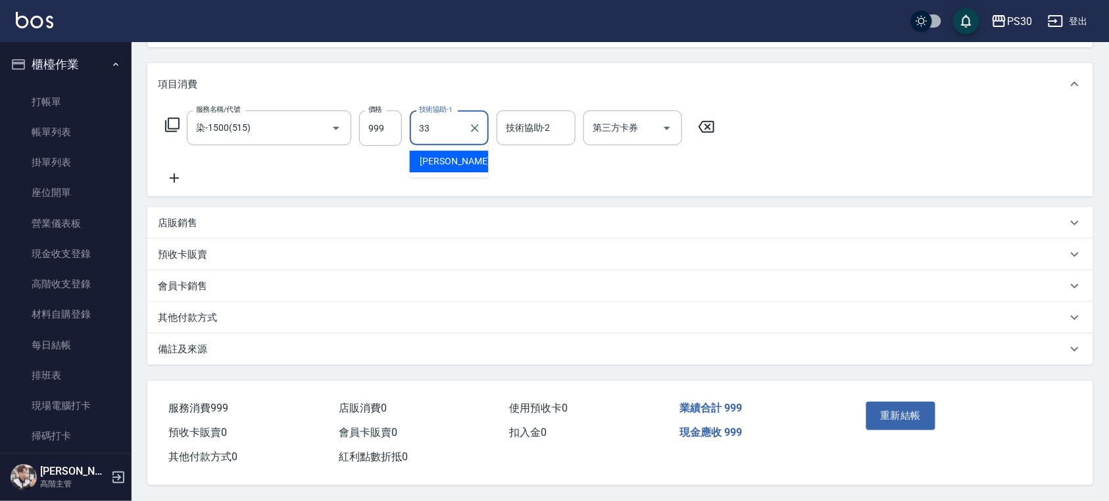
type input "[PERSON_NAME]-33"
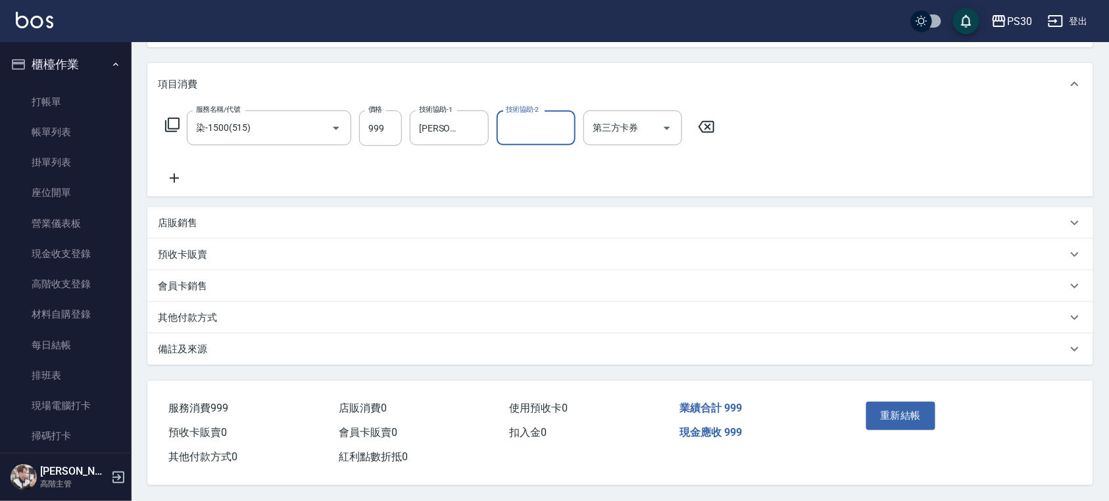
click at [909, 412] on button "重新結帳" at bounding box center [902, 416] width 70 height 28
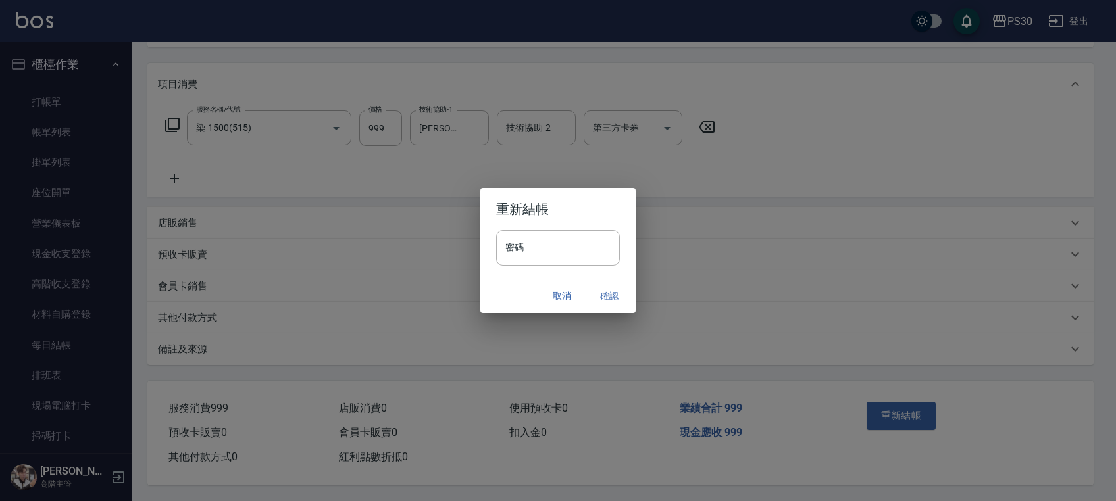
click at [516, 232] on div "密碼 密碼" at bounding box center [558, 248] width 124 height 36
type input "*******"
click at [619, 301] on button "確認" at bounding box center [609, 296] width 42 height 24
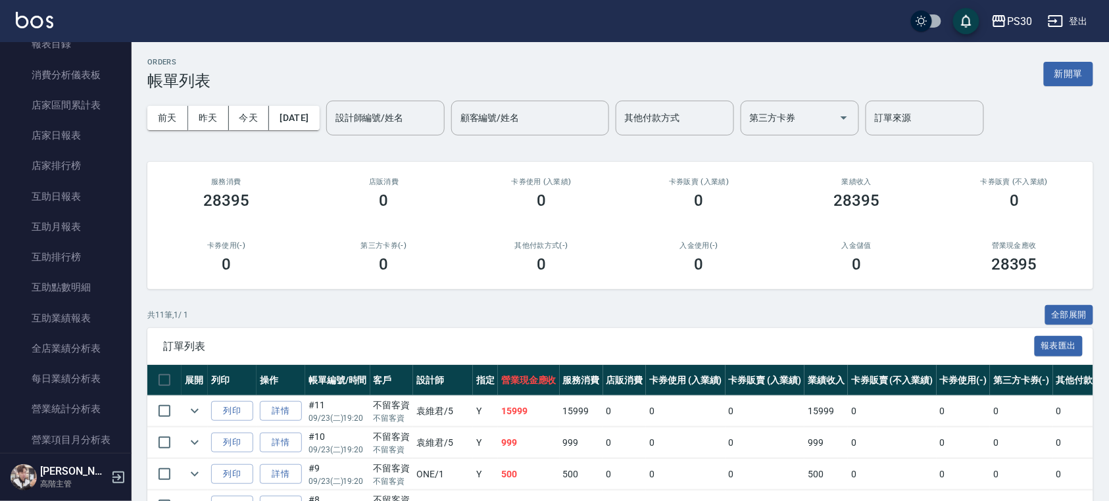
scroll to position [701, 0]
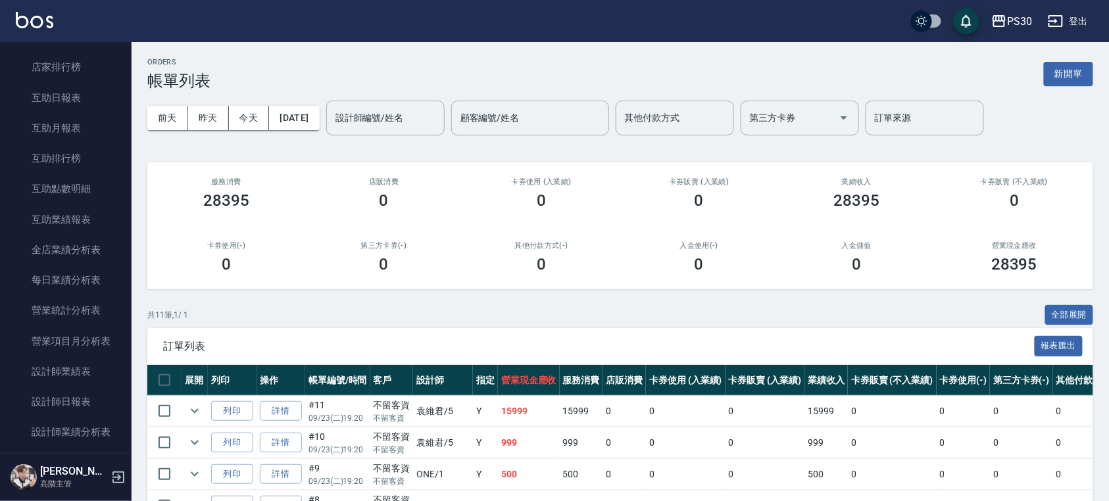
click at [74, 400] on link "設計師日報表" at bounding box center [65, 402] width 121 height 30
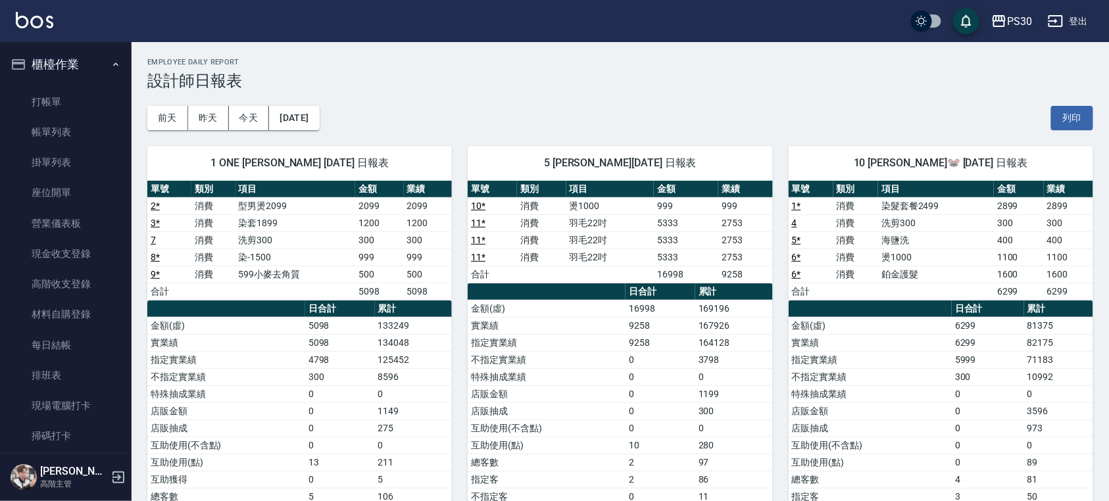
click at [66, 135] on link "帳單列表" at bounding box center [65, 132] width 121 height 30
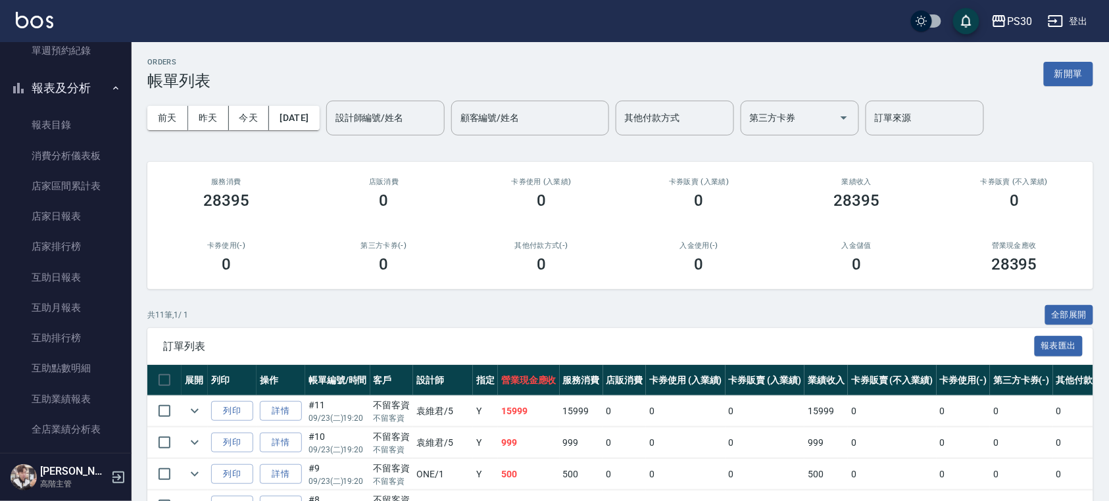
scroll to position [526, 0]
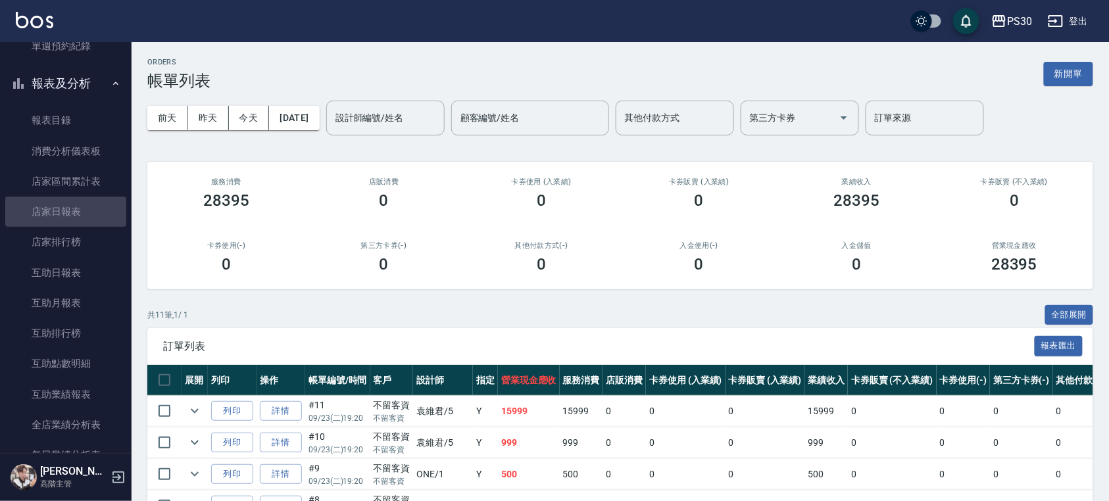
click at [84, 211] on link "店家日報表" at bounding box center [65, 212] width 121 height 30
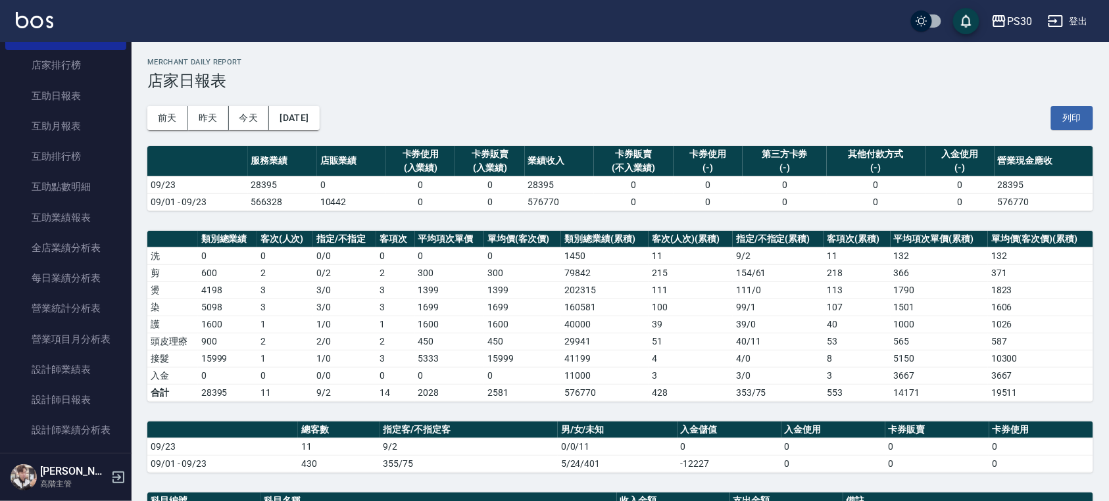
scroll to position [790, 0]
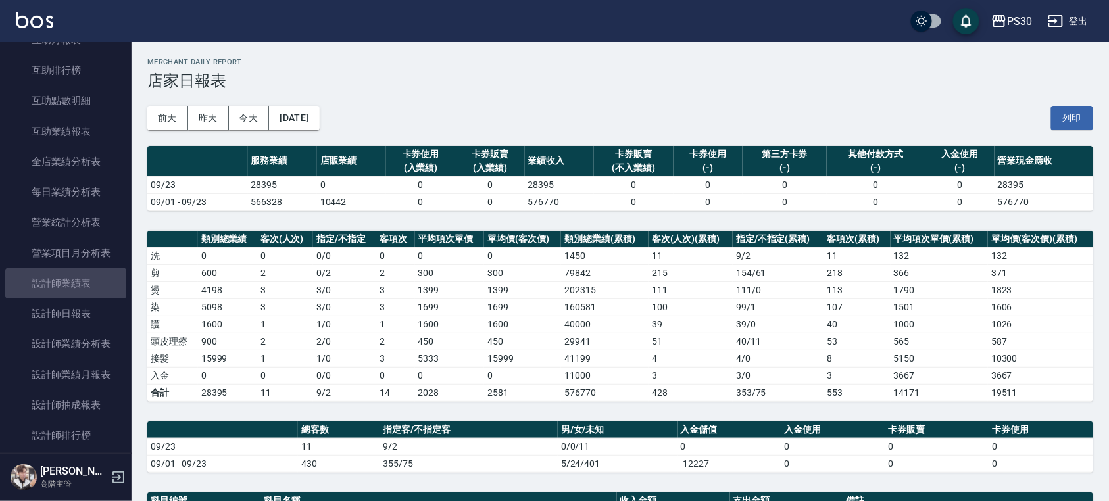
click at [74, 293] on link "設計師業績表" at bounding box center [65, 283] width 121 height 30
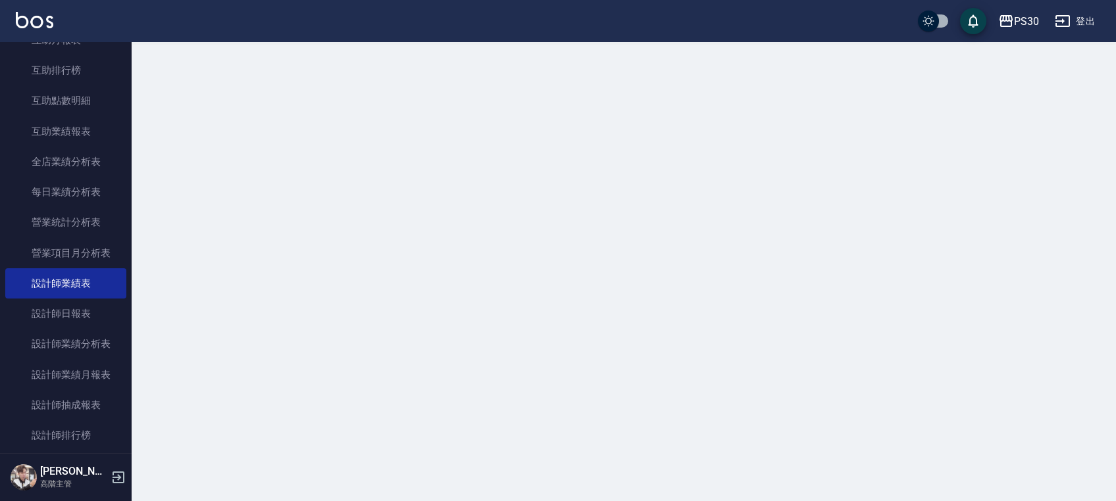
click at [74, 314] on link "設計師日報表" at bounding box center [65, 314] width 121 height 30
